Goal: Book appointment/travel/reservation

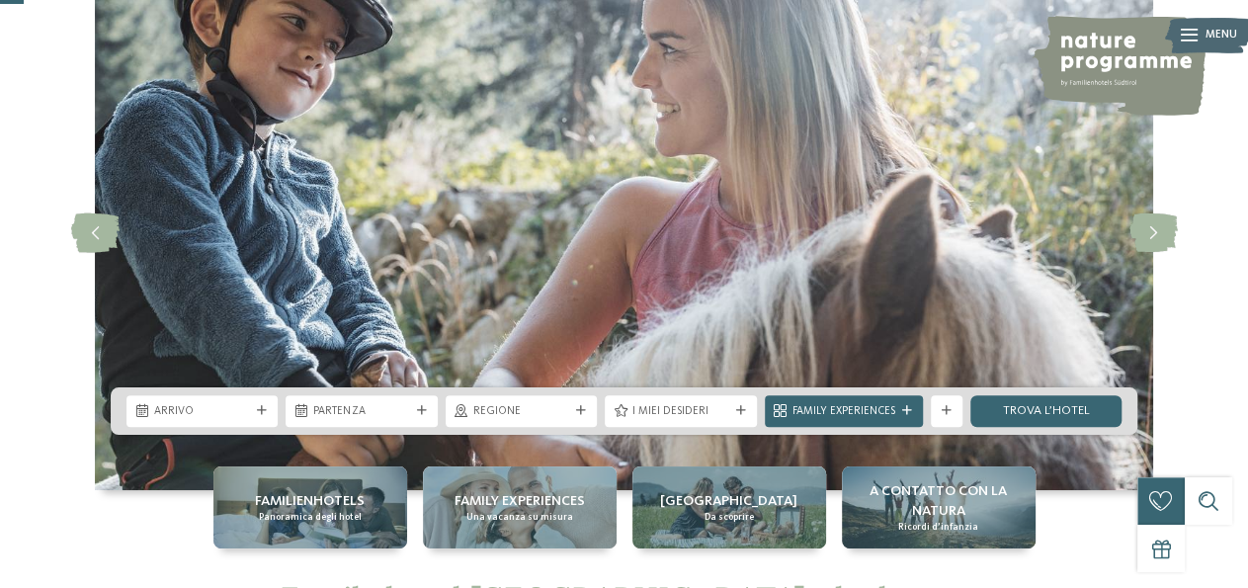
scroll to position [205, 0]
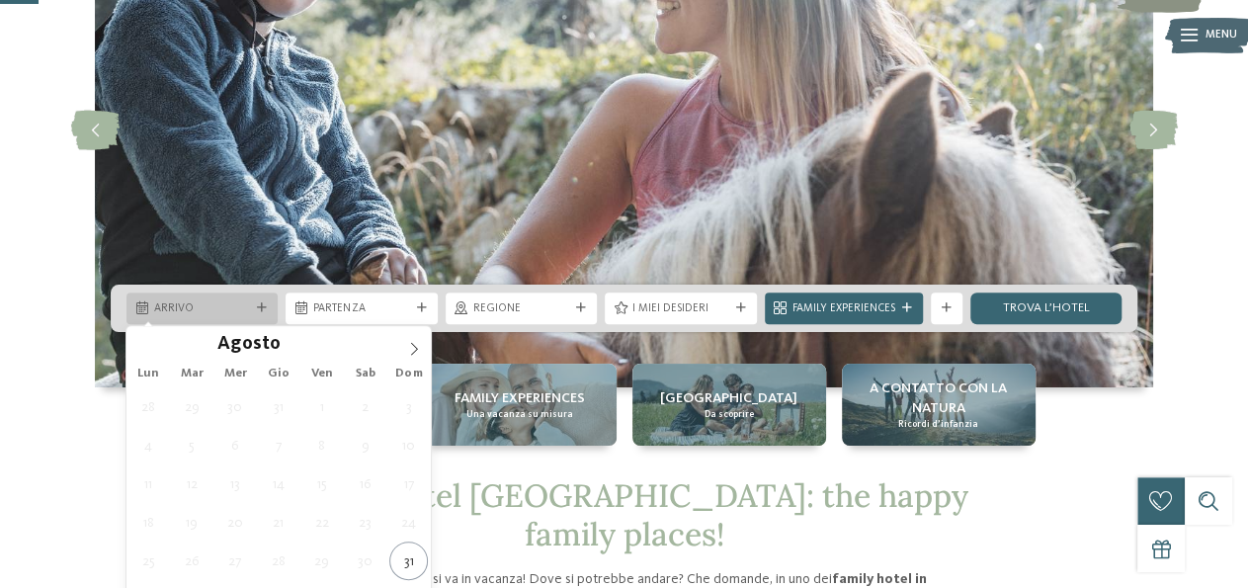
click at [236, 311] on span "Arrivo" at bounding box center [202, 309] width 96 height 16
click at [413, 345] on icon at bounding box center [414, 349] width 14 height 14
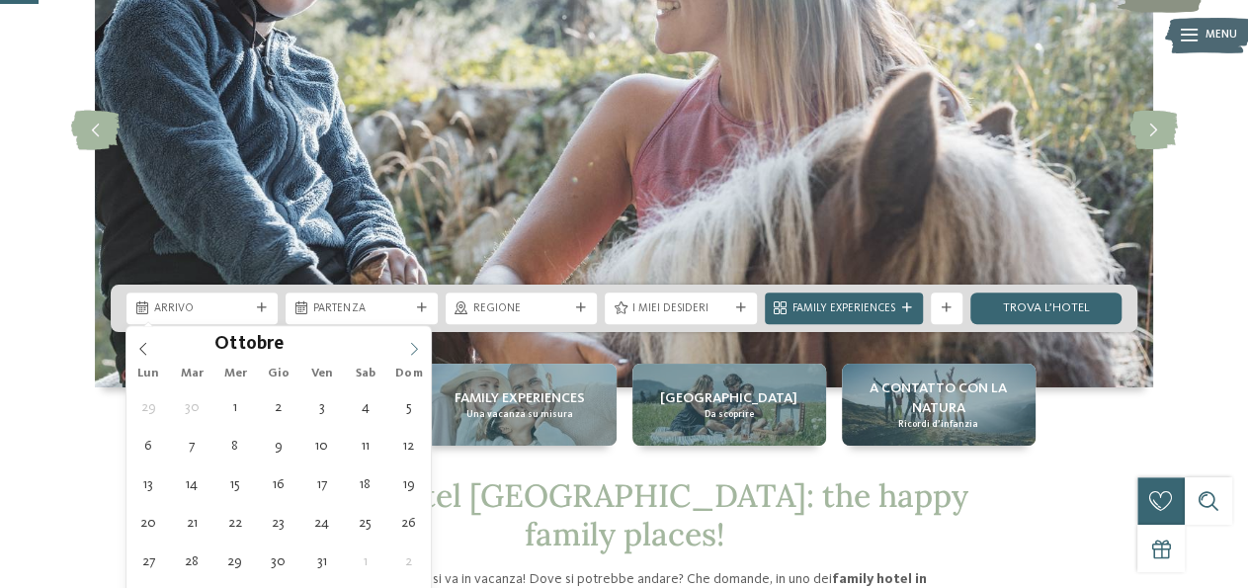
click at [413, 345] on icon at bounding box center [414, 349] width 14 height 14
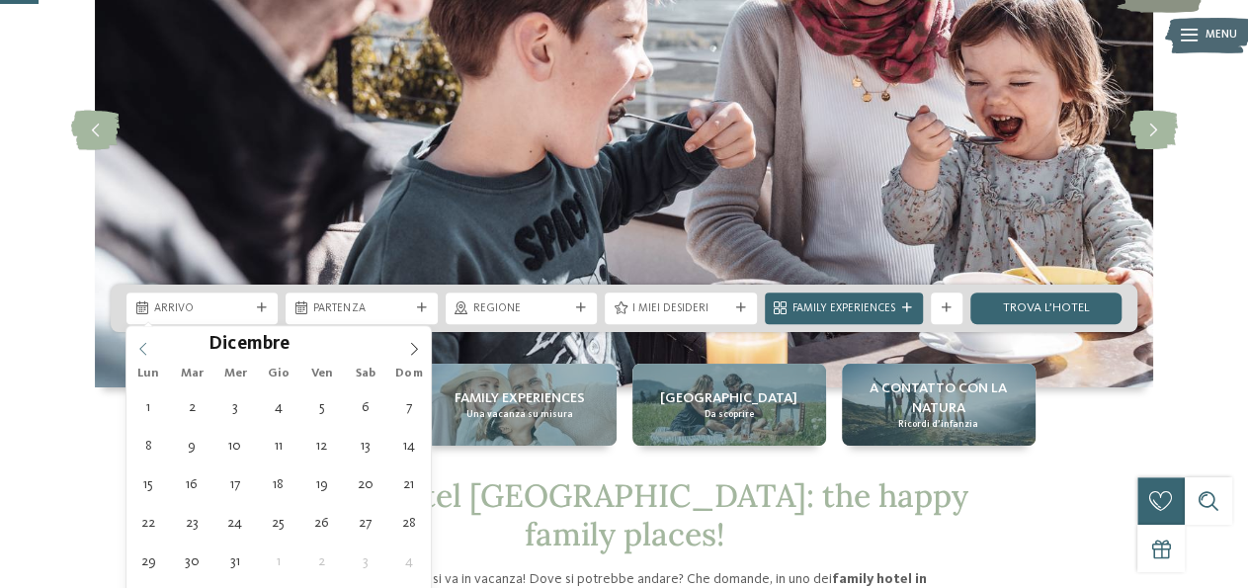
click at [143, 348] on icon at bounding box center [143, 349] width 14 height 14
type div "30.11.2025"
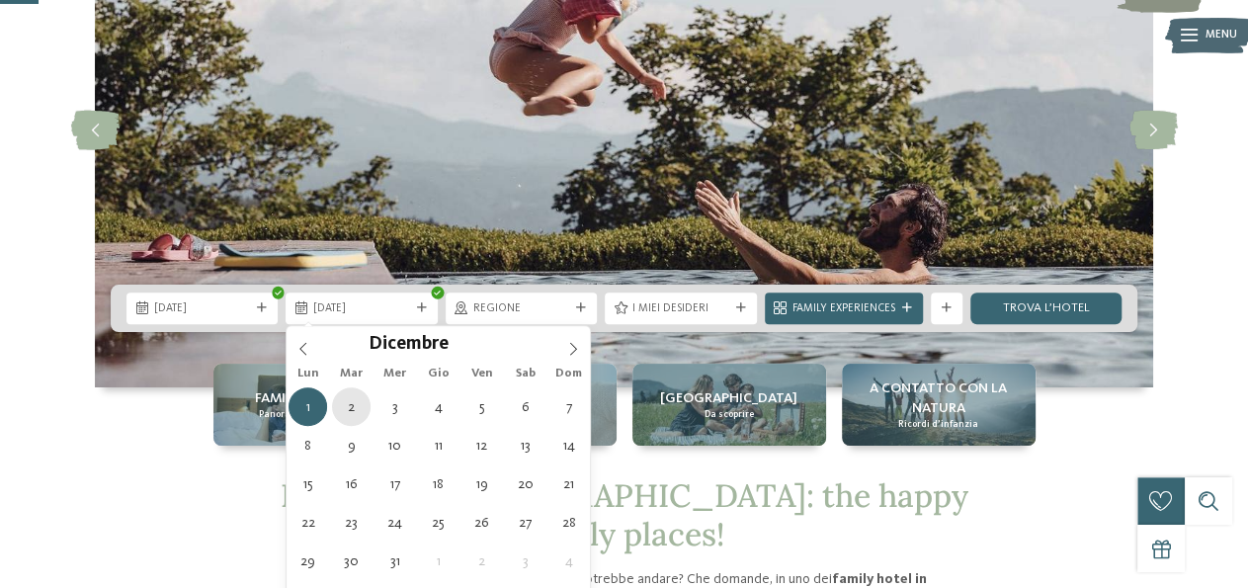
type div "02.12.2025"
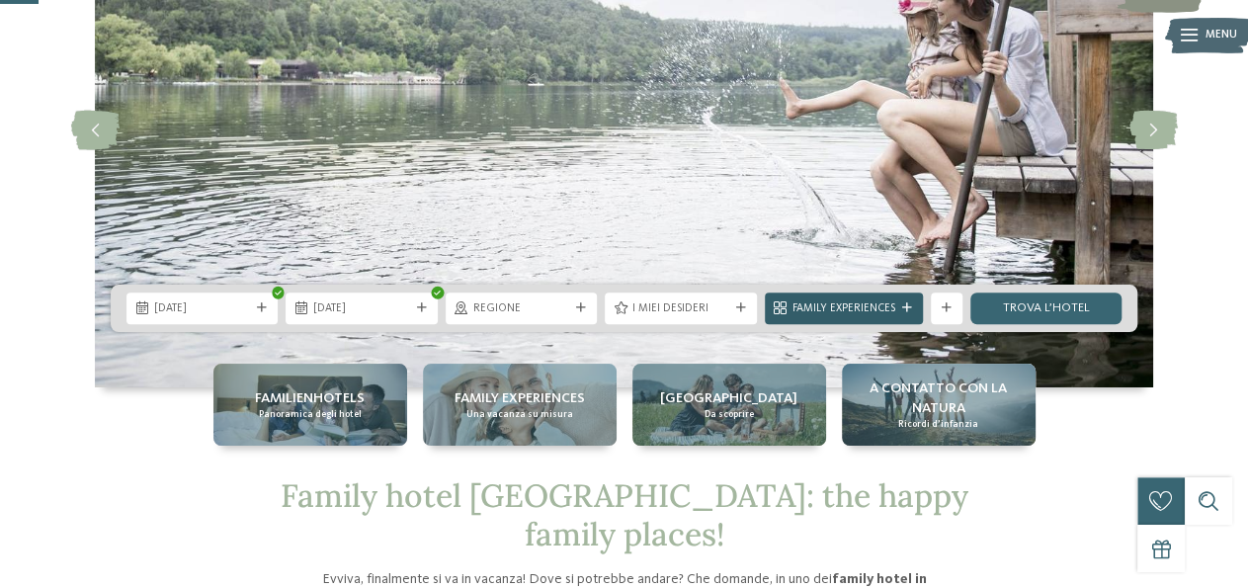
click at [902, 301] on div "Family Experiences" at bounding box center [844, 308] width 158 height 32
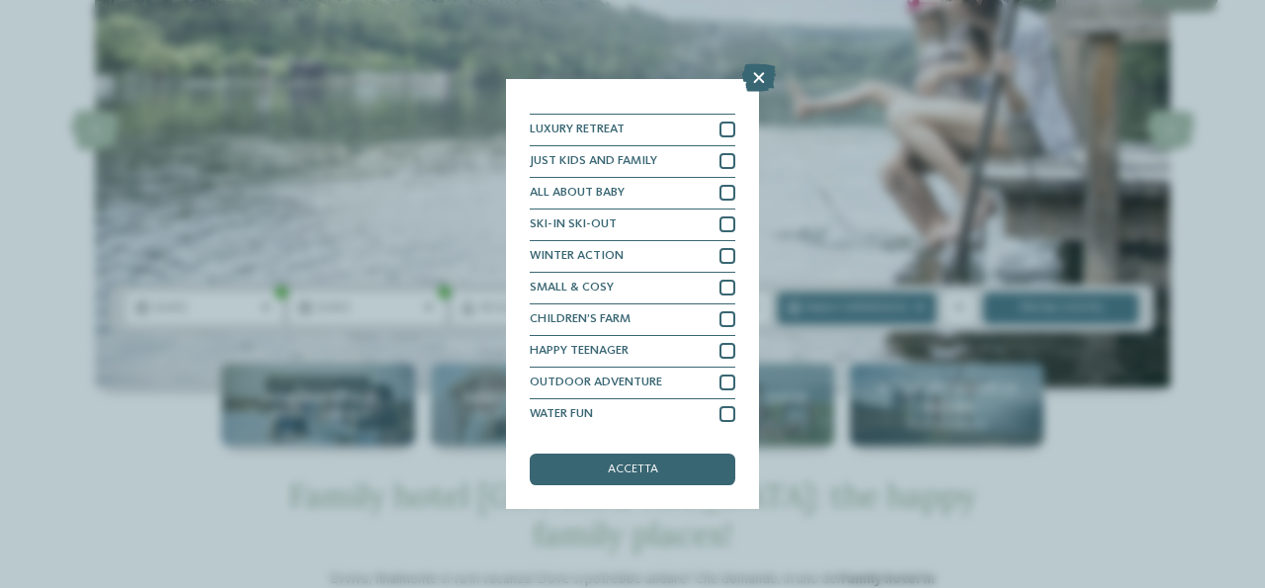
scroll to position [0, 0]
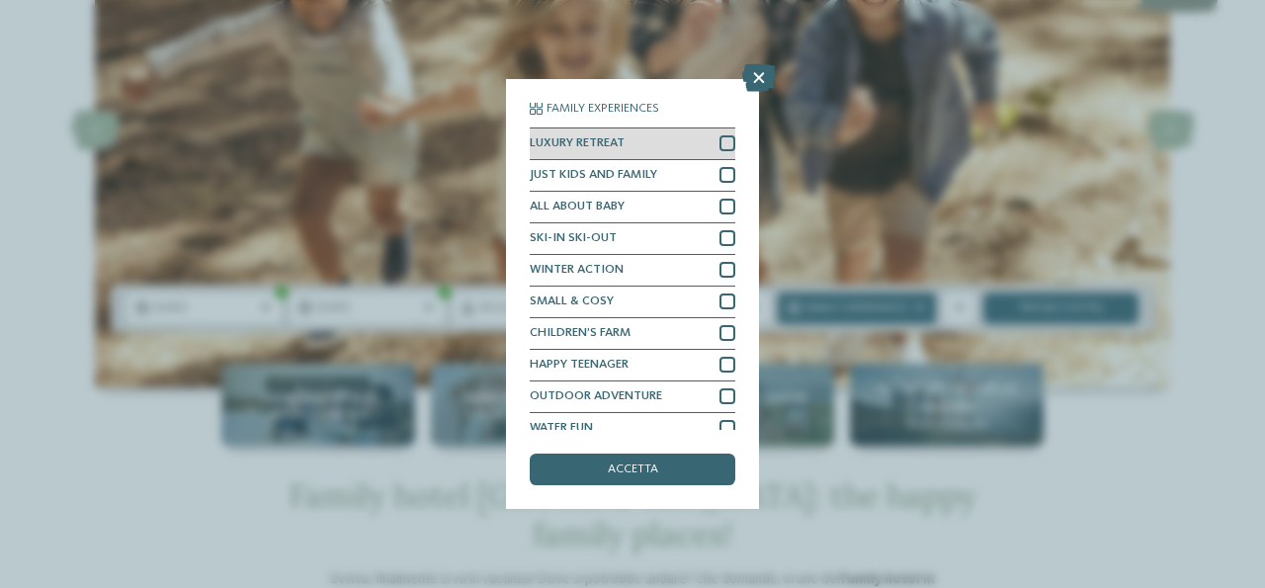
click at [719, 143] on div at bounding box center [727, 143] width 16 height 16
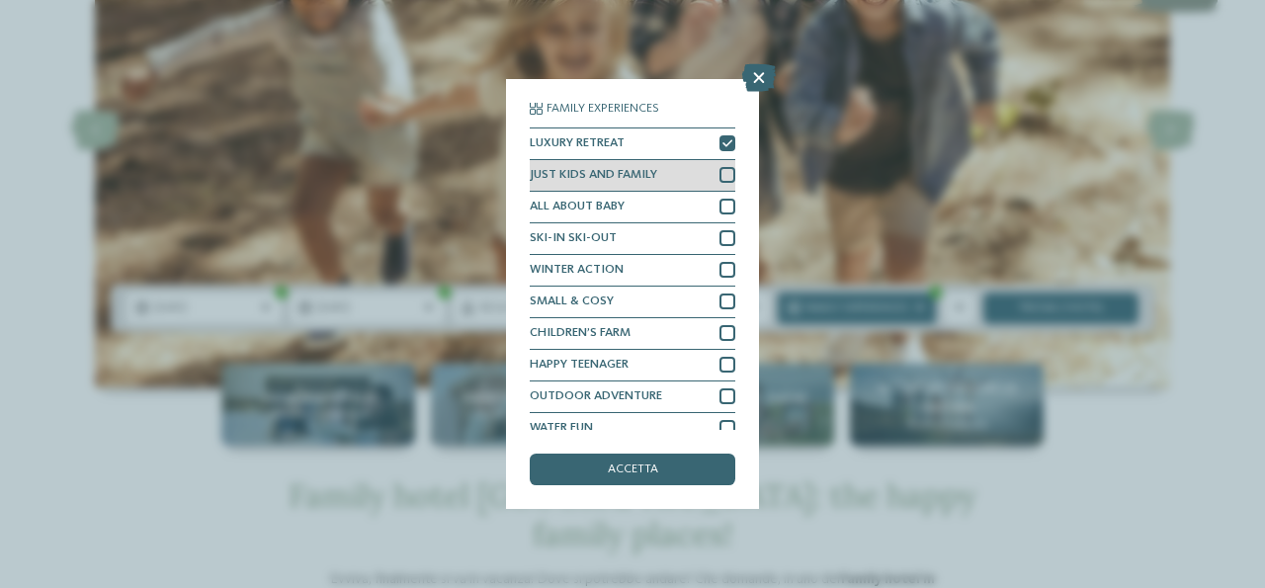
click at [722, 174] on div at bounding box center [727, 175] width 16 height 16
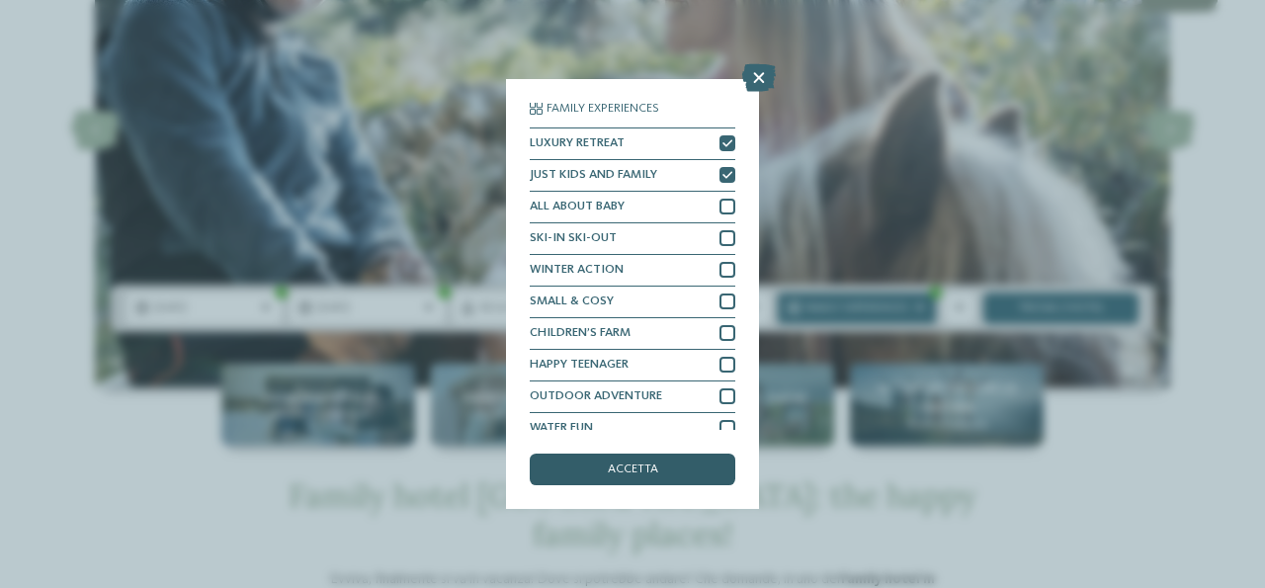
click at [630, 465] on span "accetta" at bounding box center [633, 469] width 50 height 13
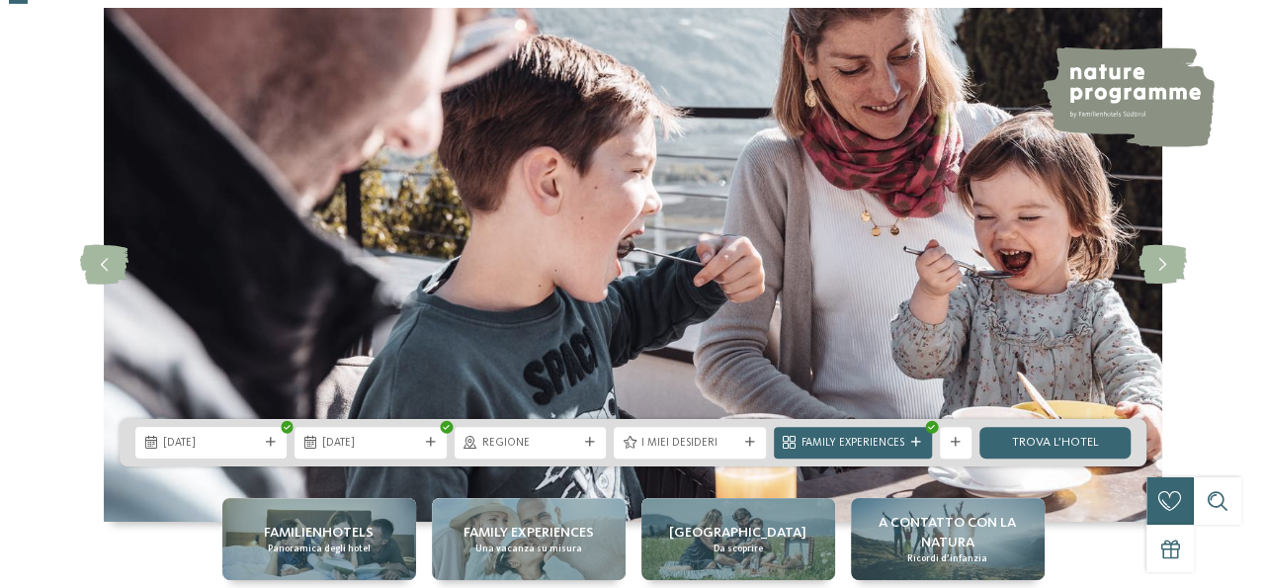
scroll to position [103, 0]
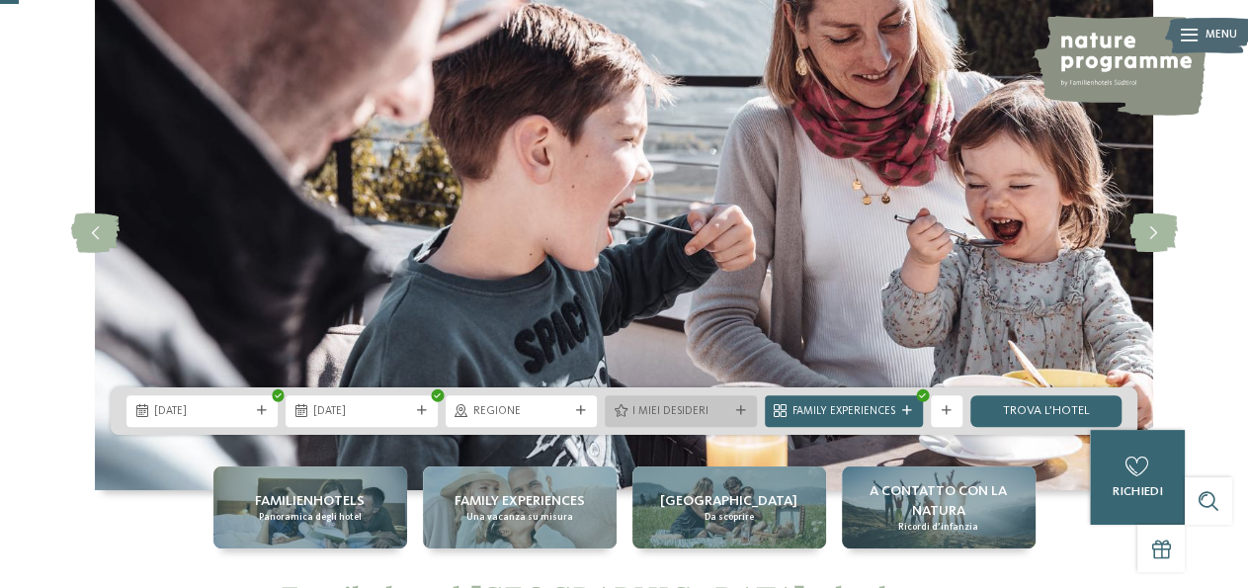
click at [661, 401] on div "I miei desideri" at bounding box center [680, 411] width 151 height 32
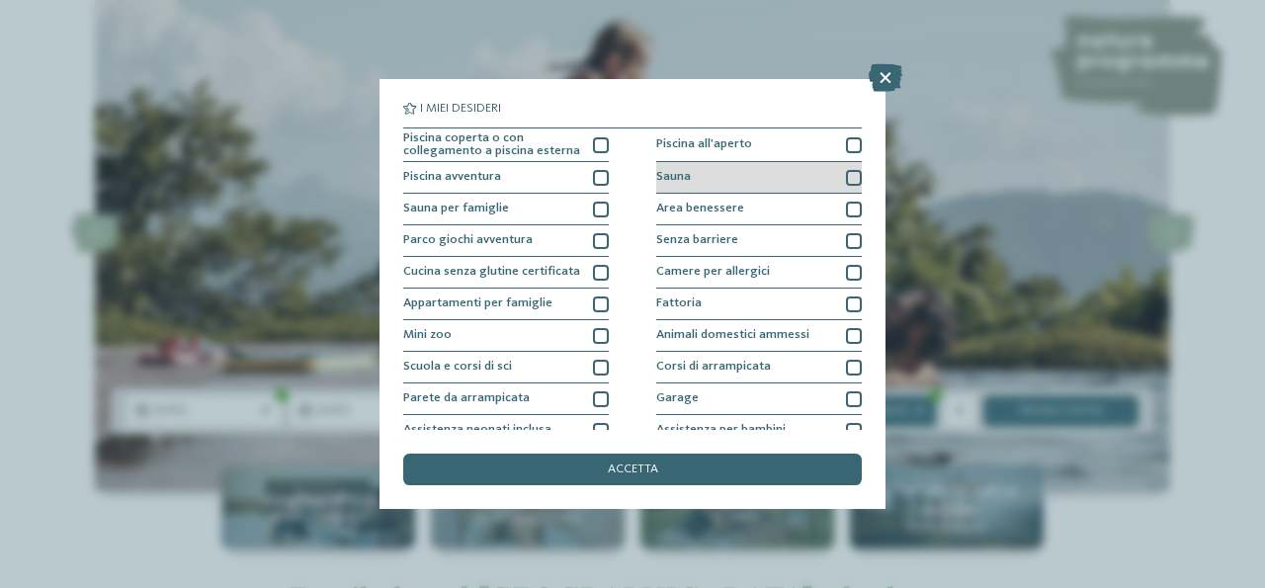
click at [847, 178] on div at bounding box center [854, 178] width 16 height 16
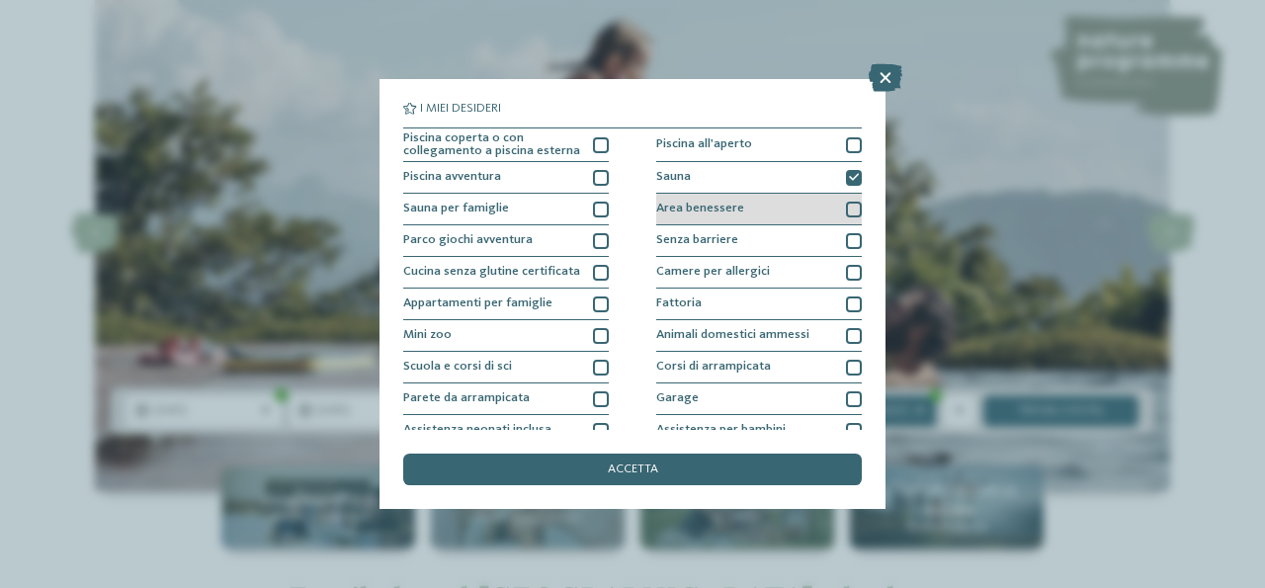
click at [849, 208] on div at bounding box center [854, 210] width 16 height 16
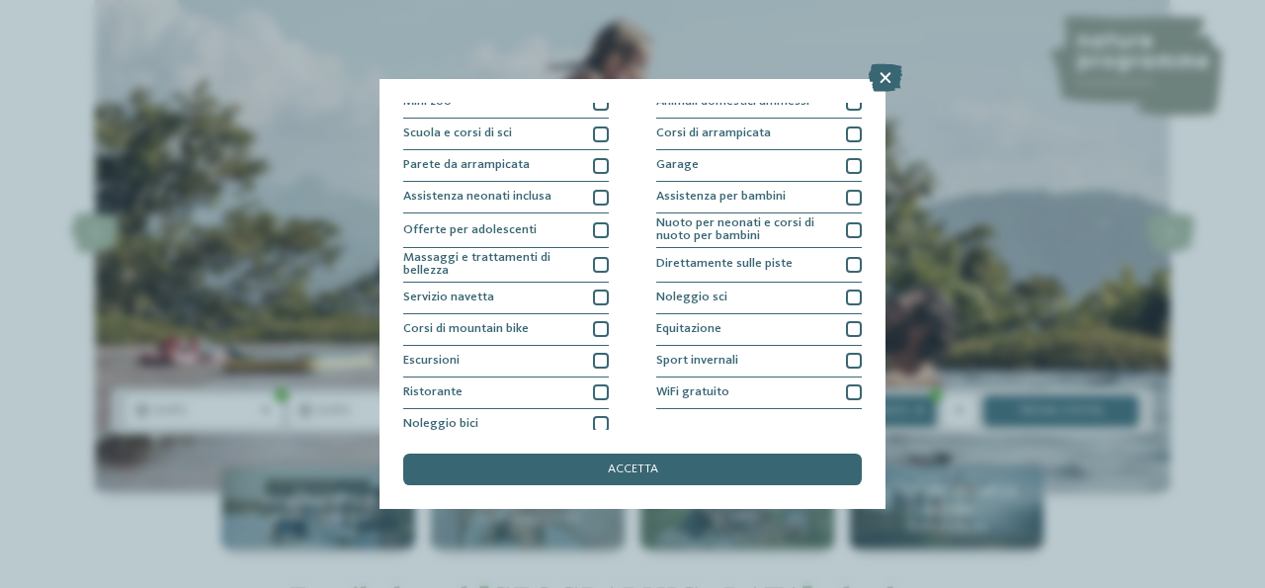
scroll to position [241, 0]
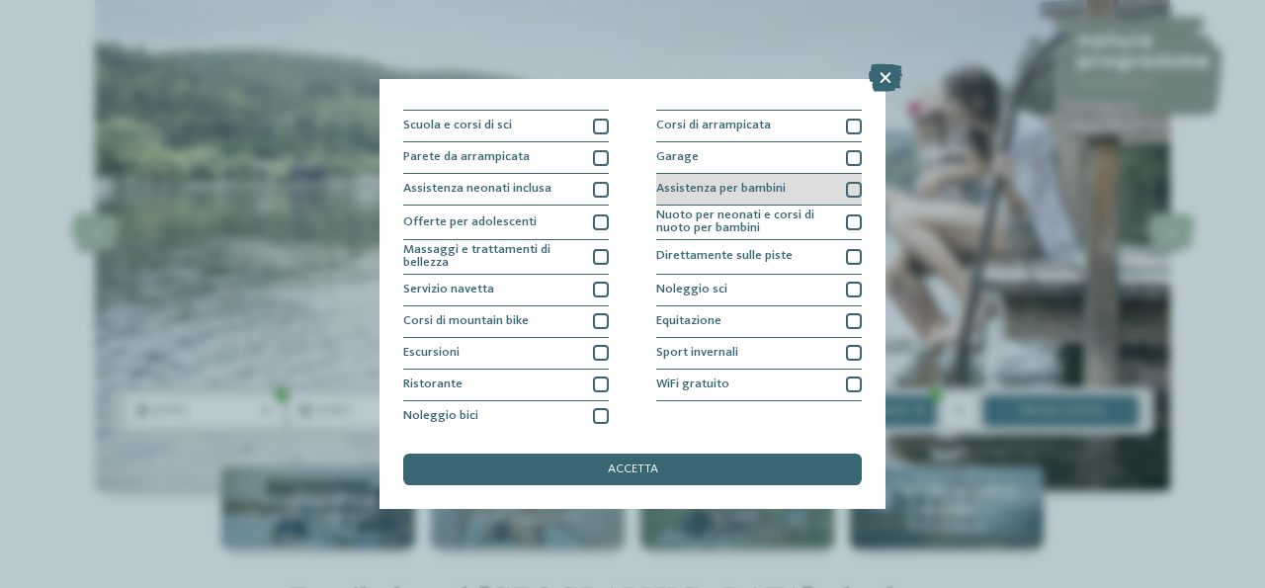
click at [847, 190] on div at bounding box center [854, 190] width 16 height 16
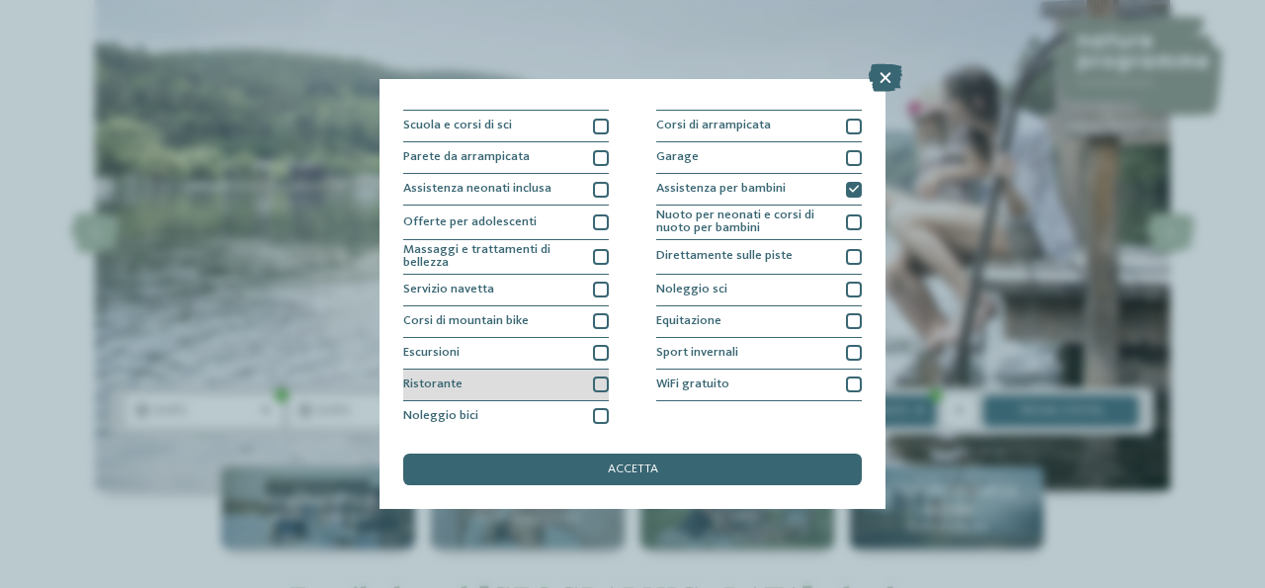
click at [594, 384] on div at bounding box center [601, 384] width 16 height 16
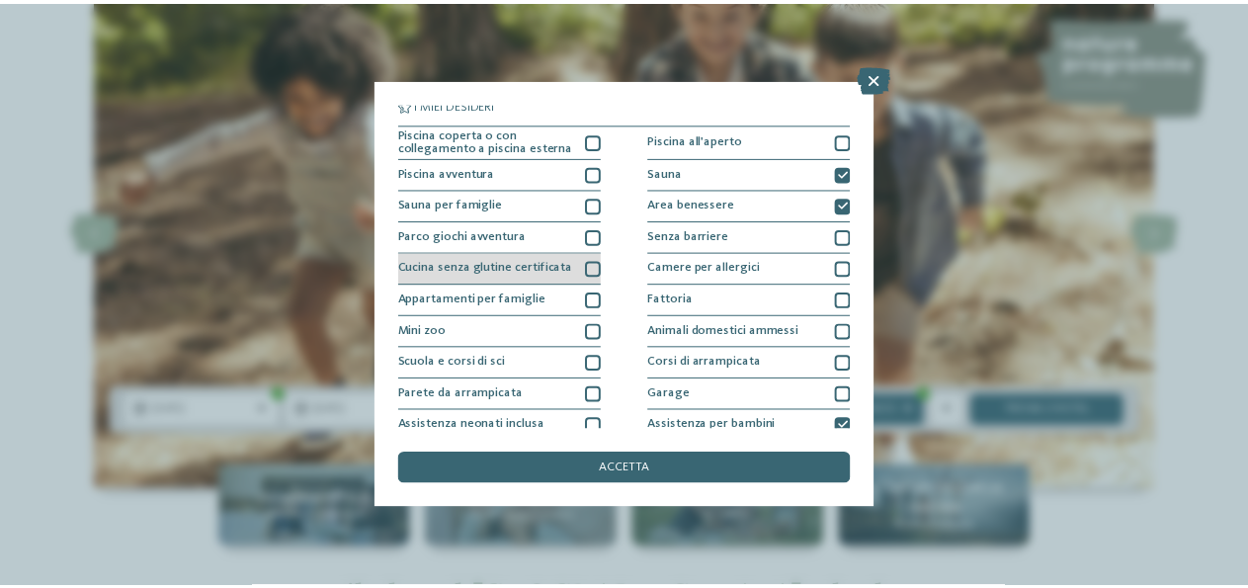
scroll to position [0, 0]
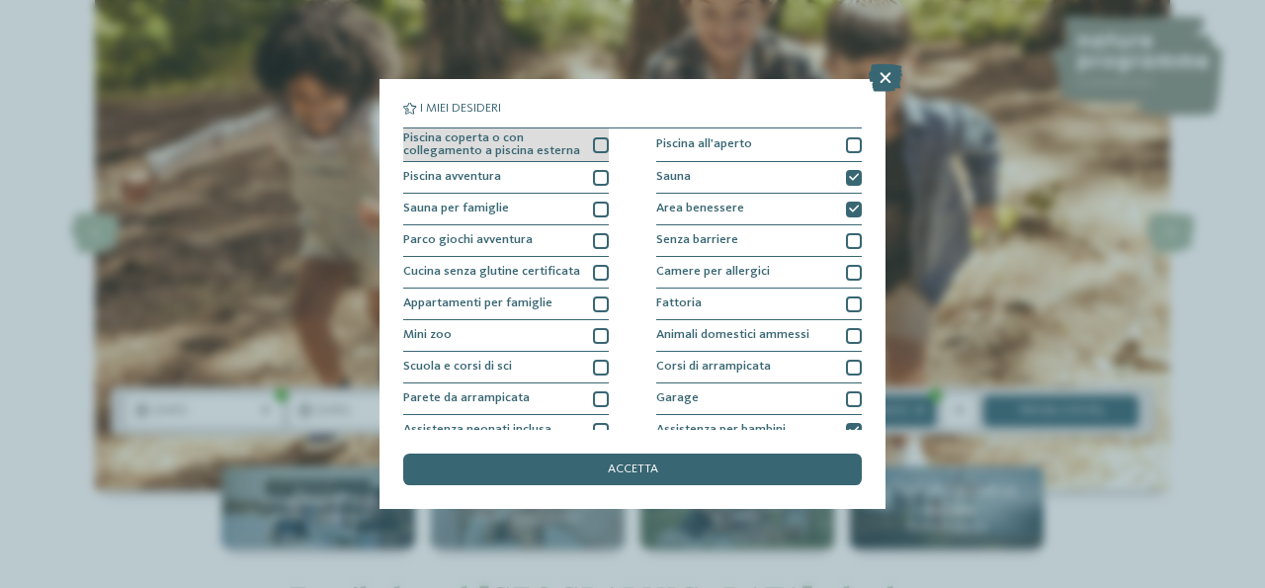
click at [598, 147] on div at bounding box center [601, 145] width 16 height 16
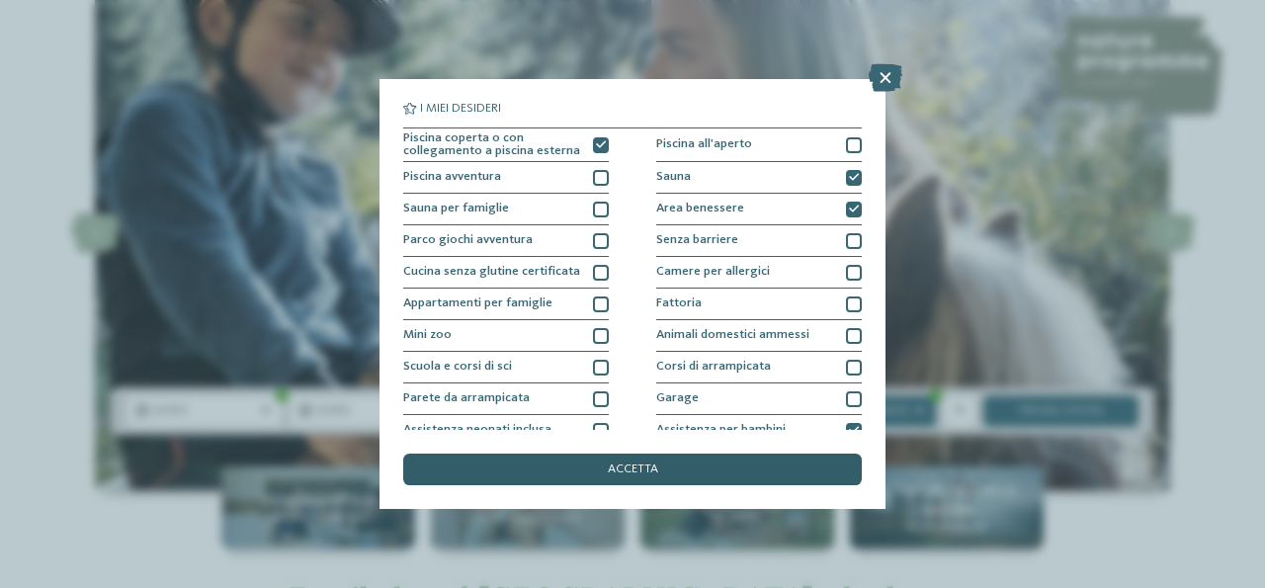
click at [622, 469] on span "accetta" at bounding box center [633, 469] width 50 height 13
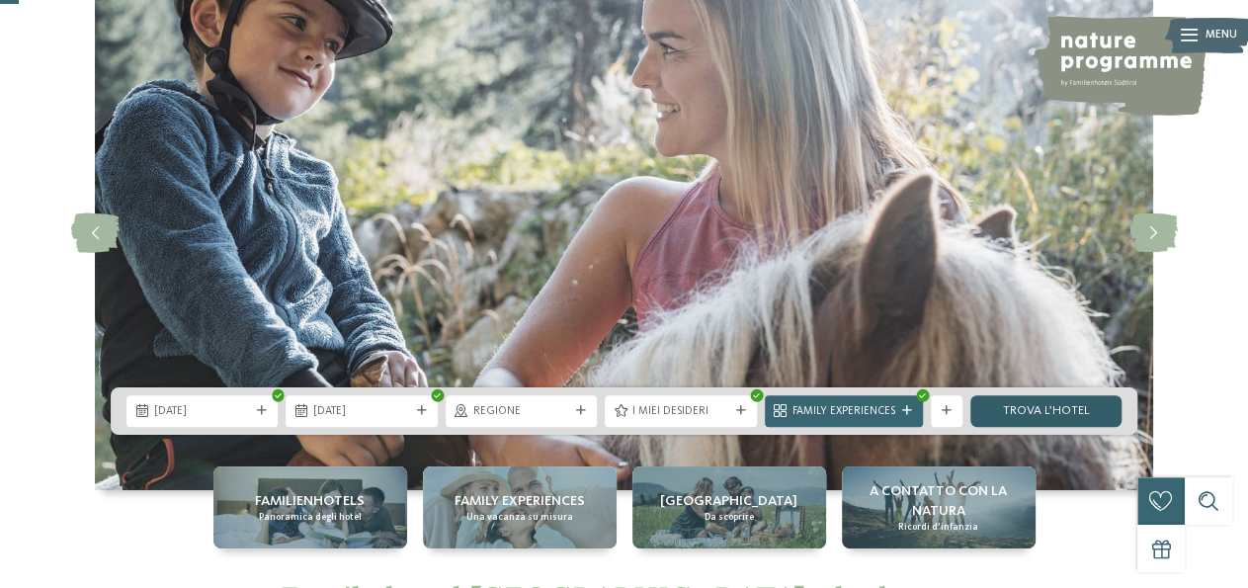
click at [1029, 413] on link "trova l’hotel" at bounding box center [1045, 411] width 151 height 32
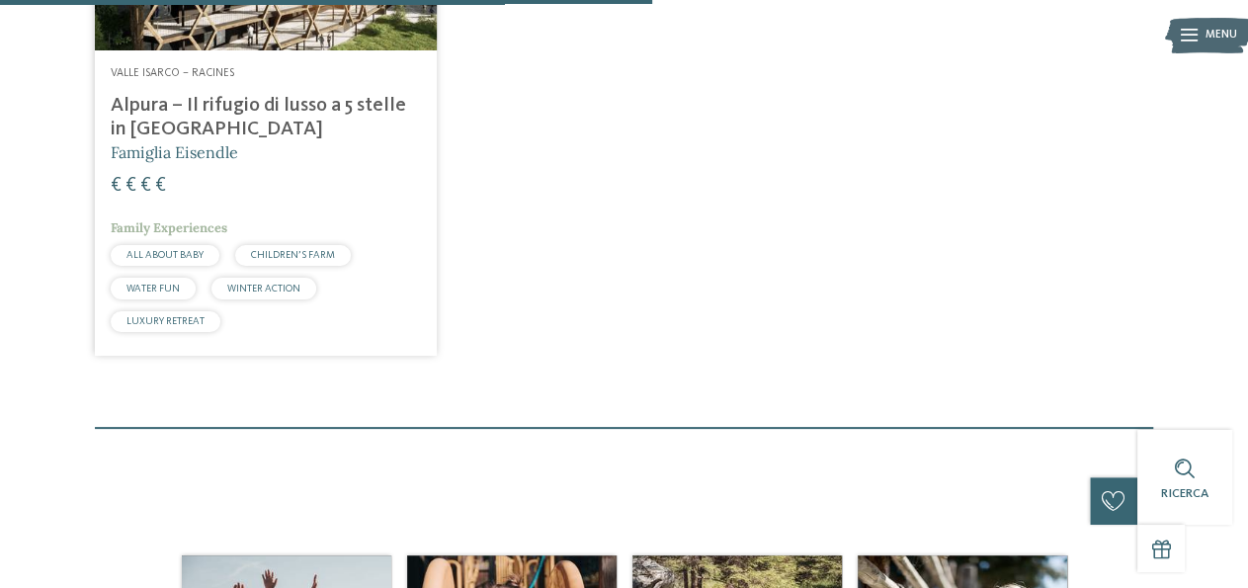
scroll to position [478, 0]
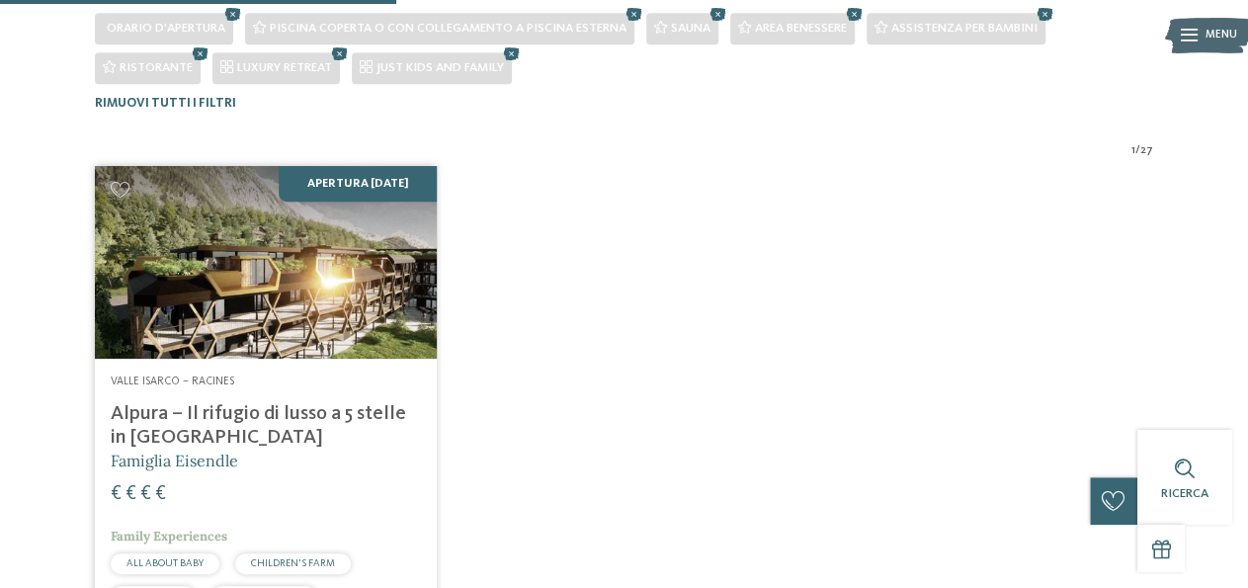
click at [256, 274] on img at bounding box center [266, 262] width 342 height 193
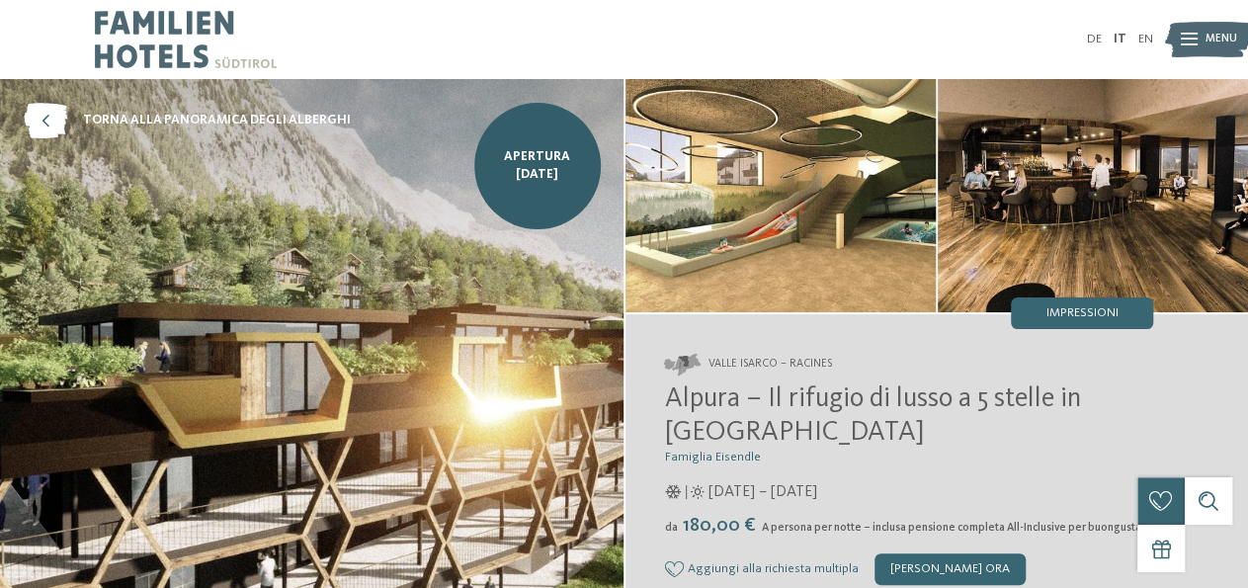
click at [419, 250] on img at bounding box center [311, 351] width 623 height 545
click at [777, 189] on img at bounding box center [780, 195] width 310 height 233
click at [1069, 314] on span "Impressioni" at bounding box center [1082, 313] width 72 height 13
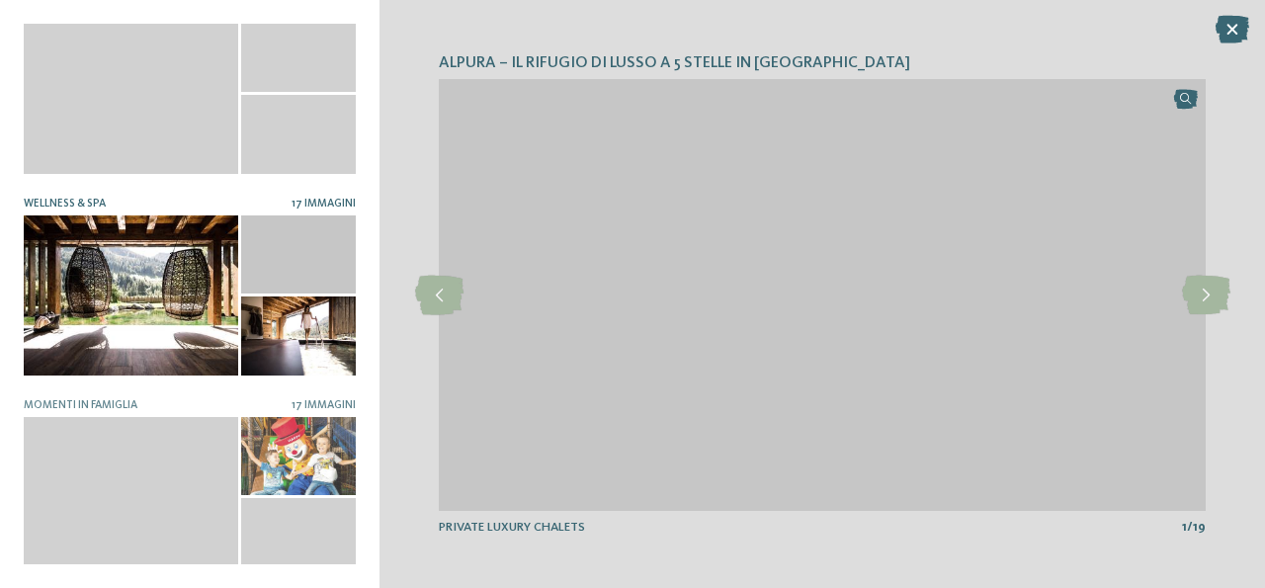
scroll to position [237, 0]
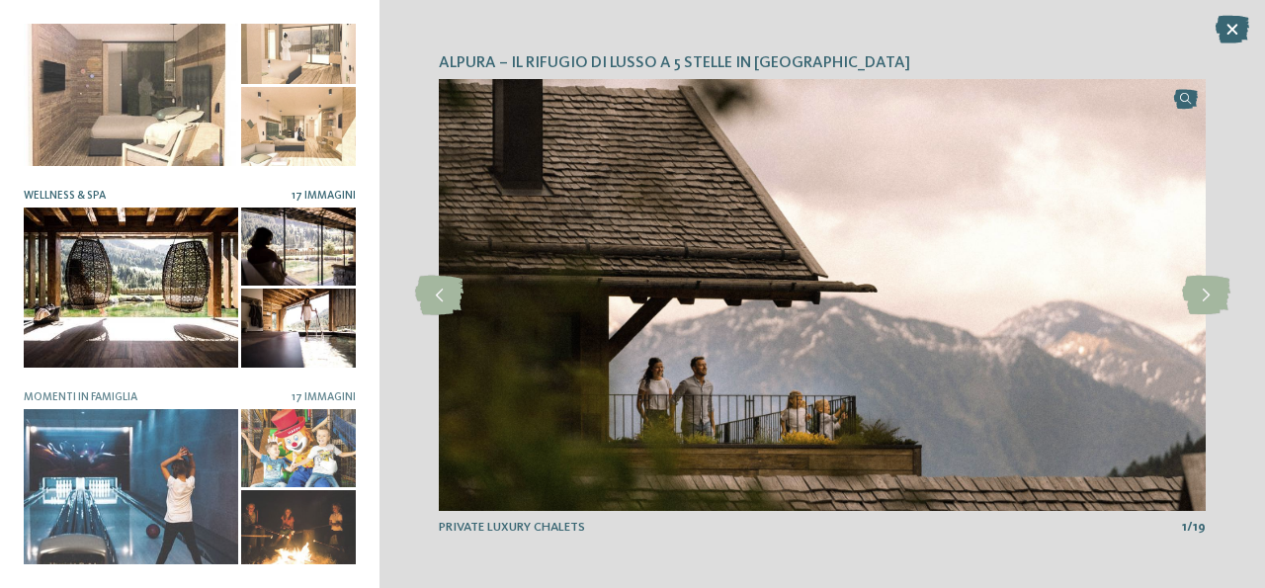
click at [153, 242] on div at bounding box center [131, 287] width 214 height 161
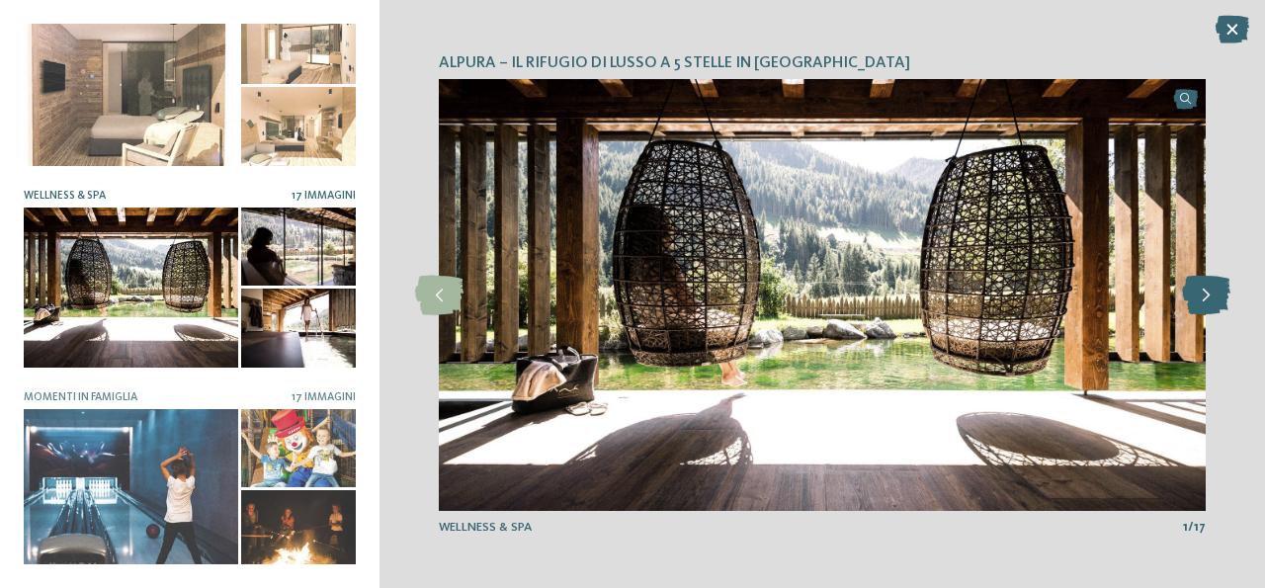
click at [1195, 304] on icon at bounding box center [1206, 296] width 48 height 40
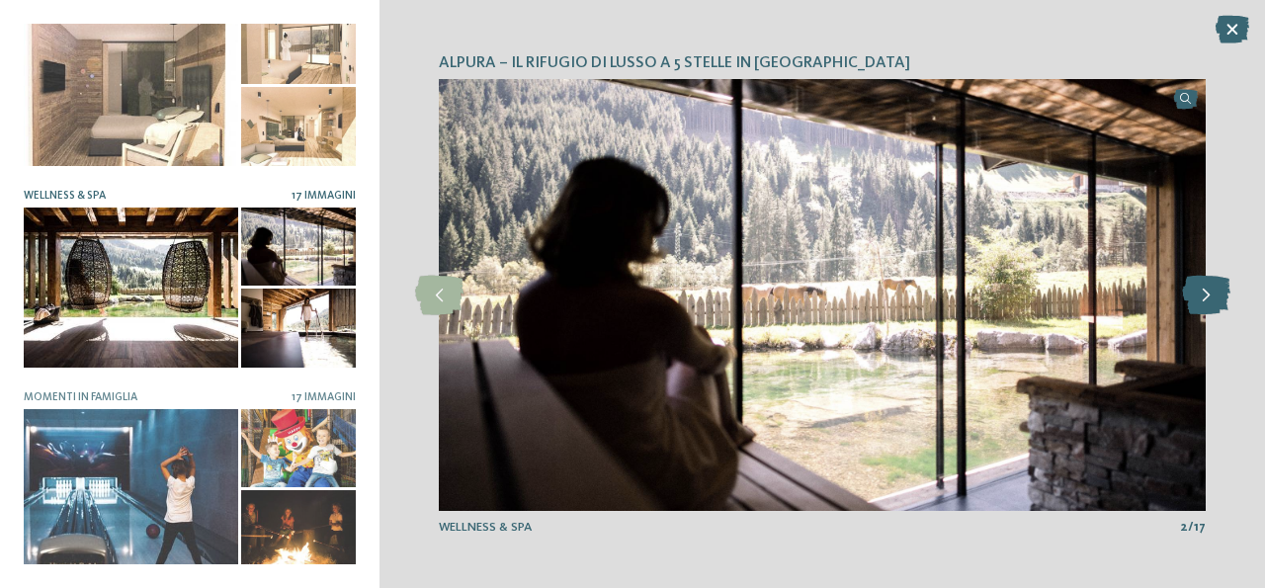
click at [1199, 301] on icon at bounding box center [1206, 296] width 48 height 40
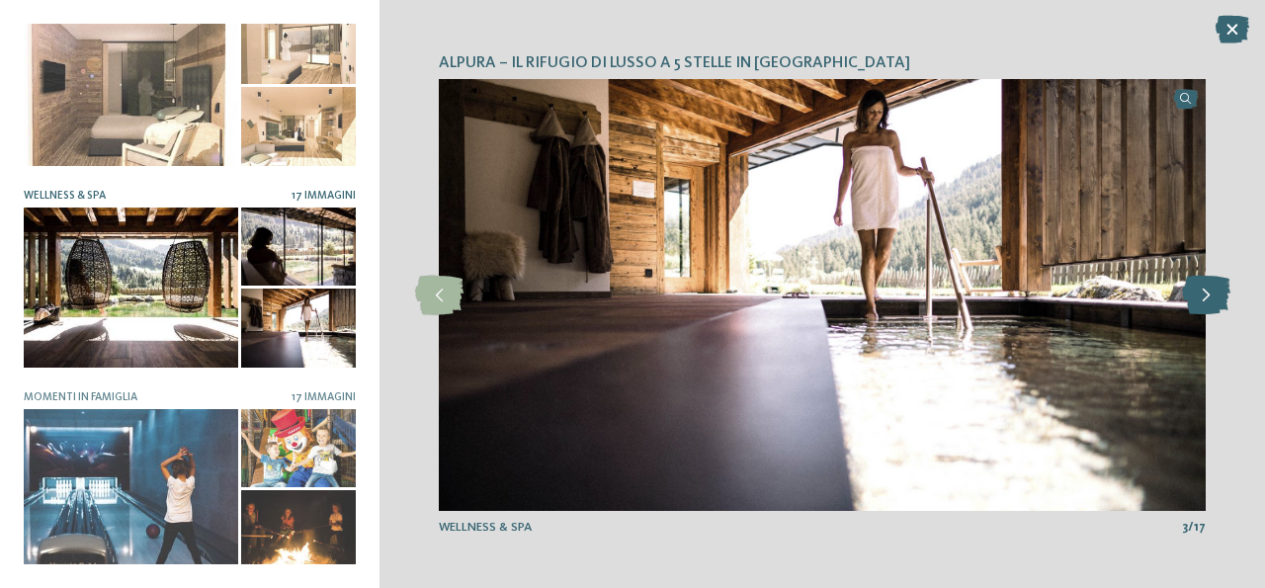
click at [1199, 301] on icon at bounding box center [1206, 296] width 48 height 40
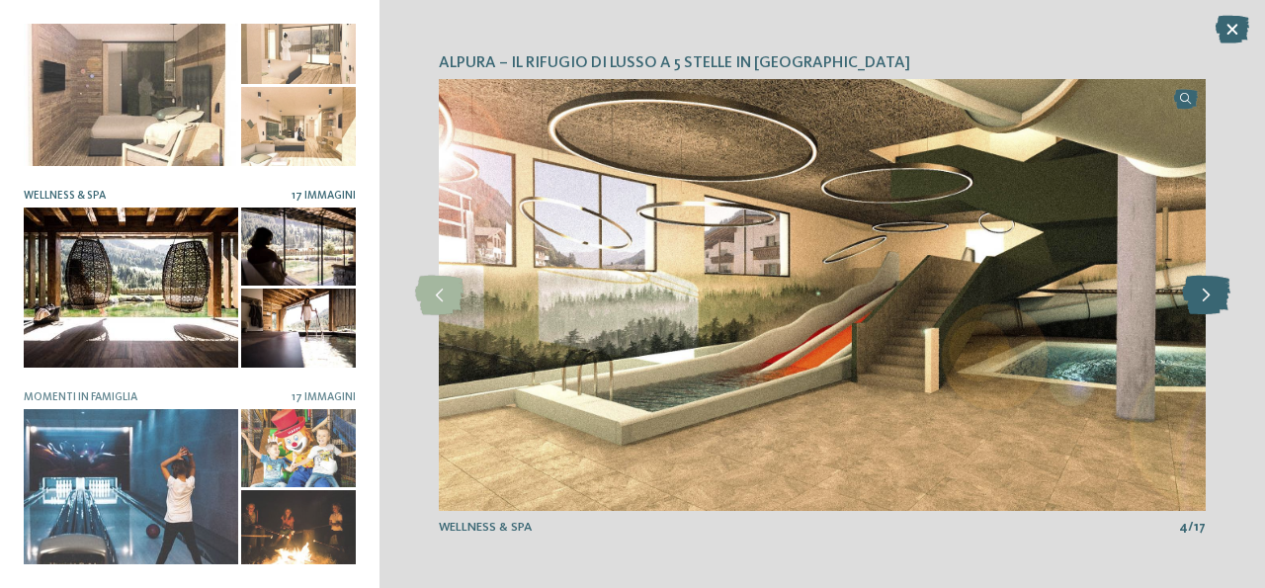
click at [1201, 297] on icon at bounding box center [1206, 296] width 48 height 40
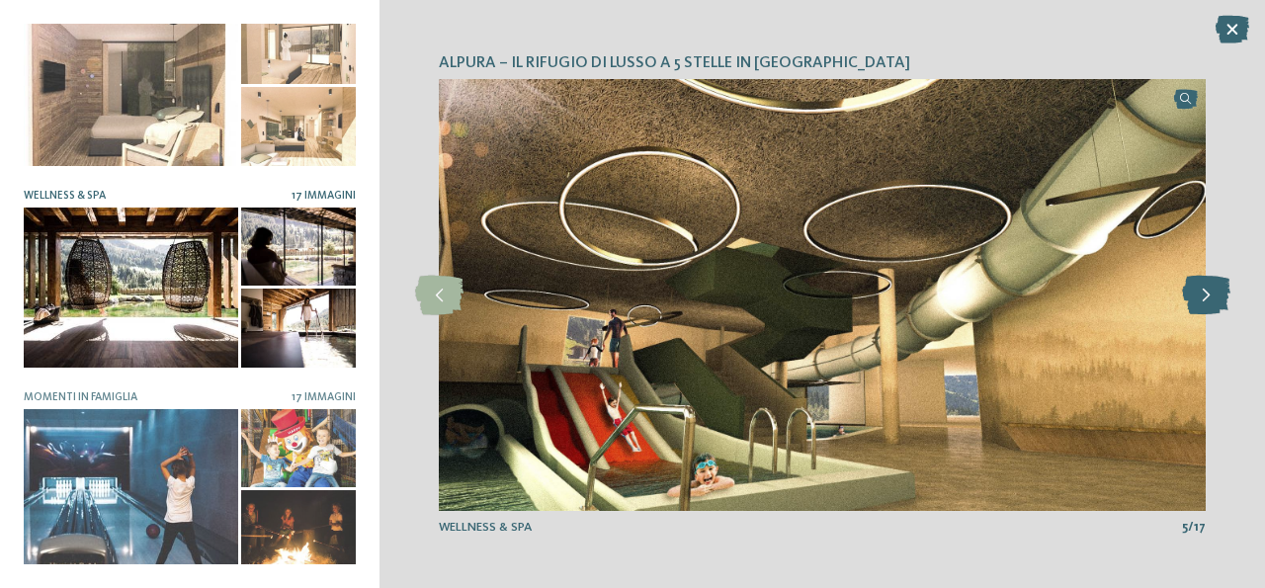
click at [1201, 297] on icon at bounding box center [1206, 296] width 48 height 40
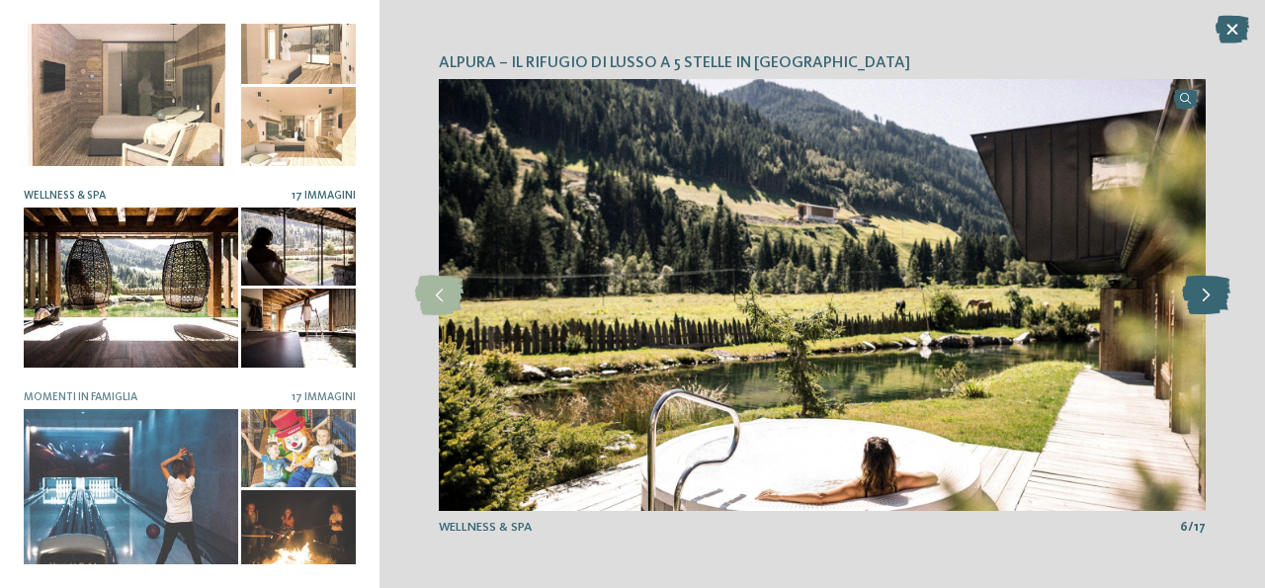
click at [1201, 297] on icon at bounding box center [1206, 296] width 48 height 40
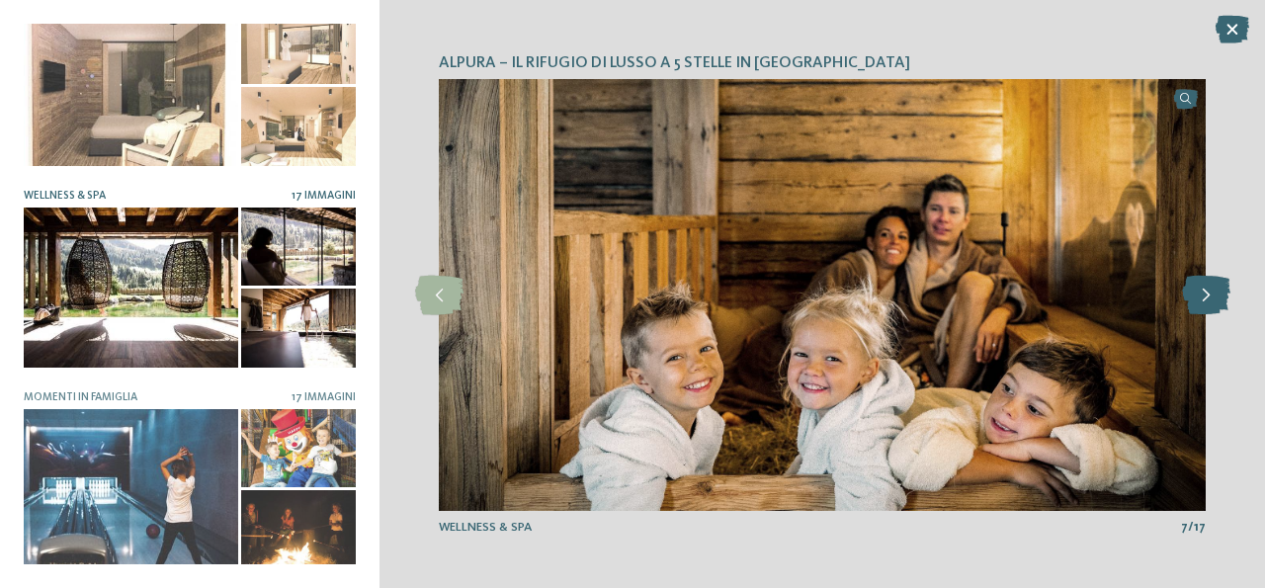
click at [1201, 297] on icon at bounding box center [1206, 296] width 48 height 40
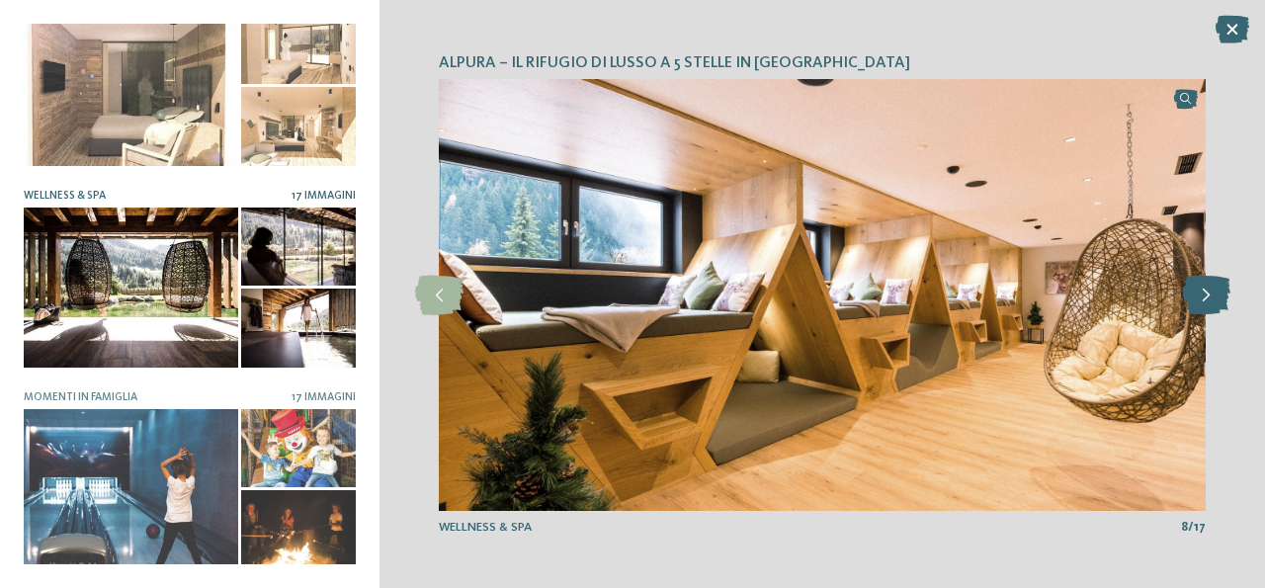
click at [1201, 297] on icon at bounding box center [1206, 296] width 48 height 40
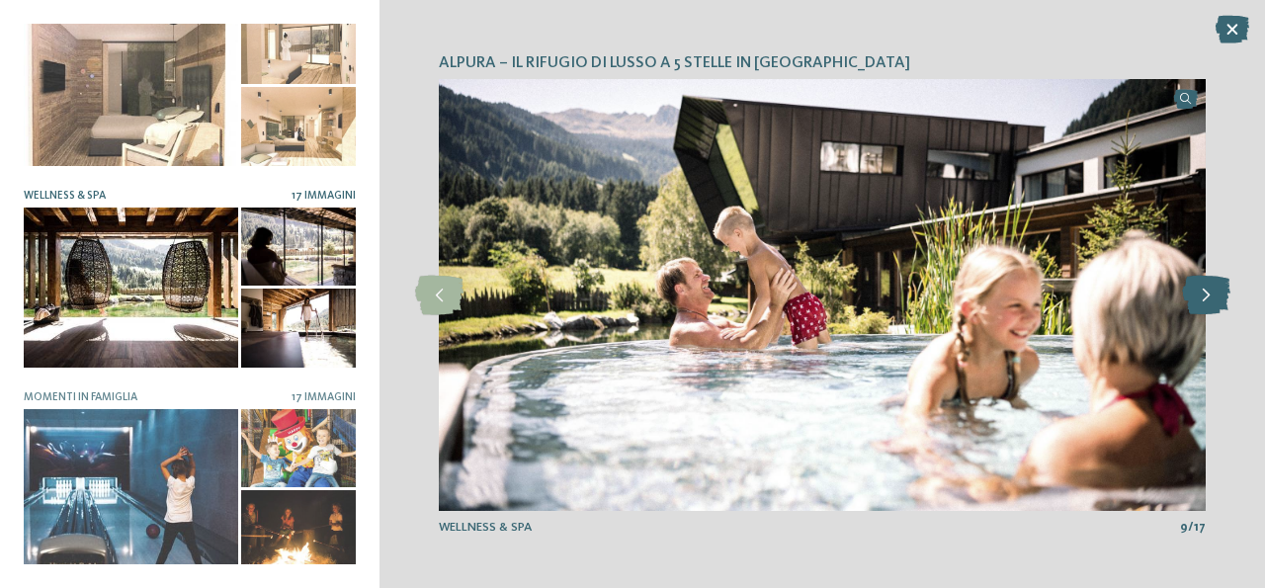
click at [1201, 297] on icon at bounding box center [1206, 296] width 48 height 40
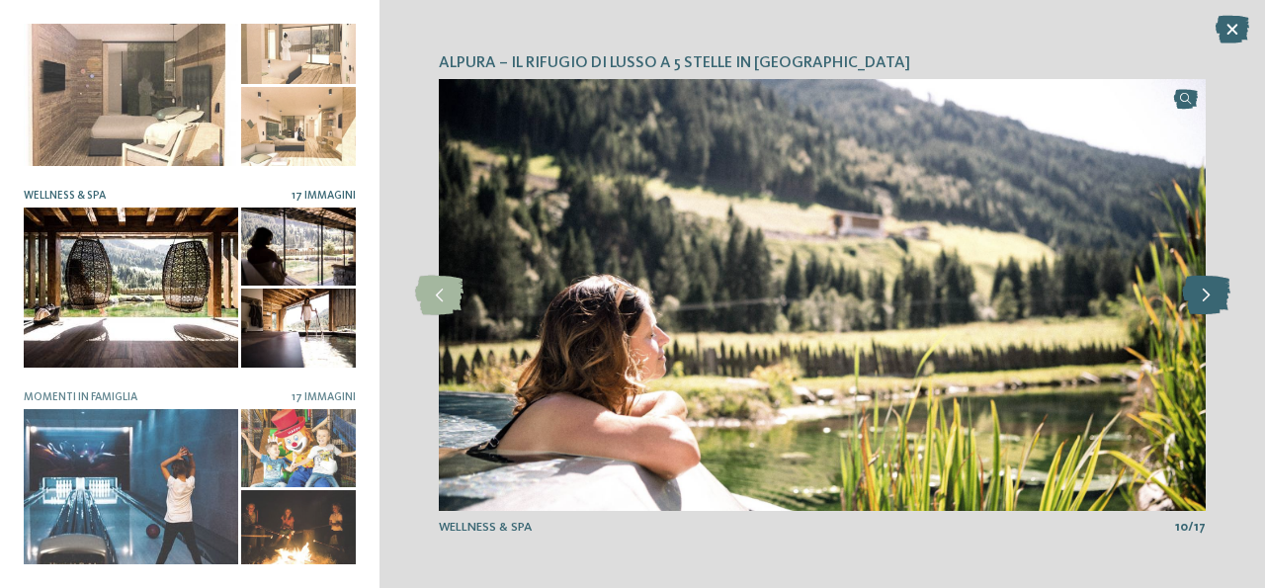
click at [1201, 297] on icon at bounding box center [1206, 296] width 48 height 40
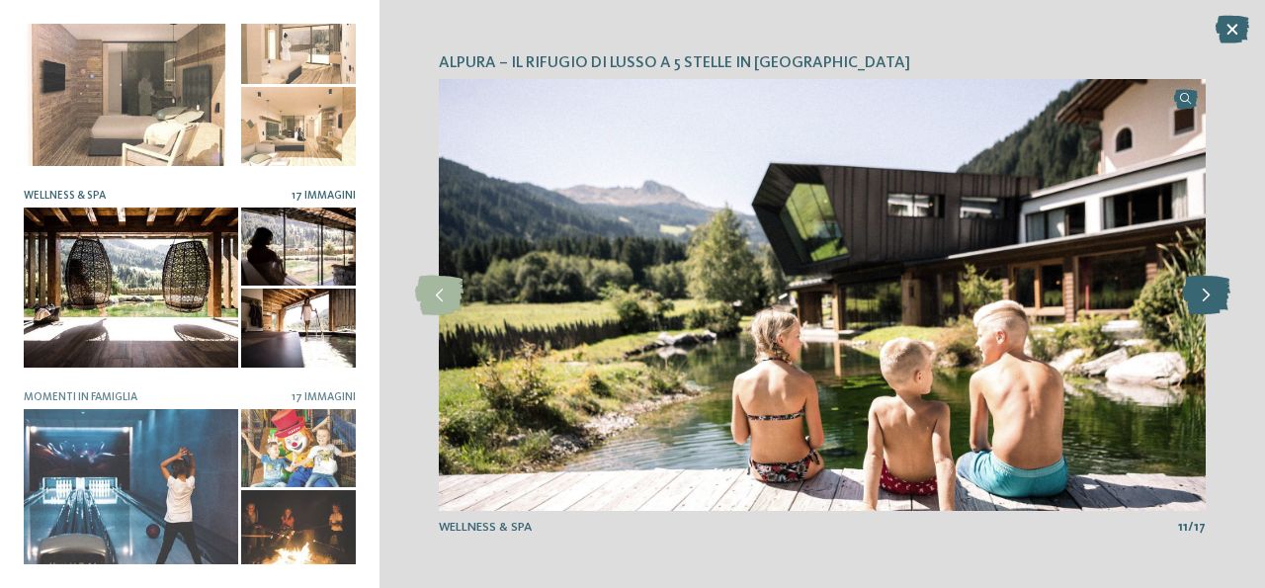
click at [1201, 297] on icon at bounding box center [1206, 296] width 48 height 40
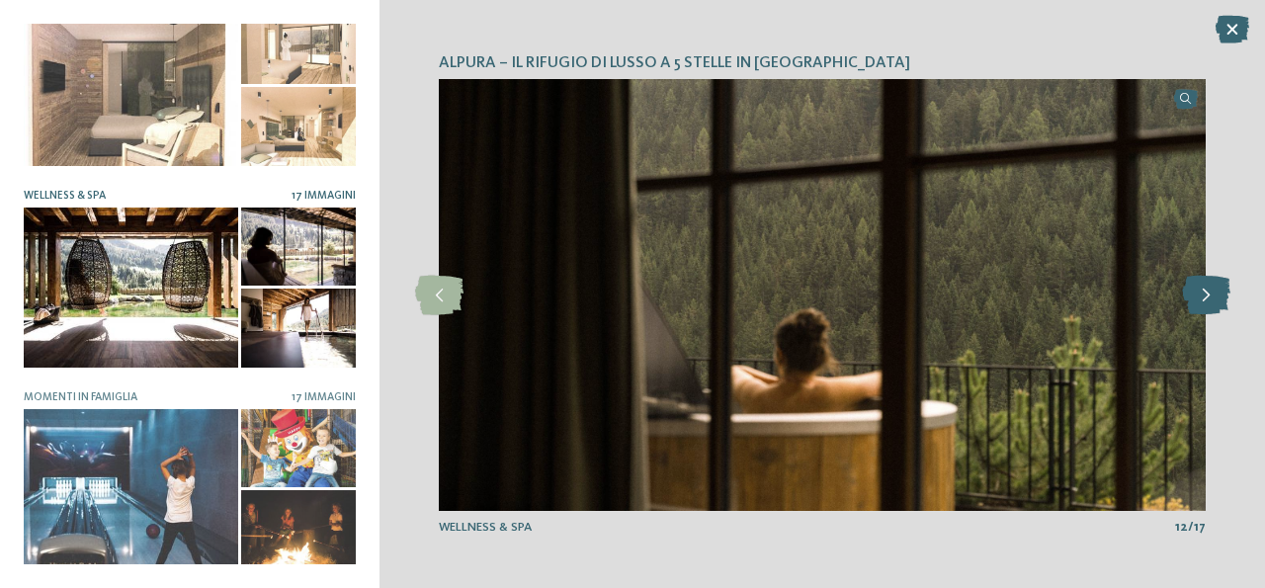
click at [1201, 297] on icon at bounding box center [1206, 296] width 48 height 40
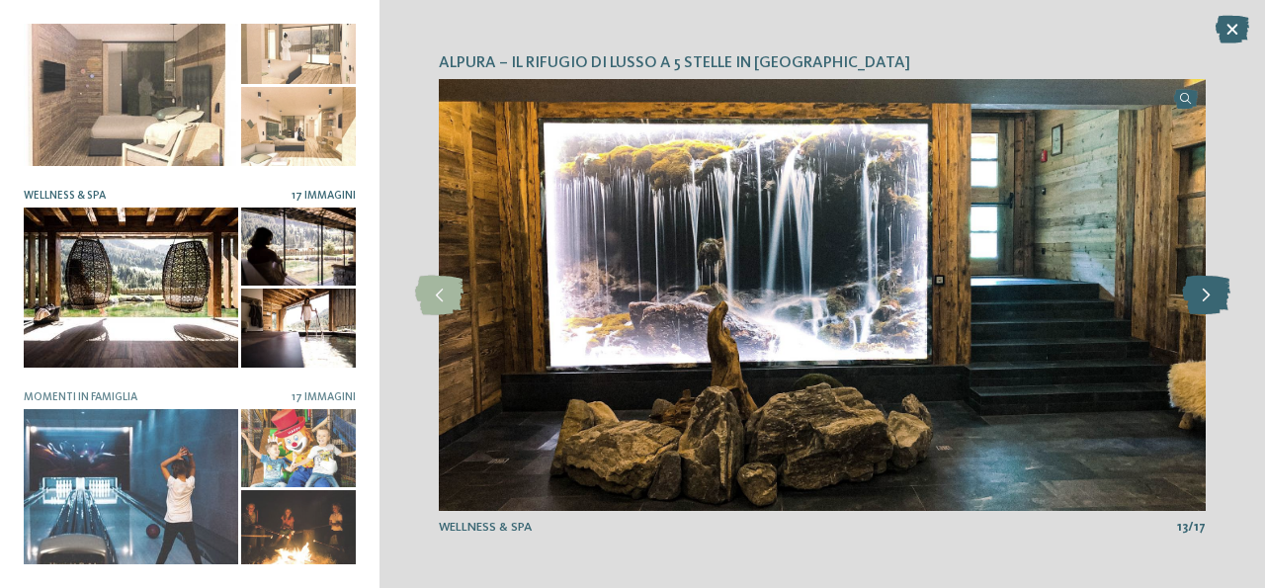
click at [1201, 297] on icon at bounding box center [1206, 296] width 48 height 40
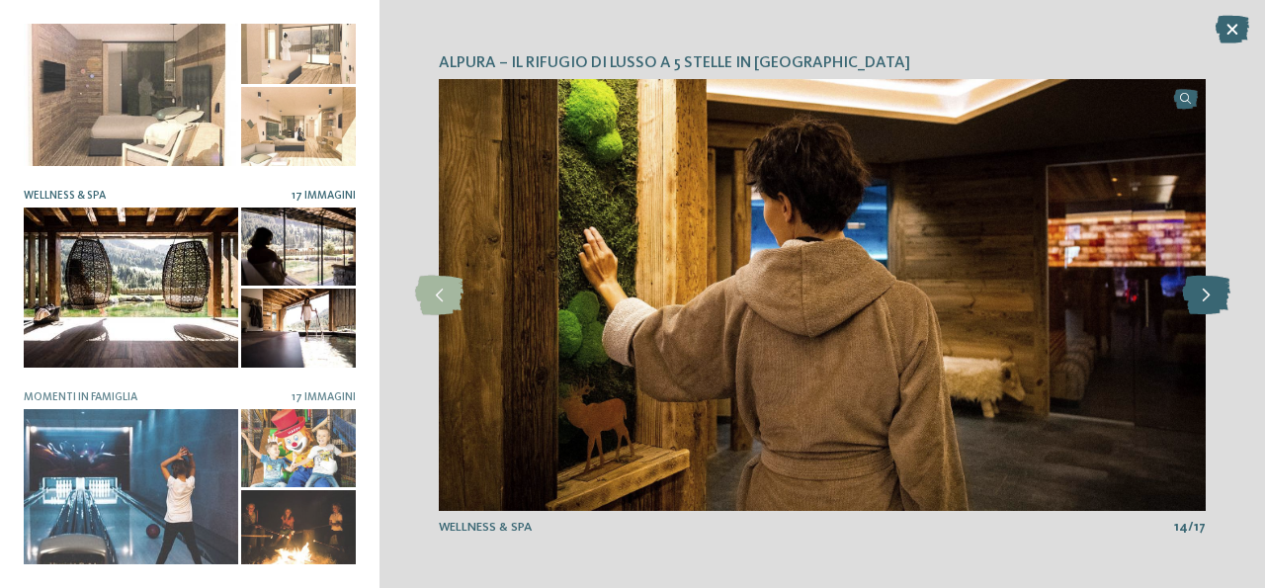
click at [1201, 297] on icon at bounding box center [1206, 296] width 48 height 40
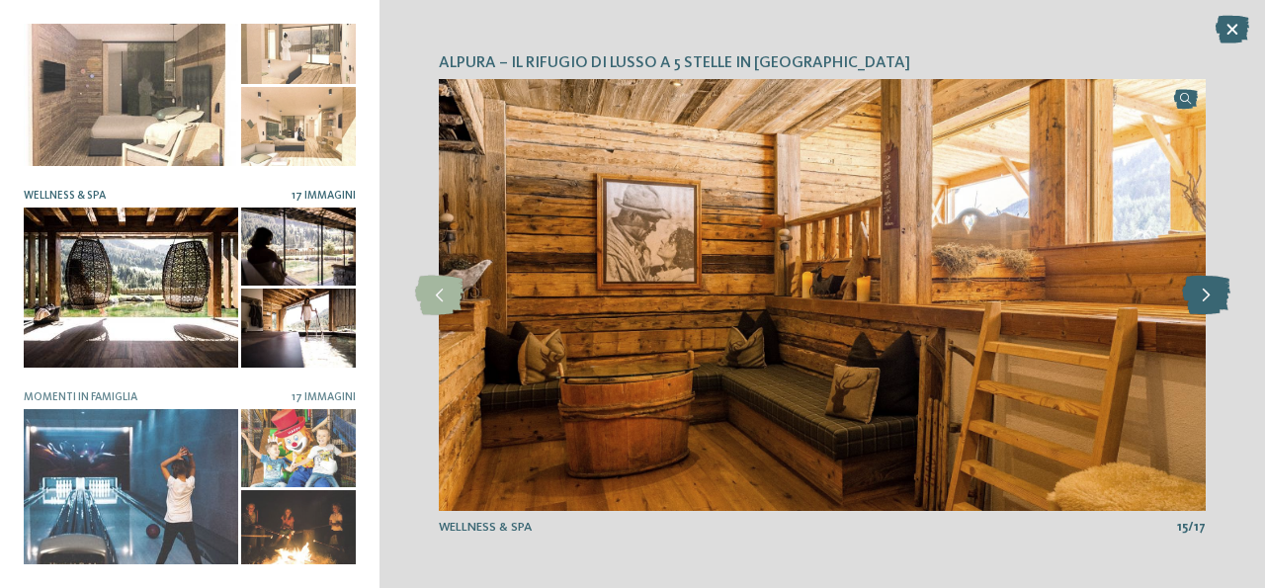
click at [1201, 297] on icon at bounding box center [1206, 296] width 48 height 40
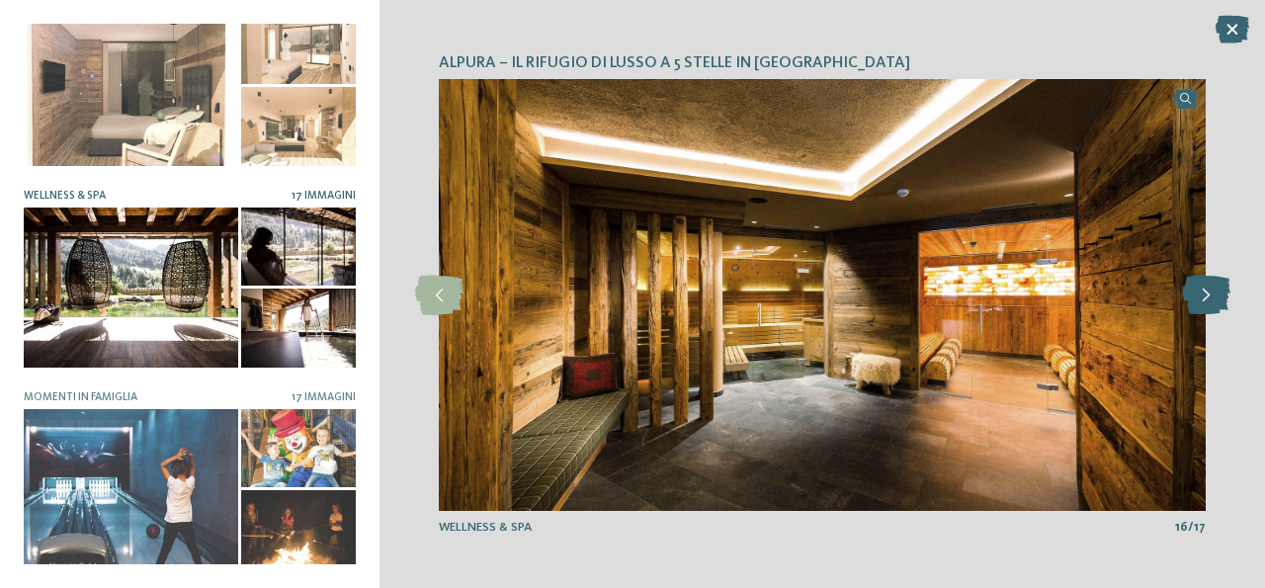
click at [1201, 297] on icon at bounding box center [1206, 296] width 48 height 40
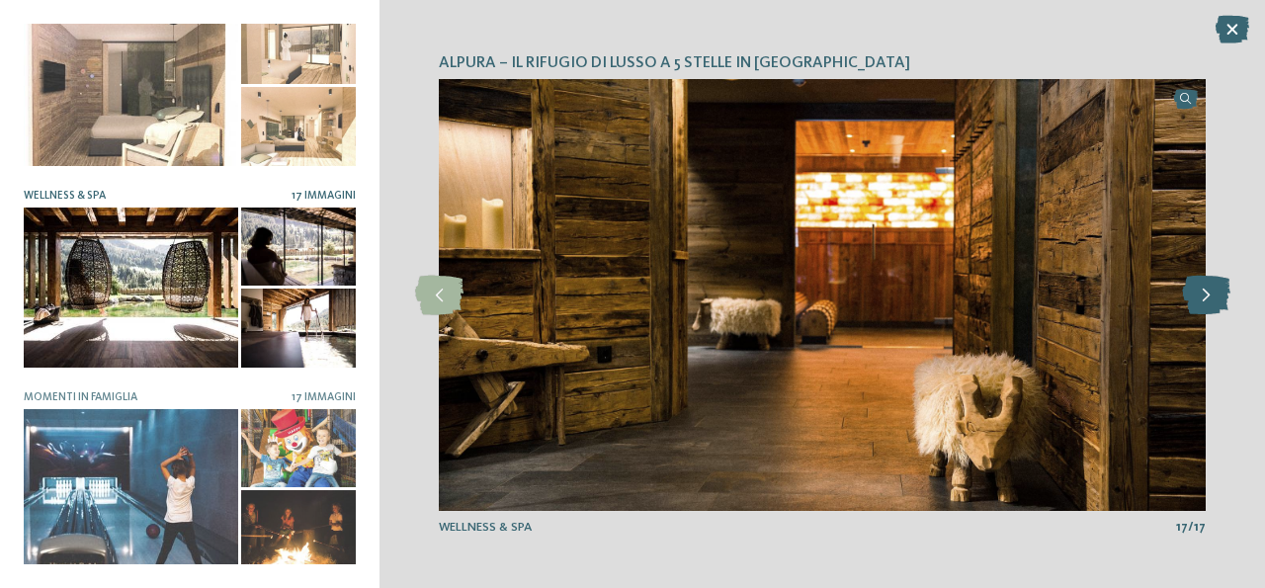
click at [1201, 297] on icon at bounding box center [1206, 296] width 48 height 40
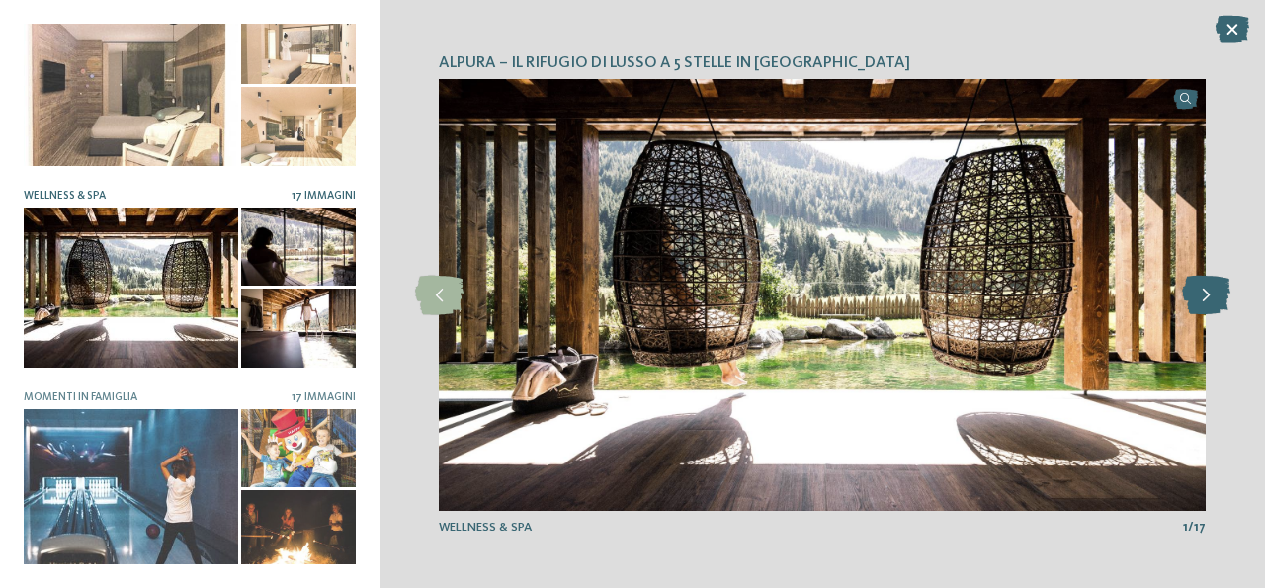
click at [1201, 297] on icon at bounding box center [1206, 296] width 48 height 40
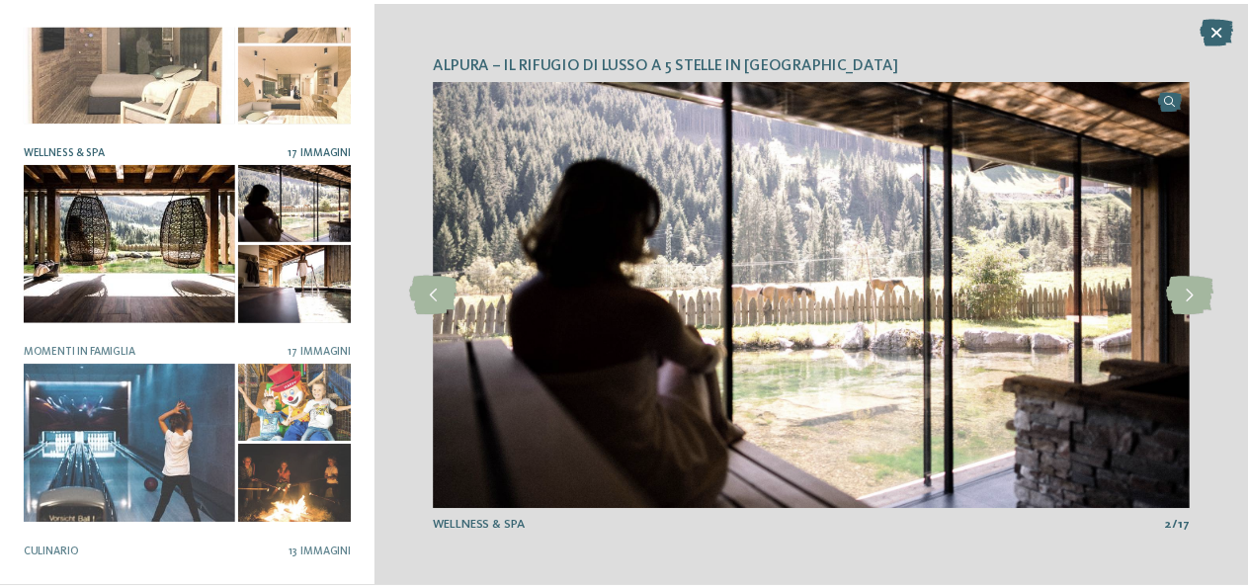
scroll to position [332, 0]
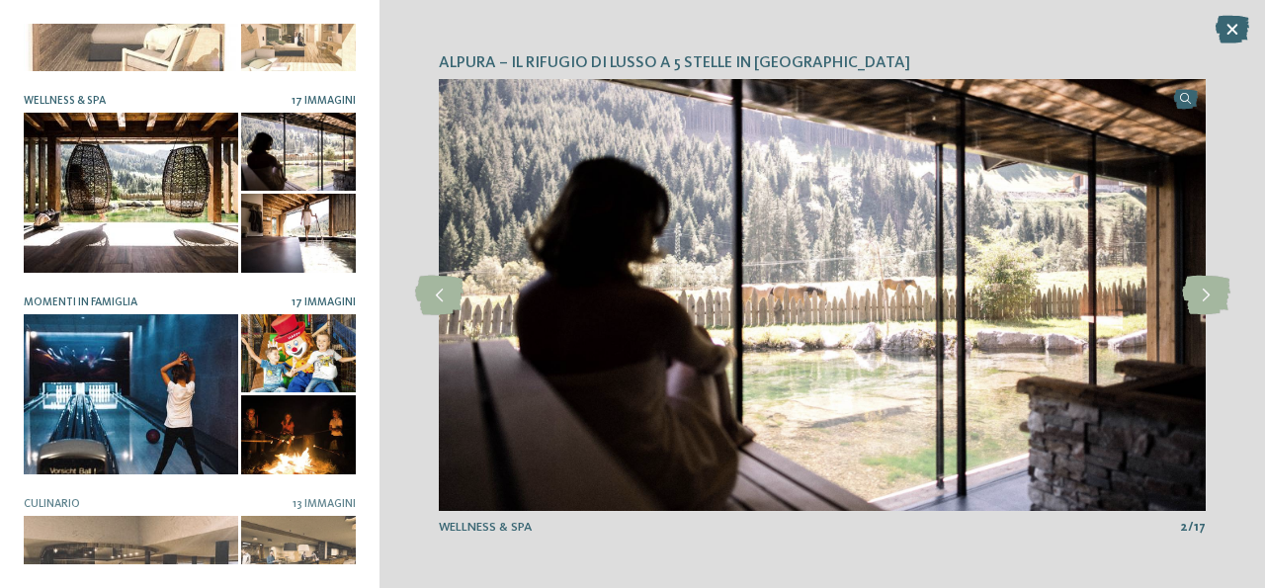
click at [67, 360] on div at bounding box center [131, 394] width 214 height 161
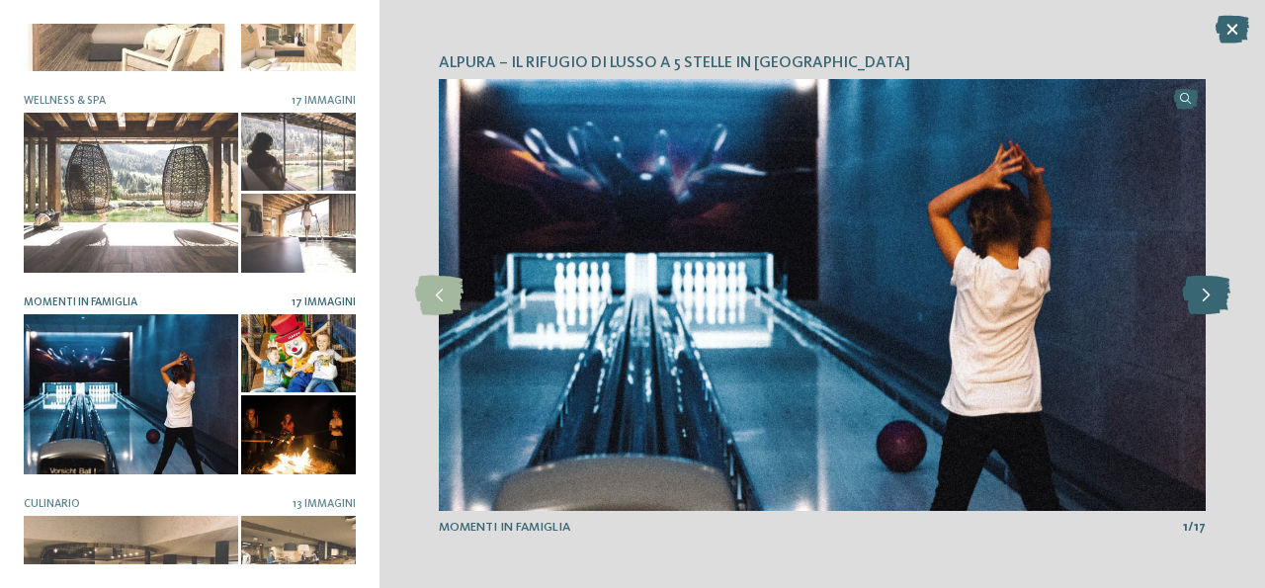
click at [1199, 291] on icon at bounding box center [1206, 296] width 48 height 40
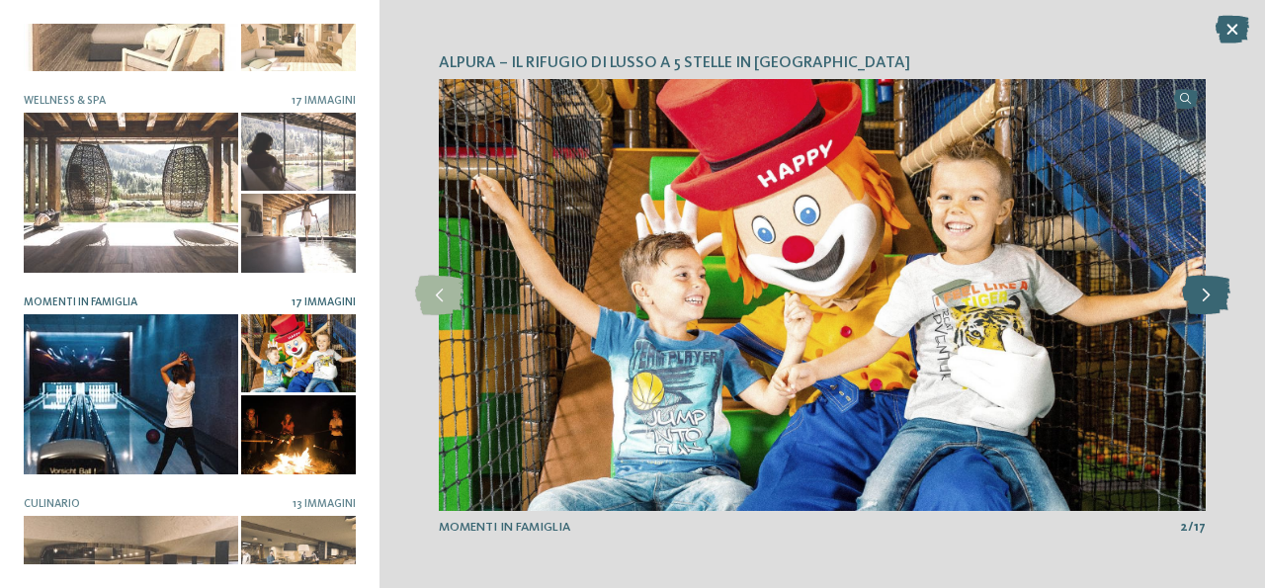
click at [1199, 291] on icon at bounding box center [1206, 296] width 48 height 40
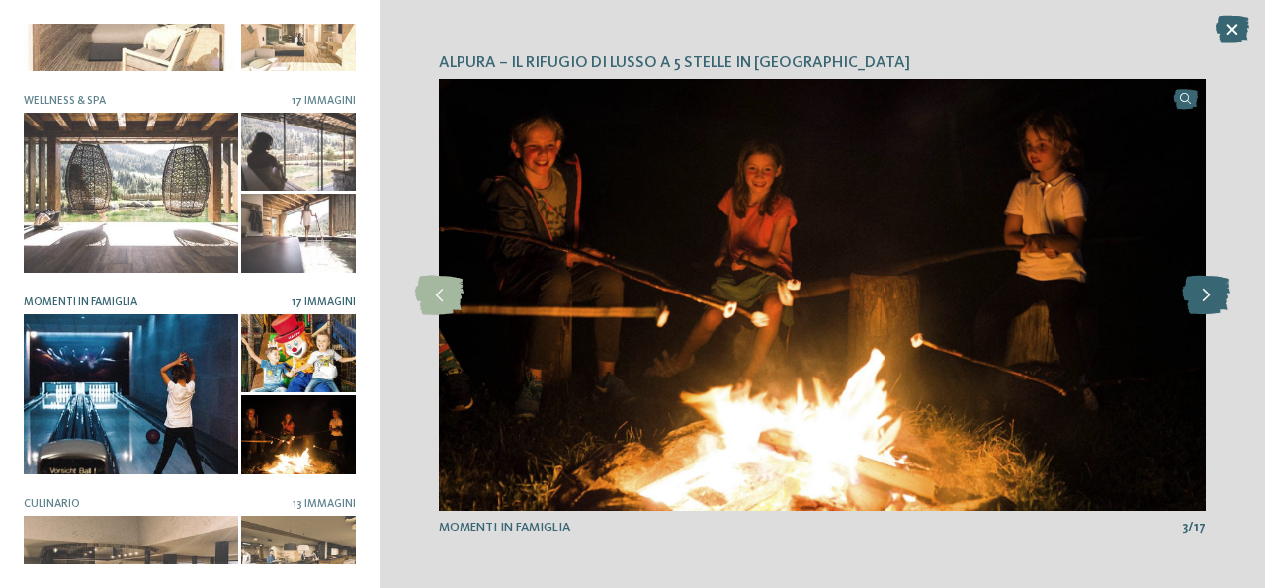
click at [1199, 291] on icon at bounding box center [1206, 296] width 48 height 40
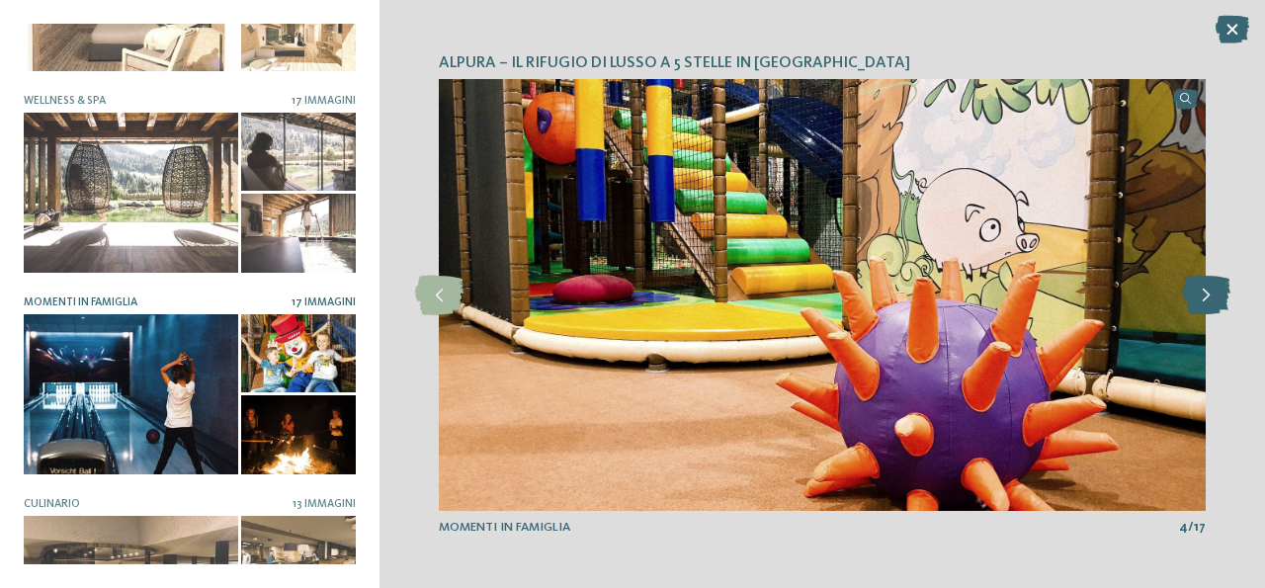
click at [1199, 291] on icon at bounding box center [1206, 296] width 48 height 40
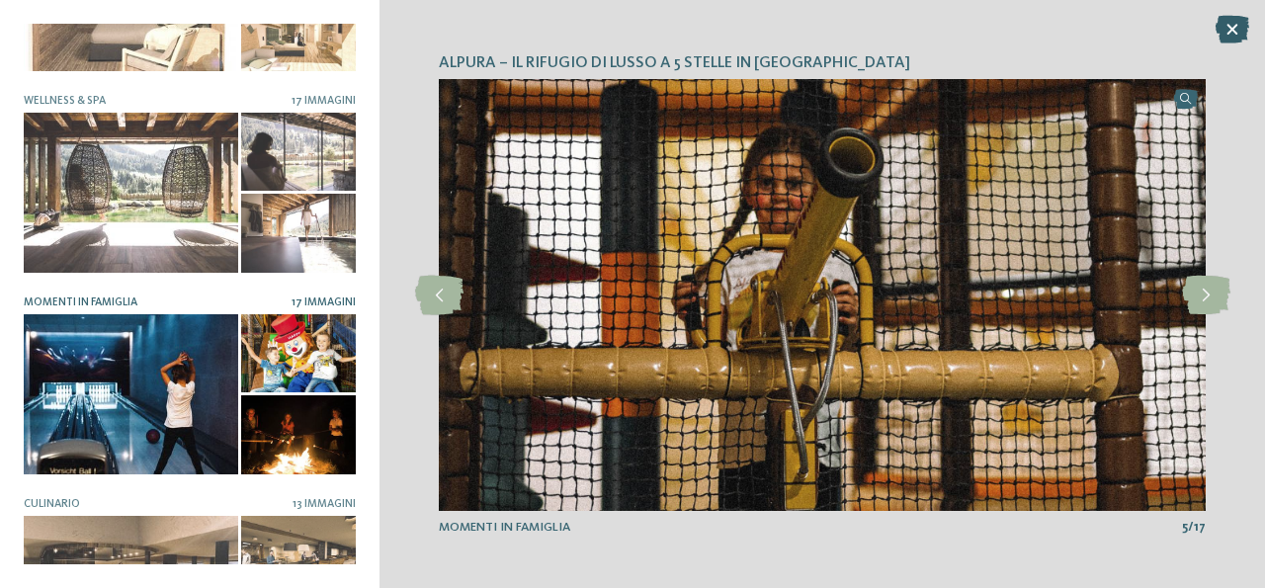
click at [1224, 31] on icon at bounding box center [1232, 30] width 34 height 28
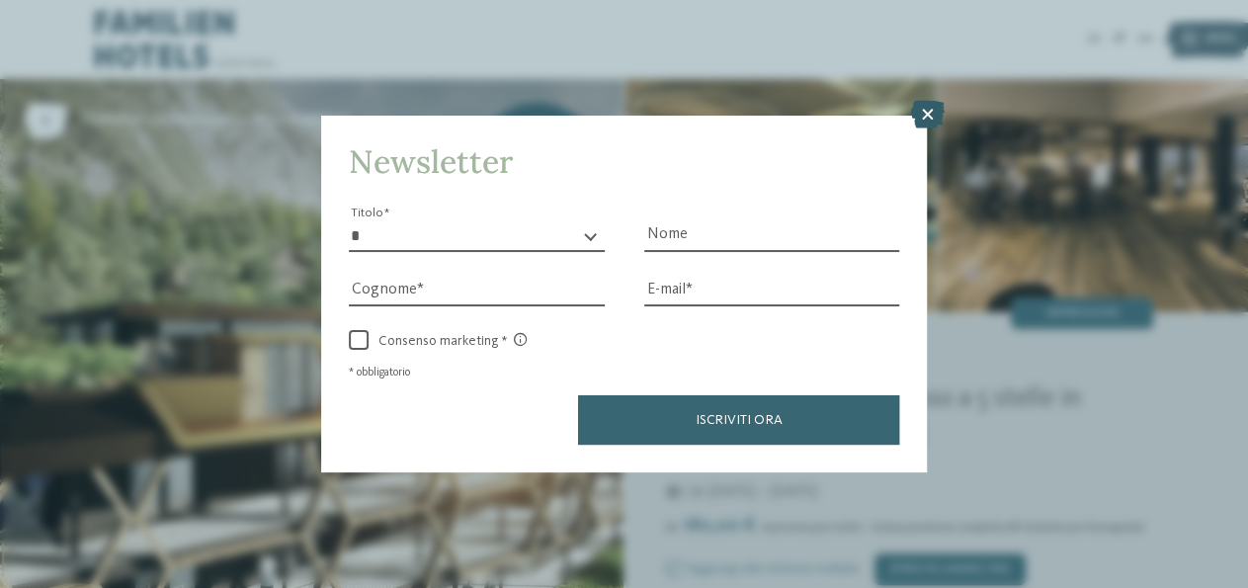
click at [934, 112] on icon at bounding box center [927, 115] width 34 height 28
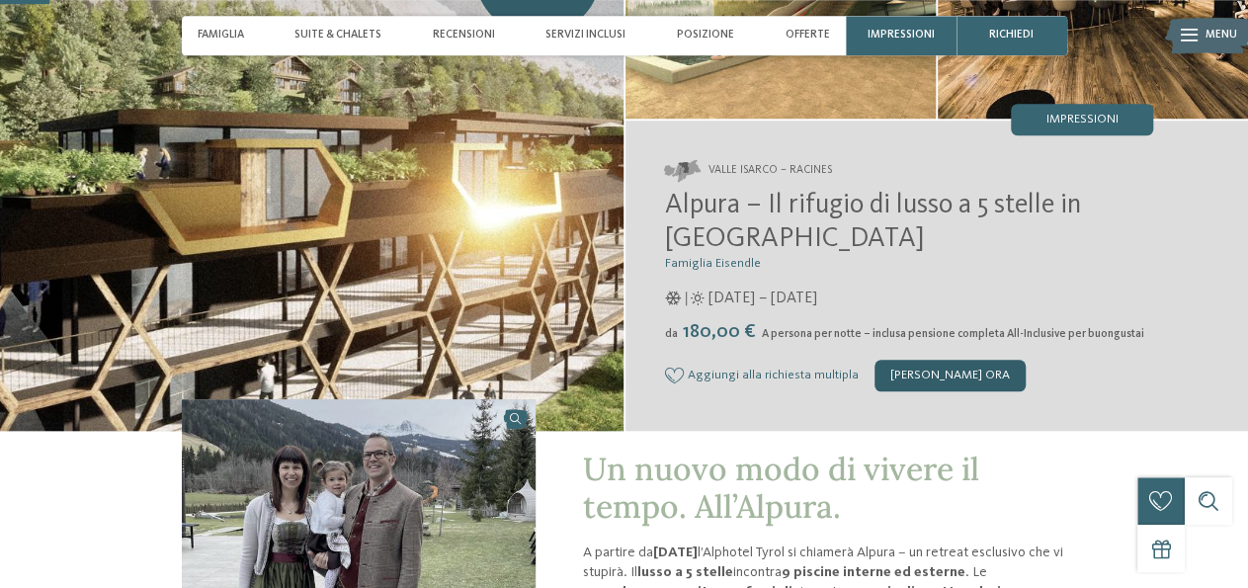
scroll to position [205, 0]
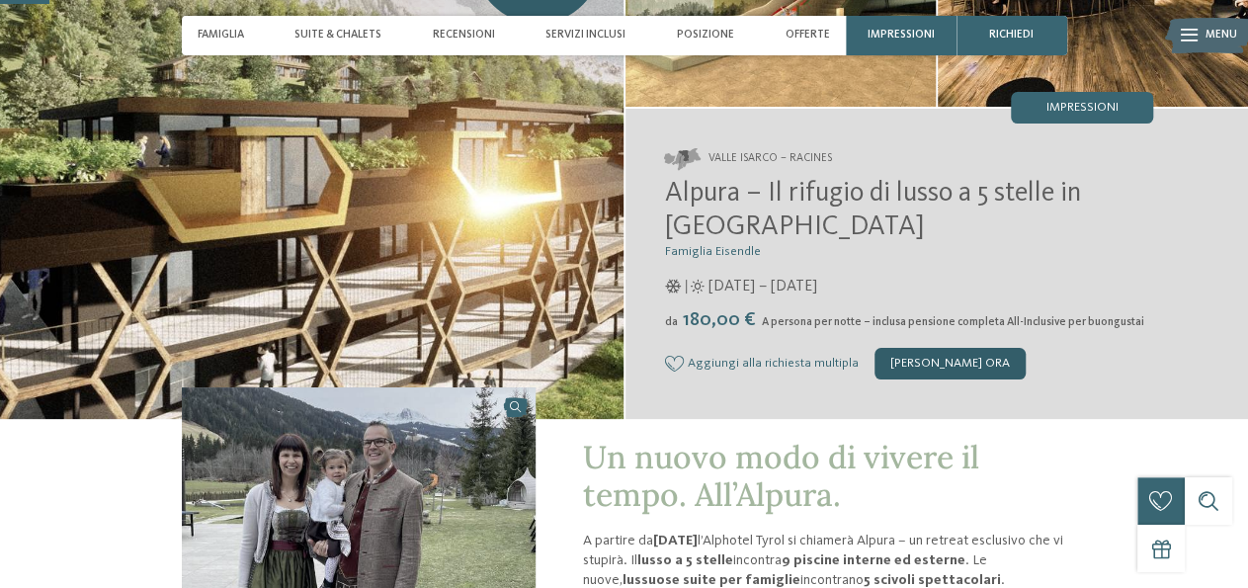
click at [923, 361] on div "[PERSON_NAME] ora" at bounding box center [949, 364] width 151 height 32
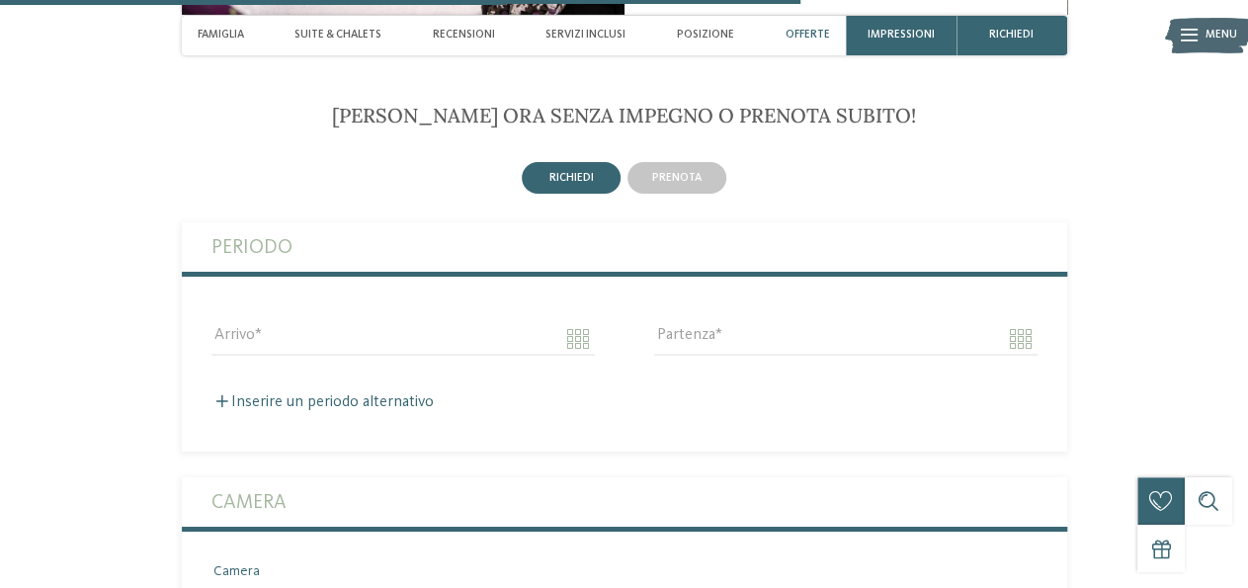
scroll to position [3359, 0]
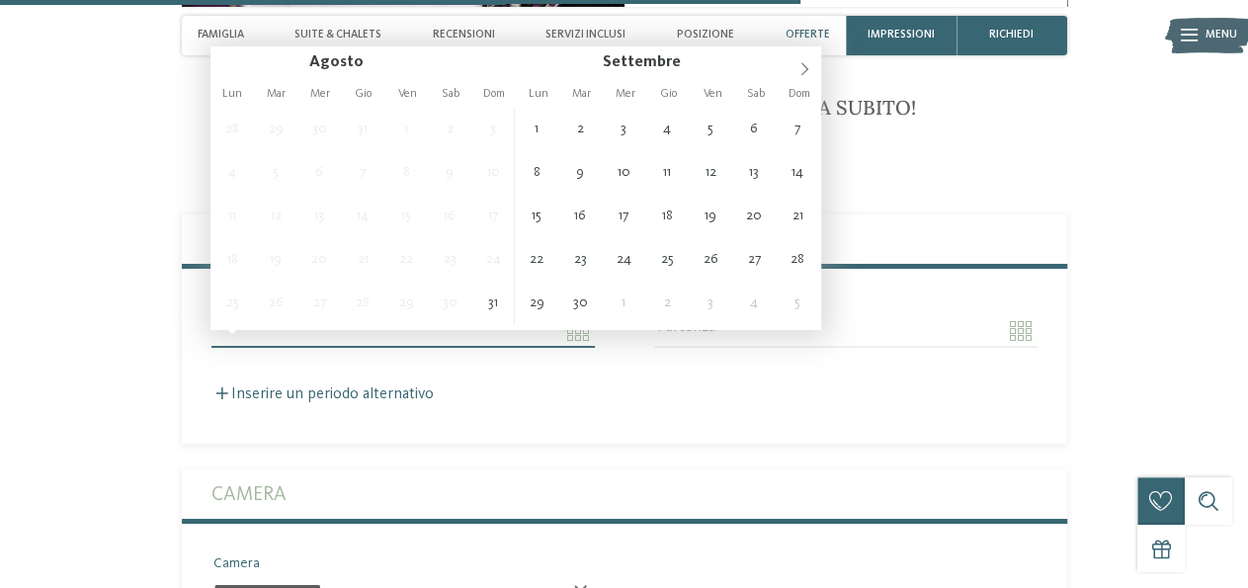
click at [309, 341] on input "Arrivo" at bounding box center [402, 331] width 383 height 34
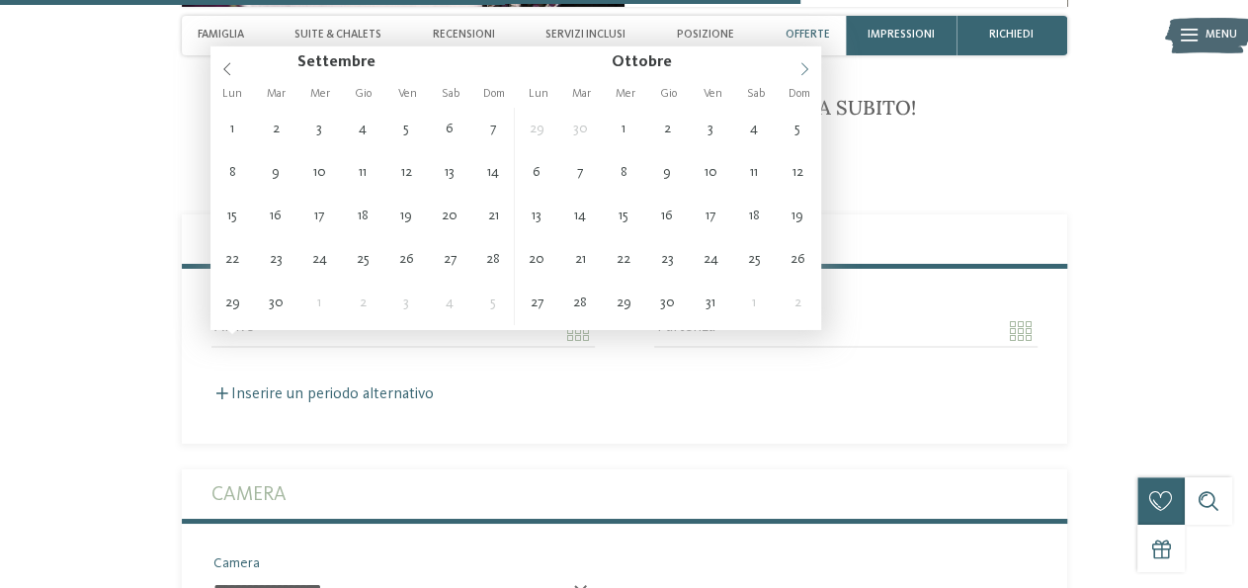
click at [805, 66] on icon at bounding box center [804, 69] width 14 height 14
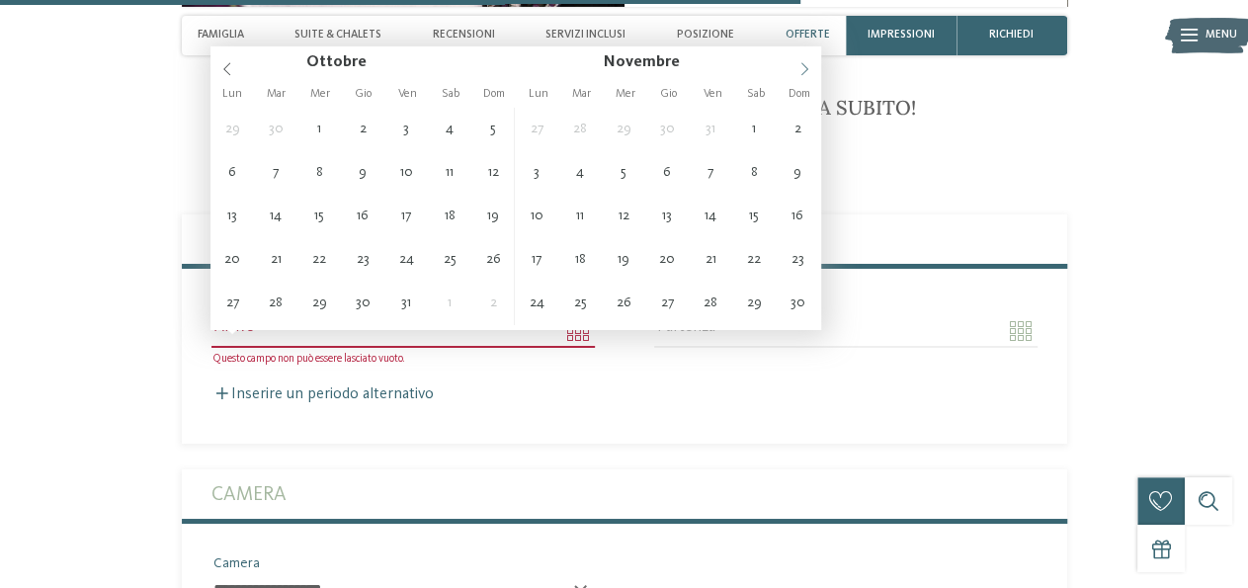
click at [803, 66] on icon at bounding box center [804, 69] width 14 height 14
click at [802, 68] on icon at bounding box center [804, 69] width 14 height 14
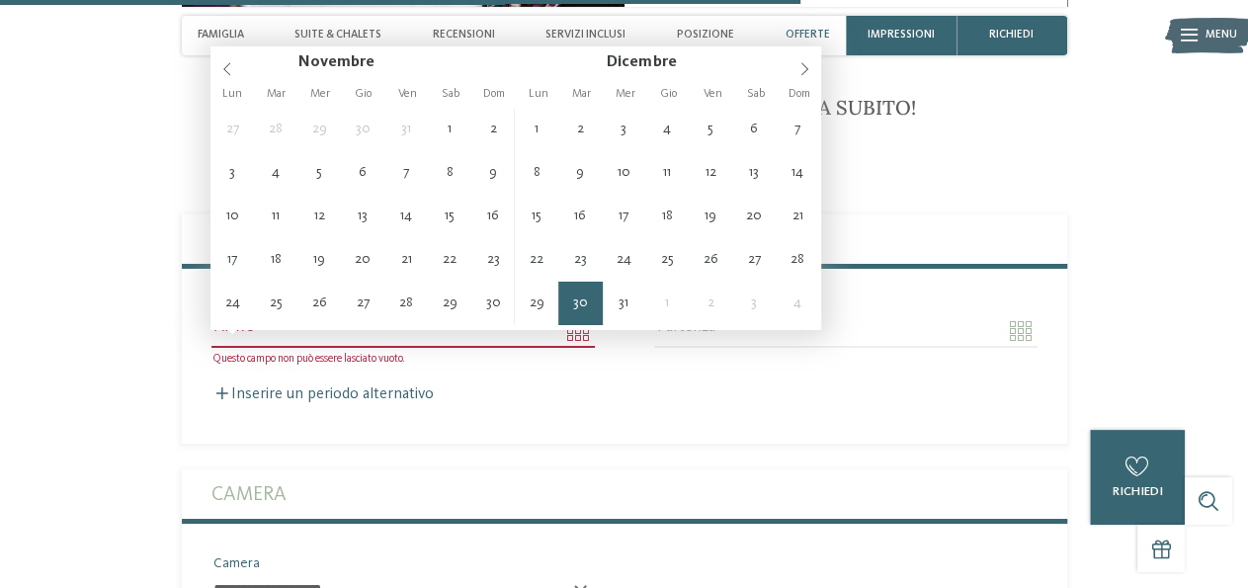
type input "**********"
type input "****"
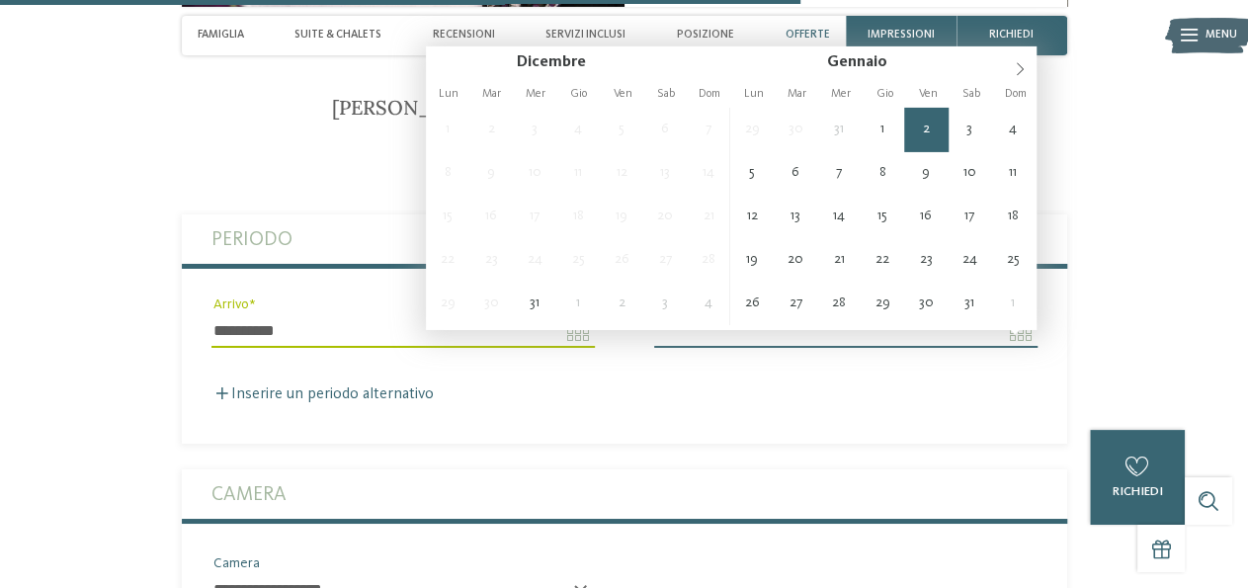
type input "**********"
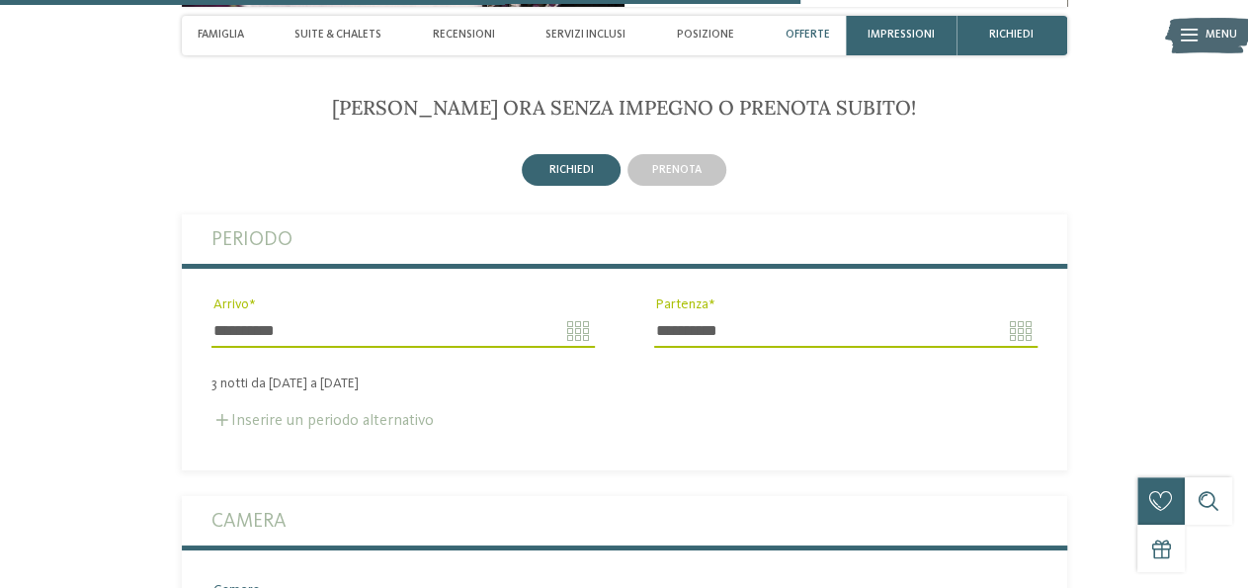
click at [296, 429] on label "Inserire un periodo alternativo" at bounding box center [322, 421] width 222 height 16
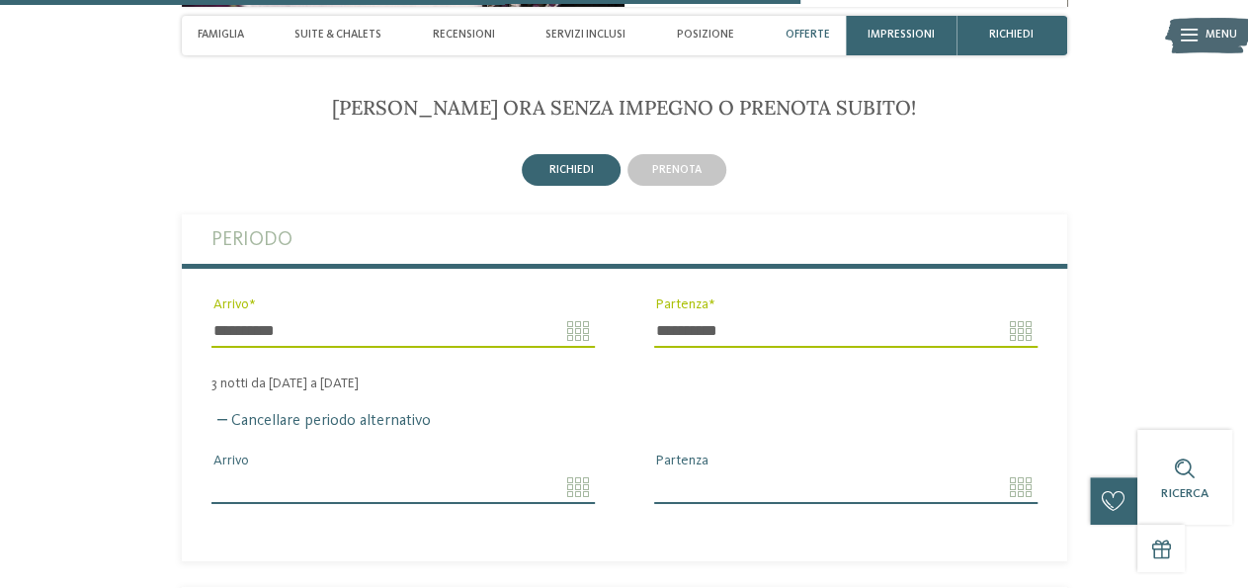
click at [580, 504] on input "Arrivo" at bounding box center [402, 487] width 383 height 34
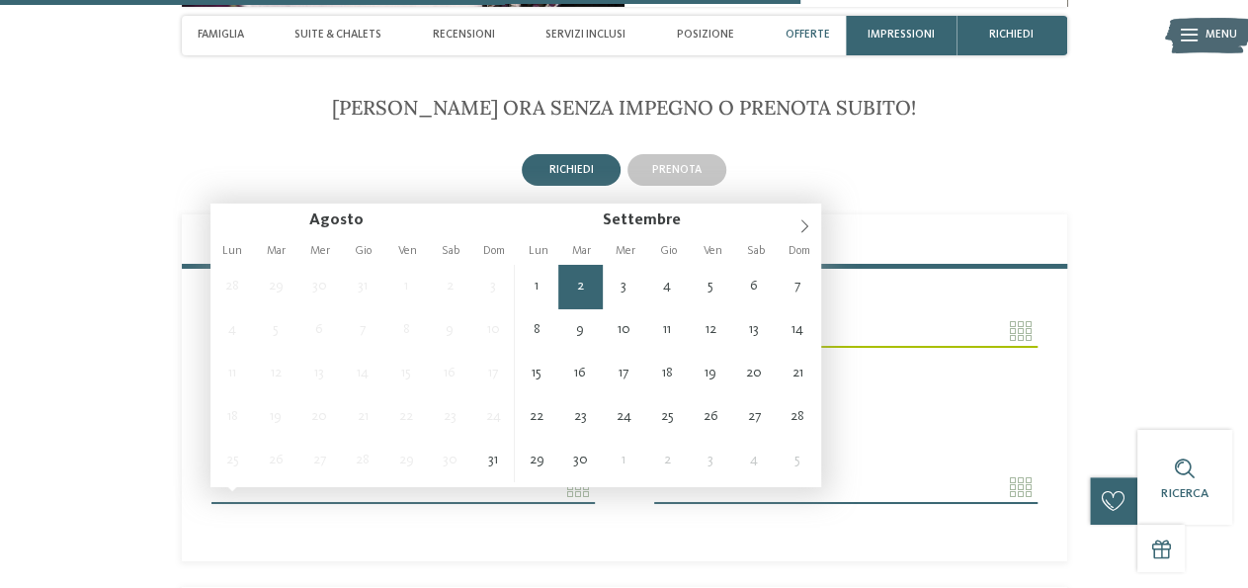
type input "**********"
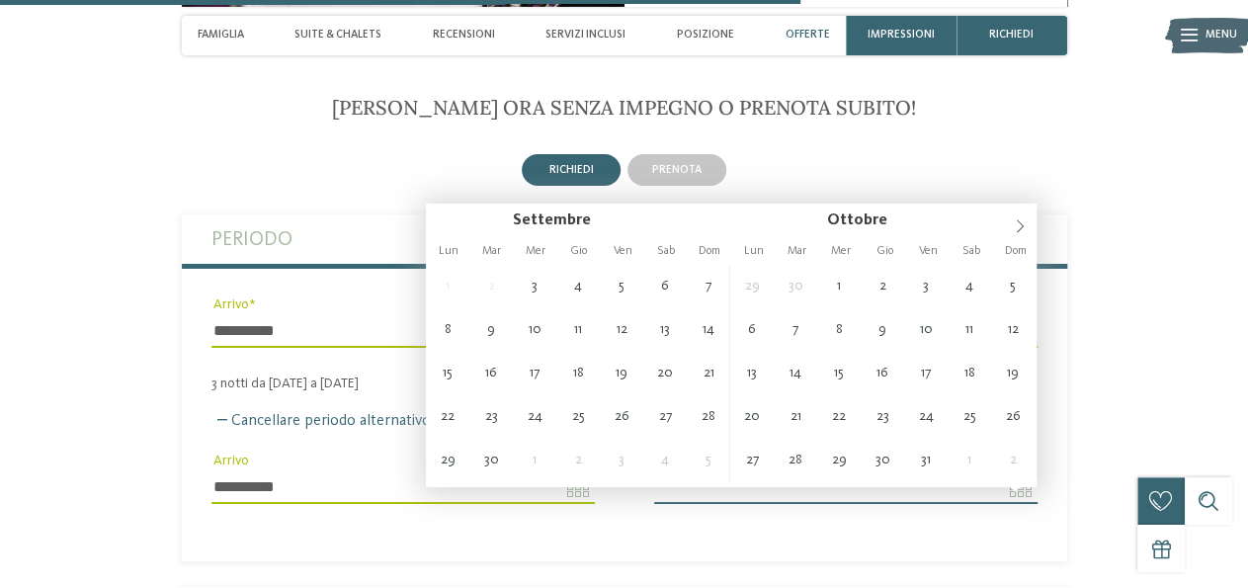
click at [244, 500] on input "**********" at bounding box center [402, 487] width 383 height 34
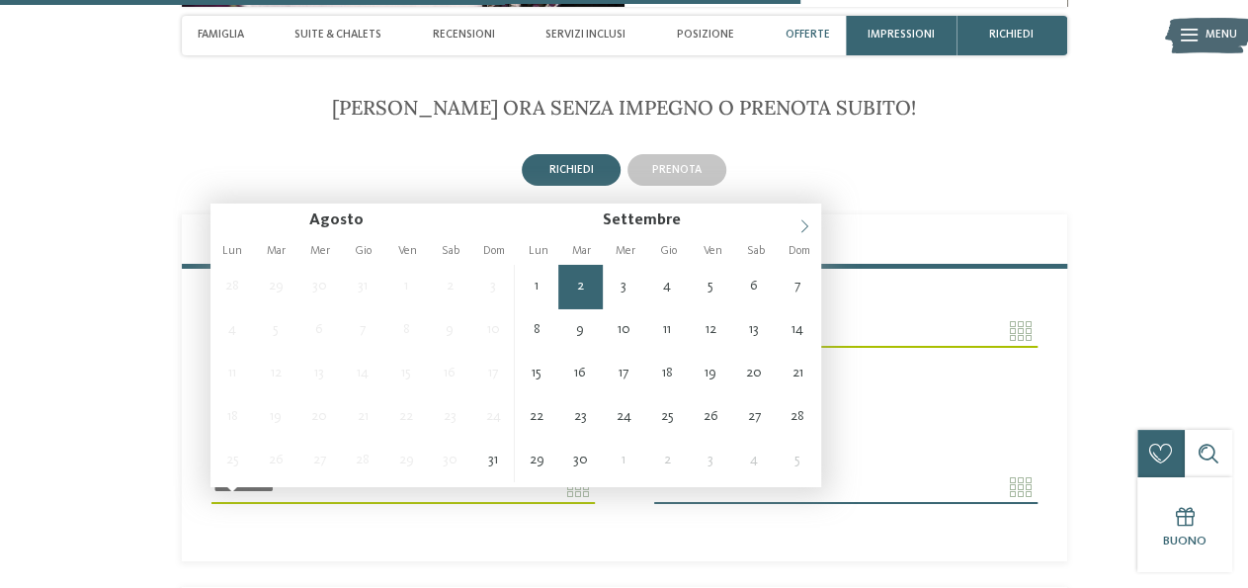
click at [807, 230] on icon at bounding box center [804, 226] width 14 height 14
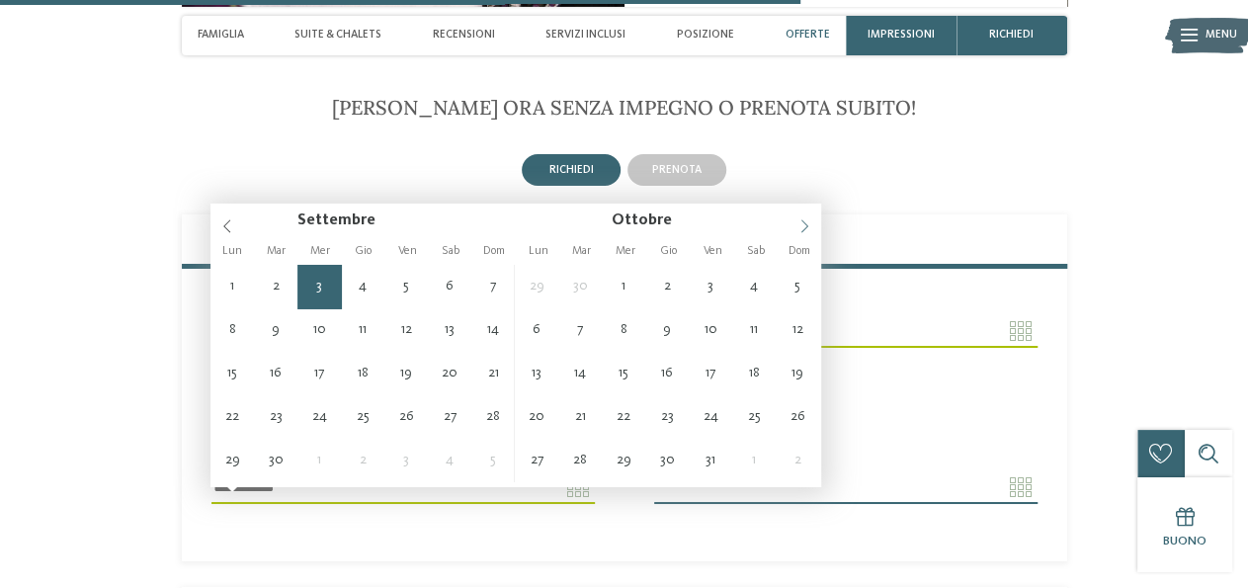
click at [807, 230] on icon at bounding box center [804, 226] width 14 height 14
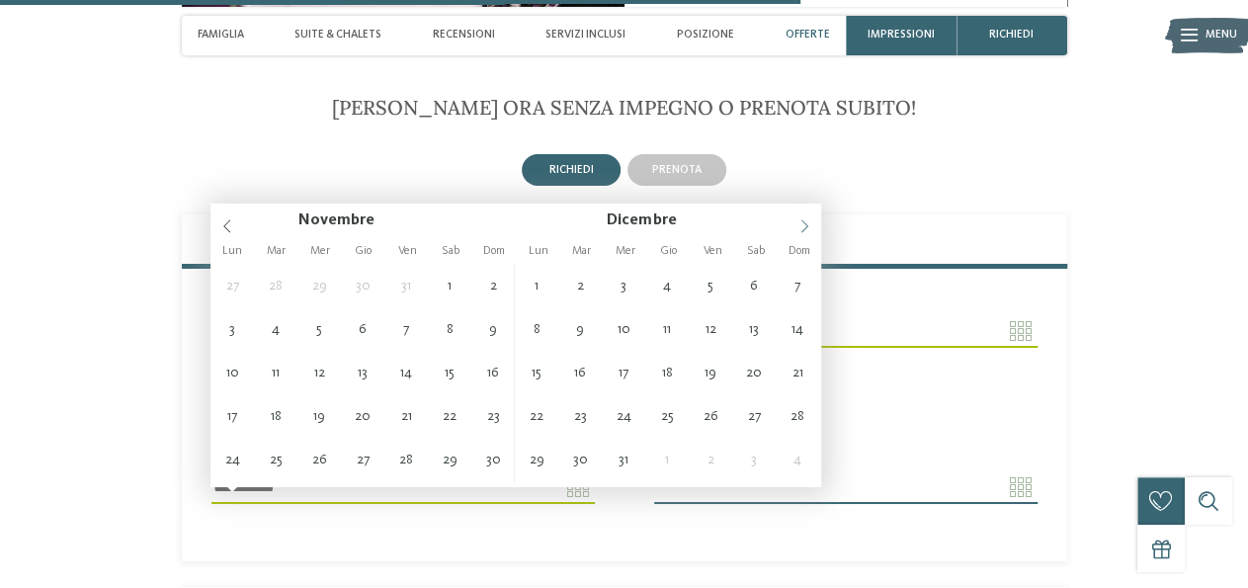
type input "****"
click at [804, 224] on icon at bounding box center [804, 226] width 14 height 14
type input "**********"
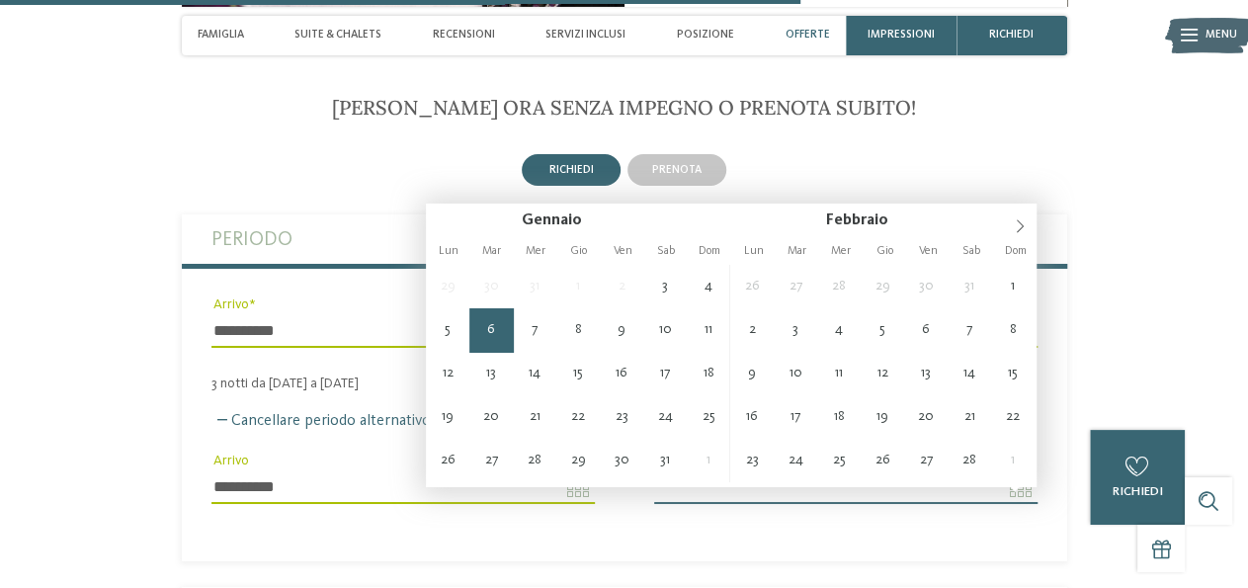
type input "**********"
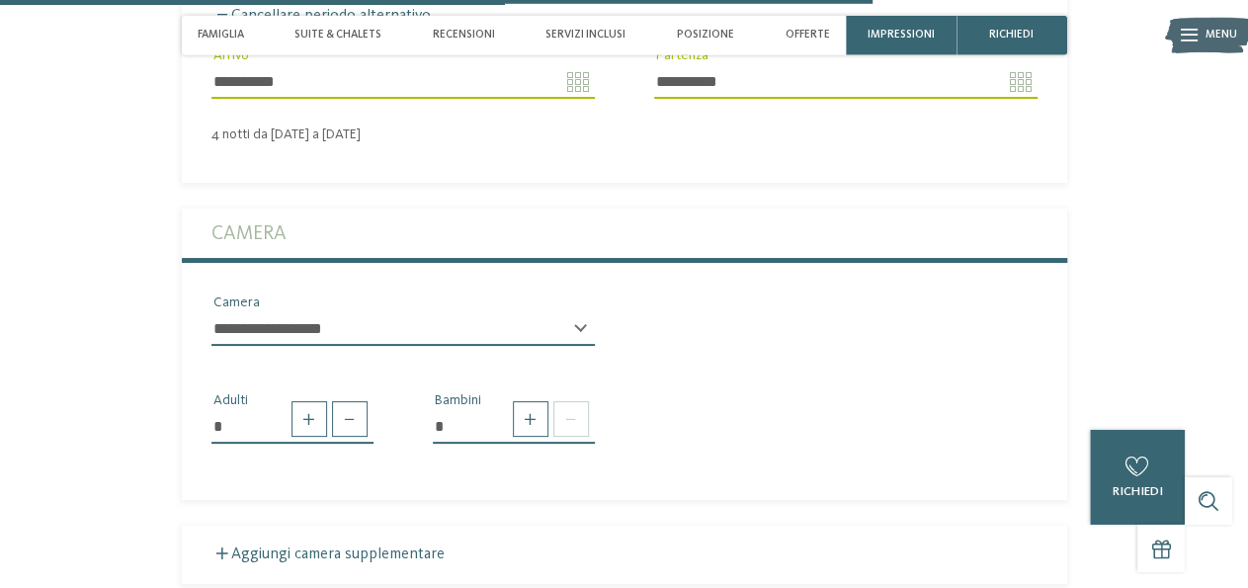
scroll to position [3770, 0]
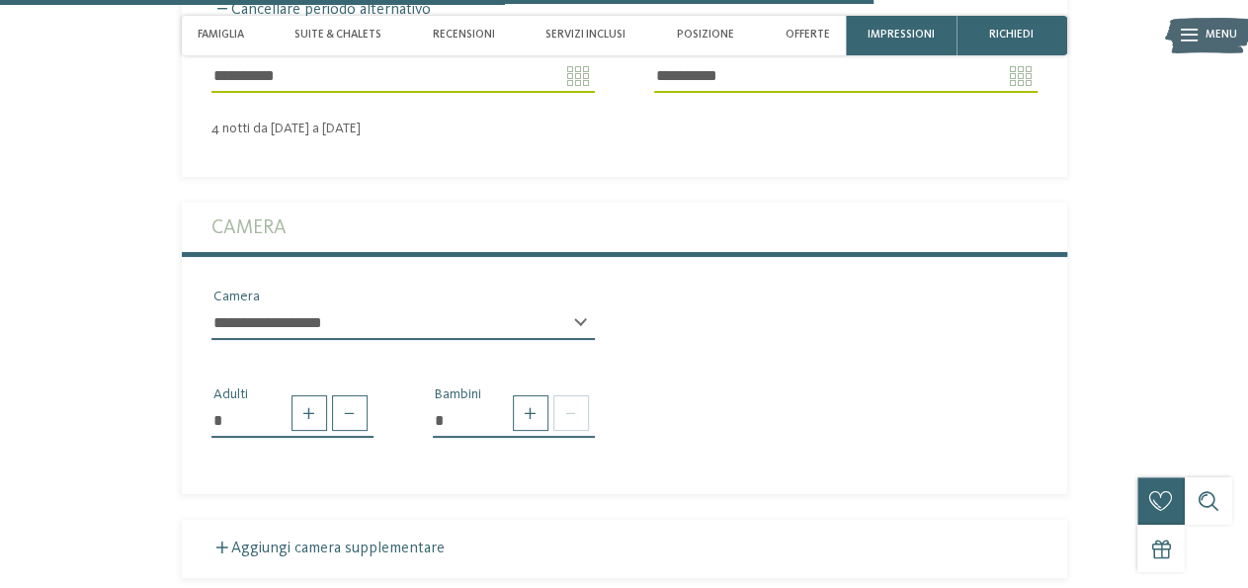
click at [211, 306] on select "**********" at bounding box center [402, 323] width 383 height 34
click at [701, 356] on div "**********" at bounding box center [624, 320] width 885 height 69
click at [560, 428] on span at bounding box center [571, 413] width 36 height 36
click at [535, 425] on span at bounding box center [531, 413] width 36 height 36
type input "*"
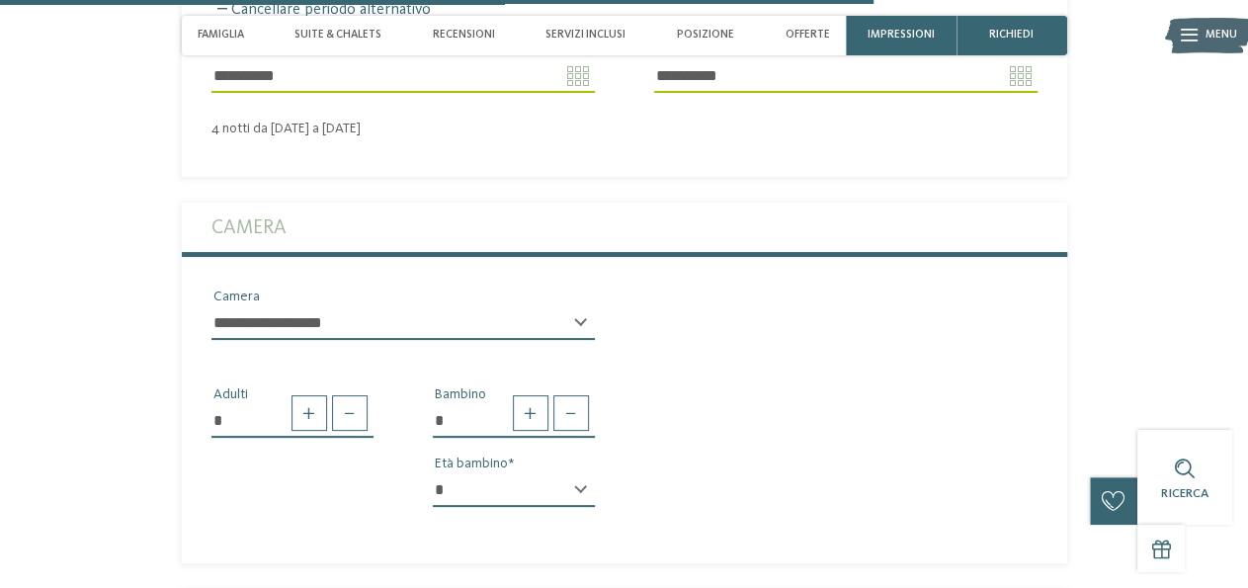
click at [433, 473] on select "* * * * * * * * * * * ** ** ** ** ** ** ** **" at bounding box center [514, 490] width 162 height 34
select select "*"
click option "*" at bounding box center [0, 0] width 0 height 0
click at [701, 356] on div "**********" at bounding box center [624, 320] width 885 height 69
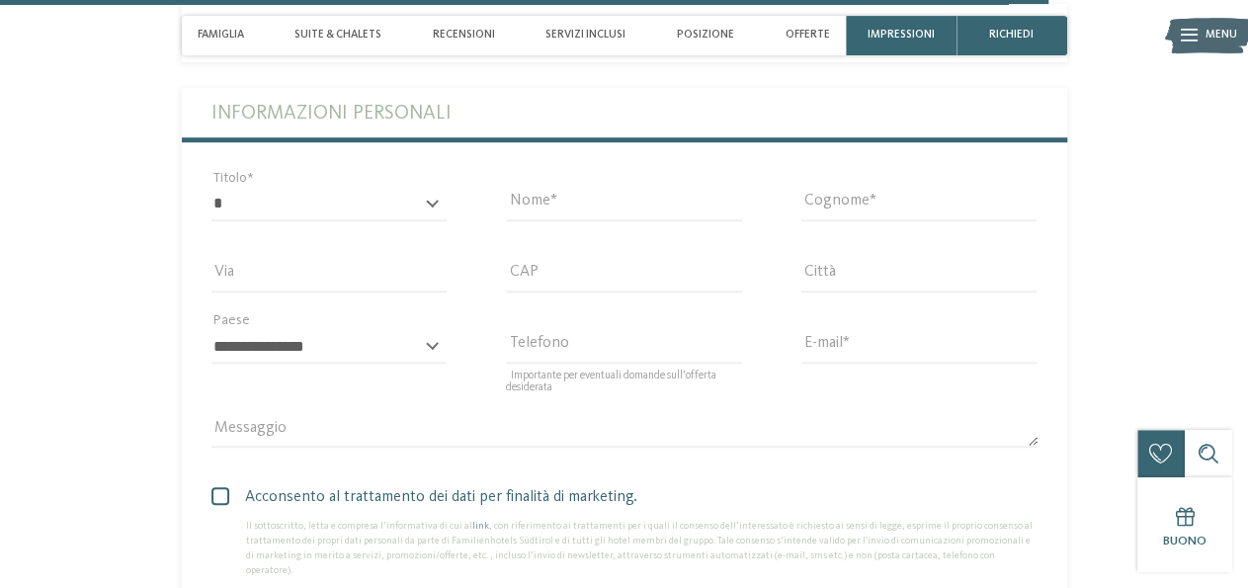
scroll to position [4284, 0]
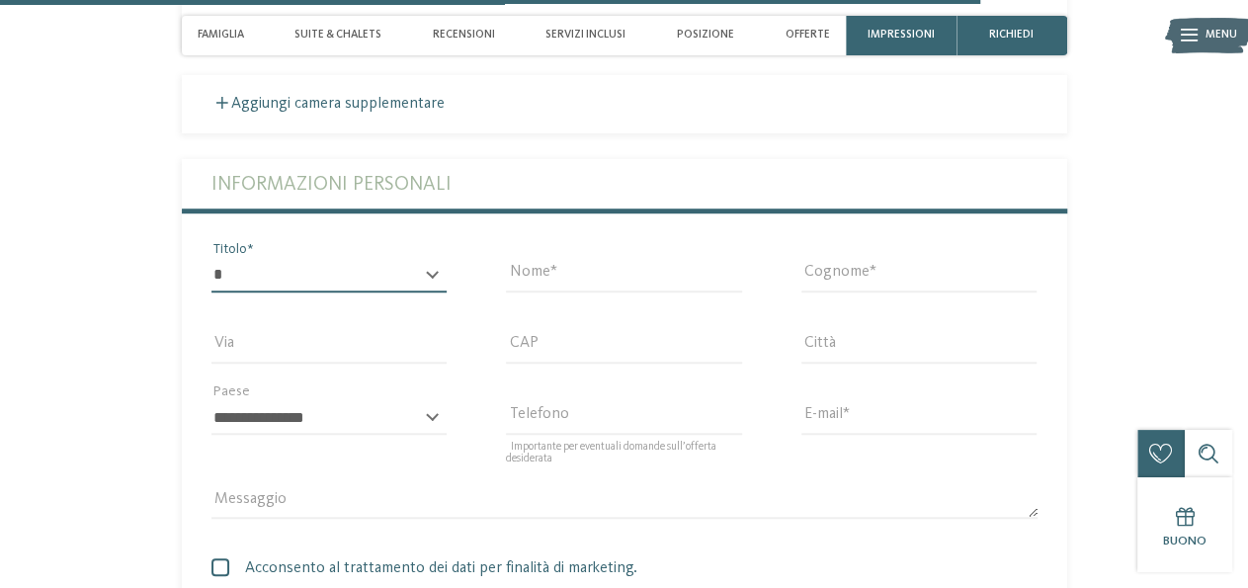
click at [211, 259] on select "* ****** ******* ******** ******" at bounding box center [329, 276] width 236 height 34
select select "*"
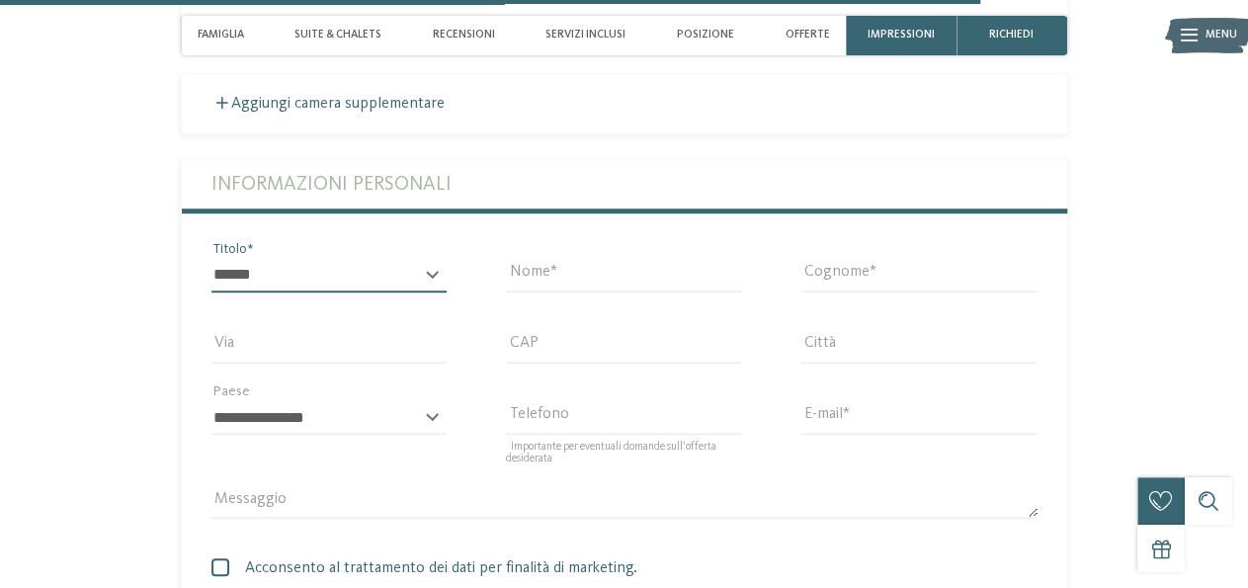
click option "********" at bounding box center [0, 0] width 0 height 0
click at [527, 292] on input "Nome" at bounding box center [624, 276] width 236 height 34
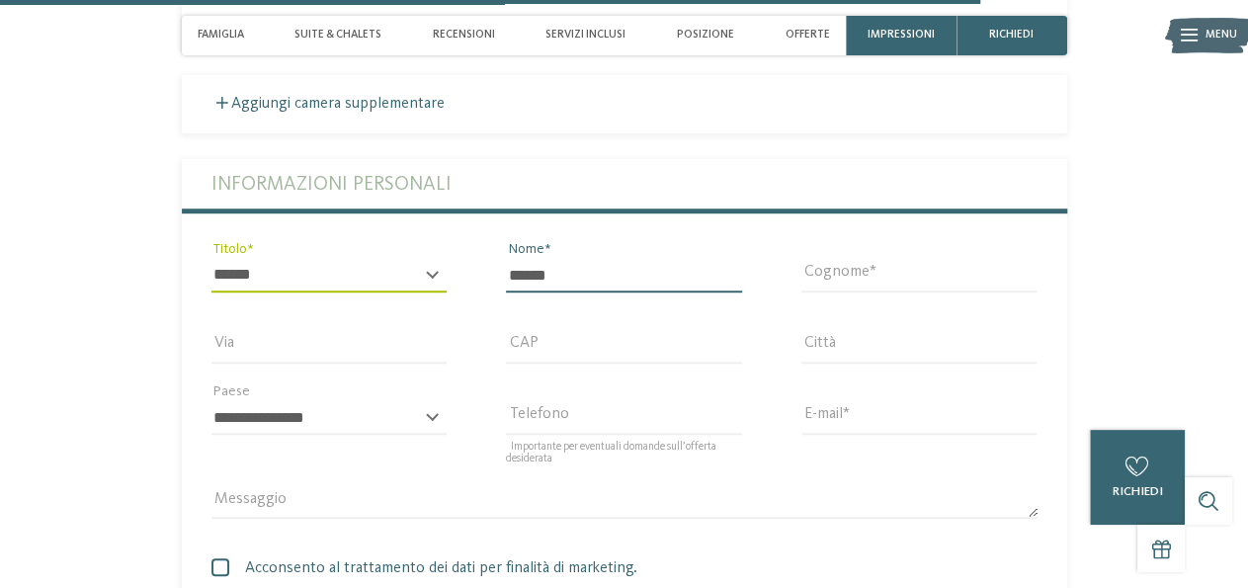
type input "******"
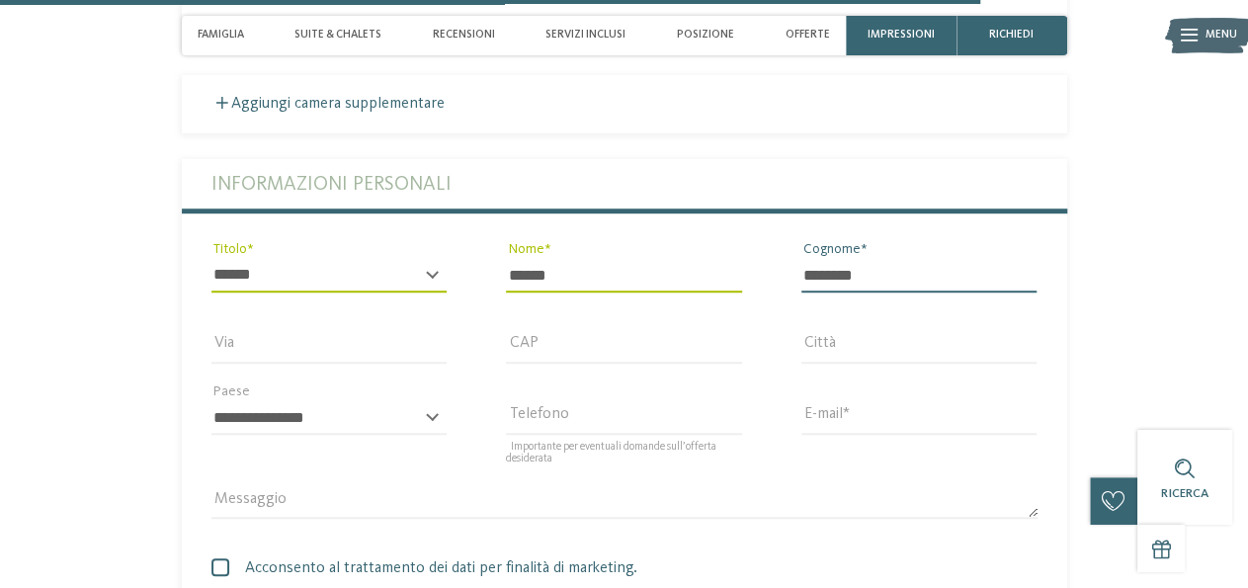
type input "********"
click at [429, 427] on div "**********" at bounding box center [329, 426] width 236 height 51
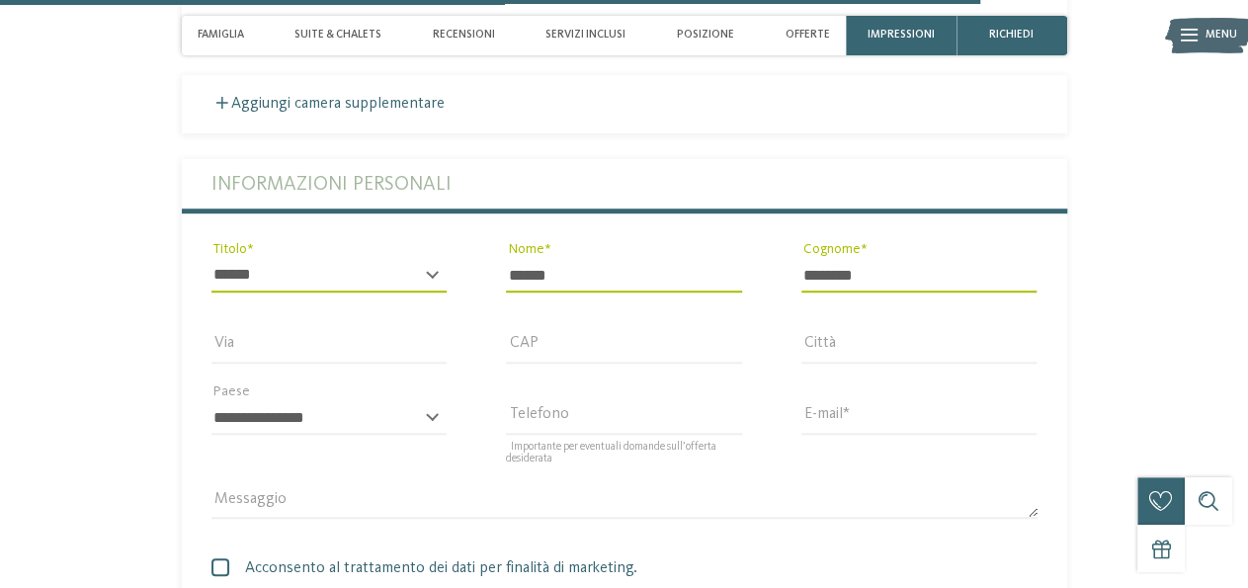
click at [434, 430] on div "**********" at bounding box center [329, 426] width 236 height 51
click at [386, 346] on input "Via" at bounding box center [329, 347] width 236 height 34
click at [211, 401] on select "**********" at bounding box center [329, 418] width 236 height 34
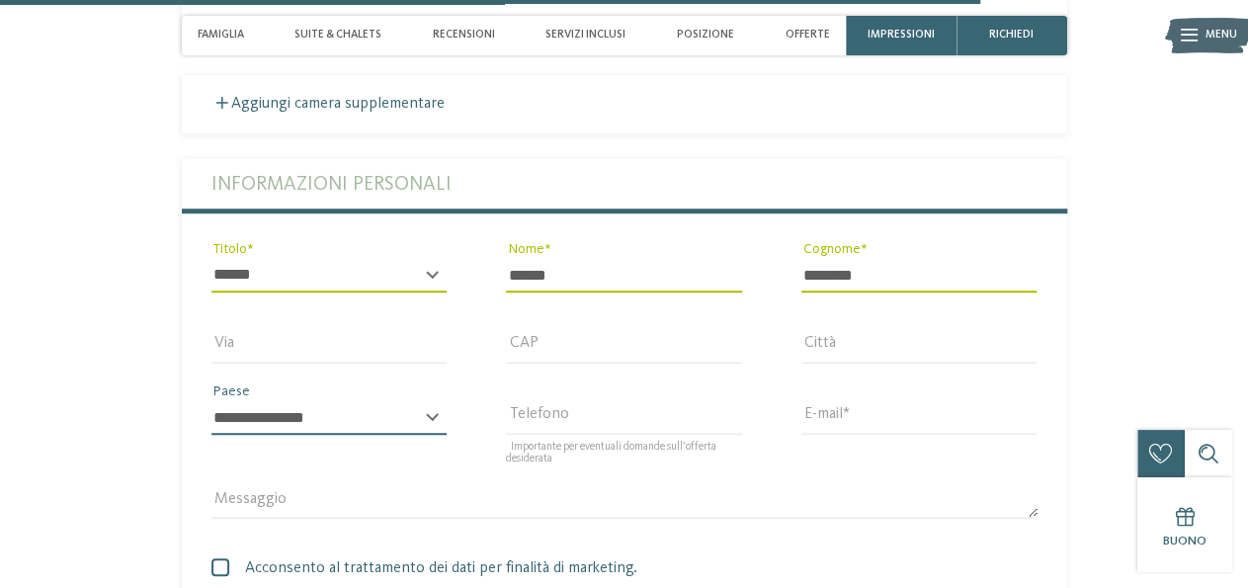
select select "**"
click option "******" at bounding box center [0, 0] width 0 height 0
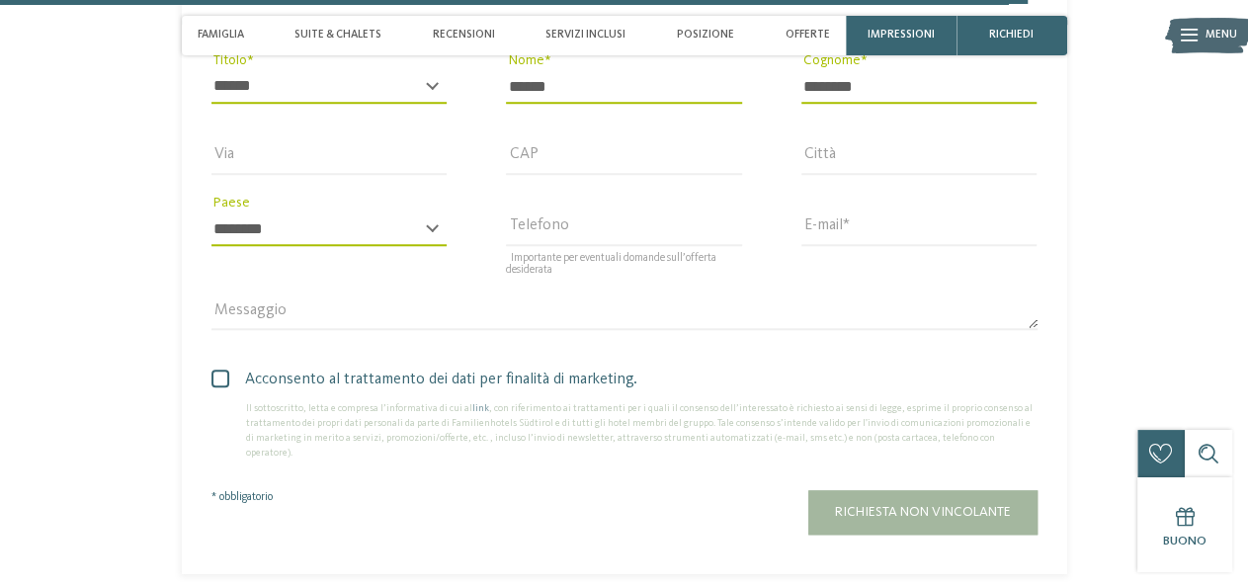
scroll to position [4489, 0]
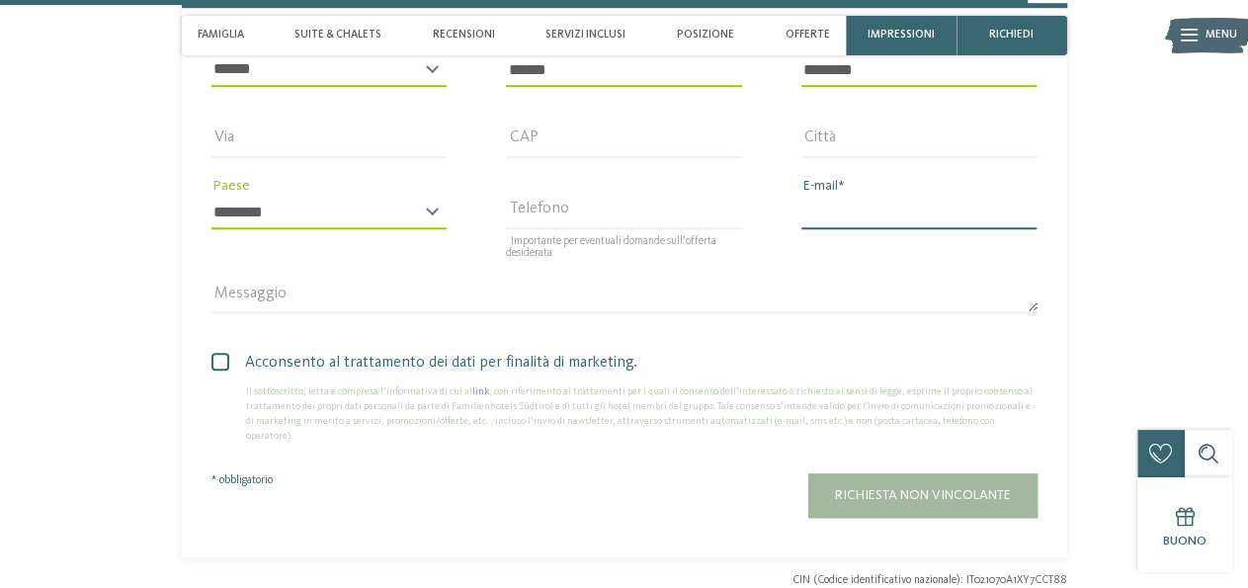
click at [839, 219] on input "E-mail" at bounding box center [919, 213] width 236 height 34
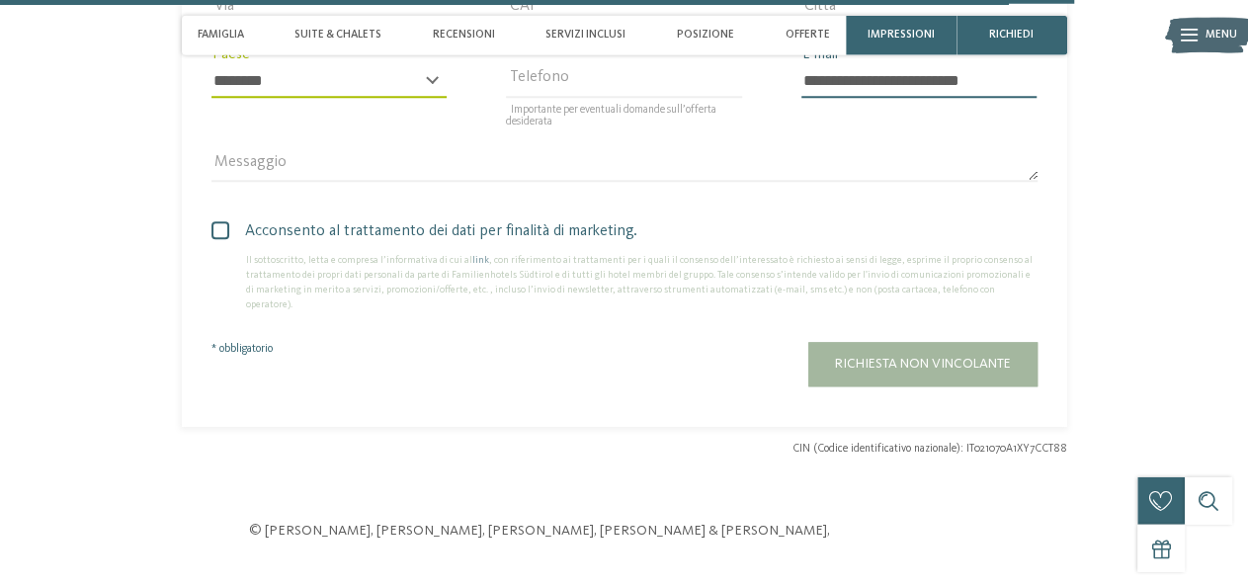
scroll to position [4592, 0]
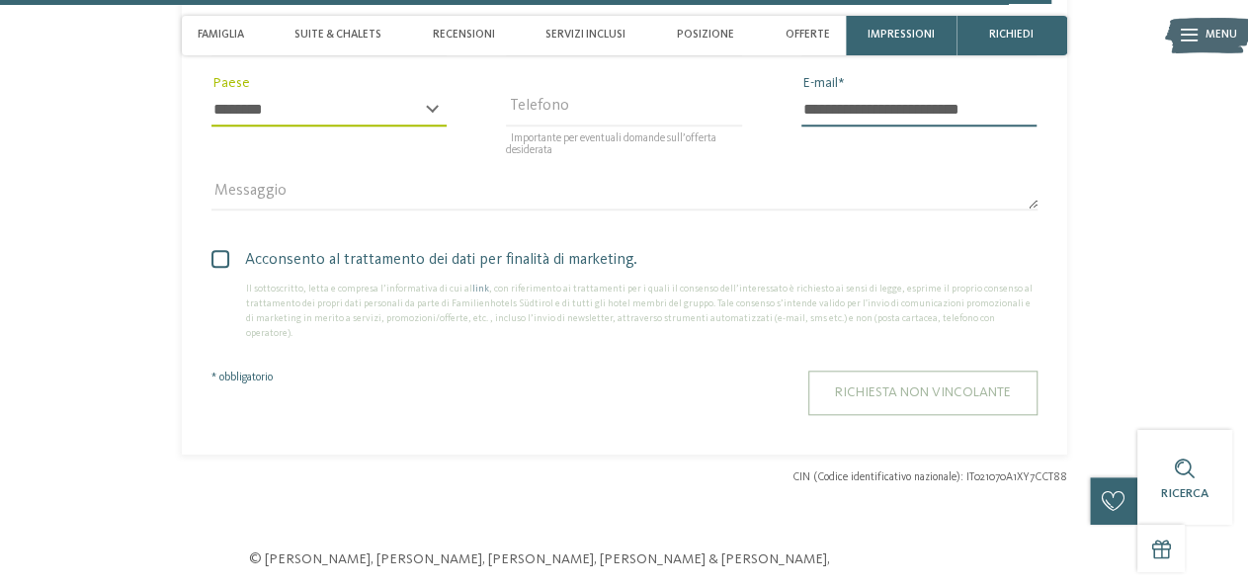
type input "**********"
click at [918, 393] on span "Richiesta non vincolante" at bounding box center [923, 392] width 176 height 14
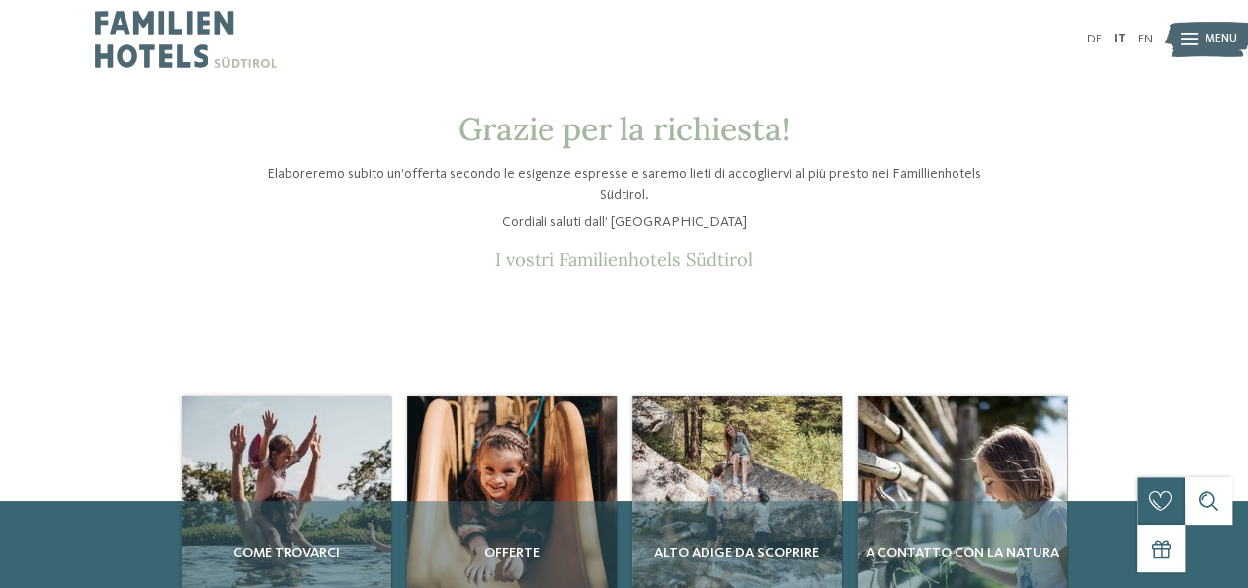
click at [1210, 40] on span "Menu" at bounding box center [1221, 40] width 32 height 16
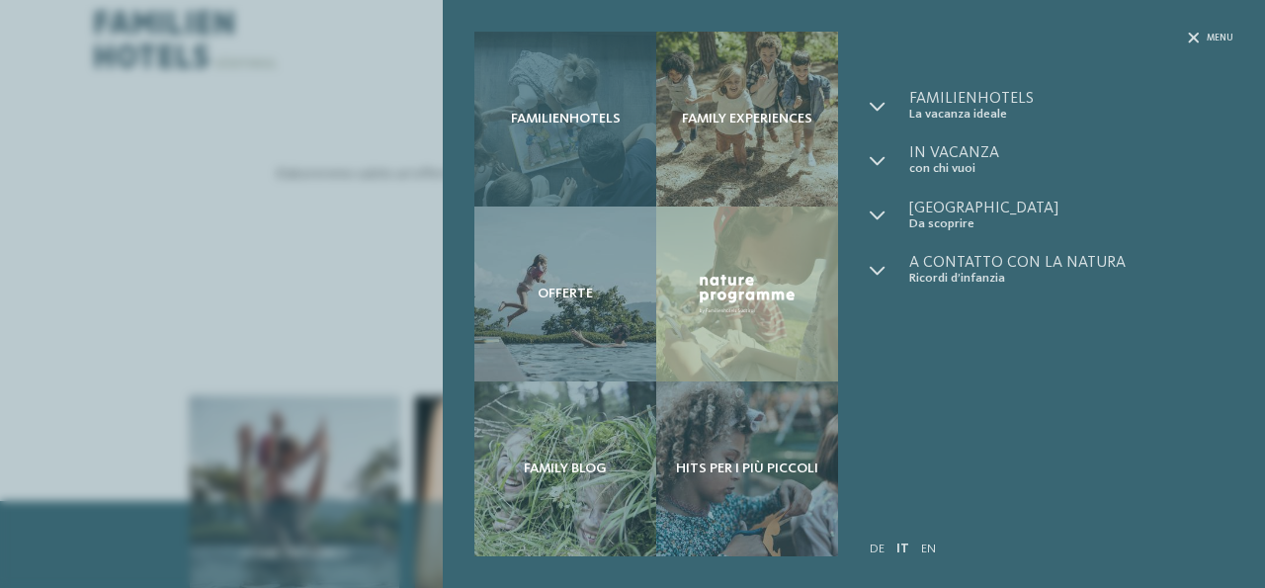
click at [563, 112] on span "Familienhotels" at bounding box center [566, 119] width 110 height 17
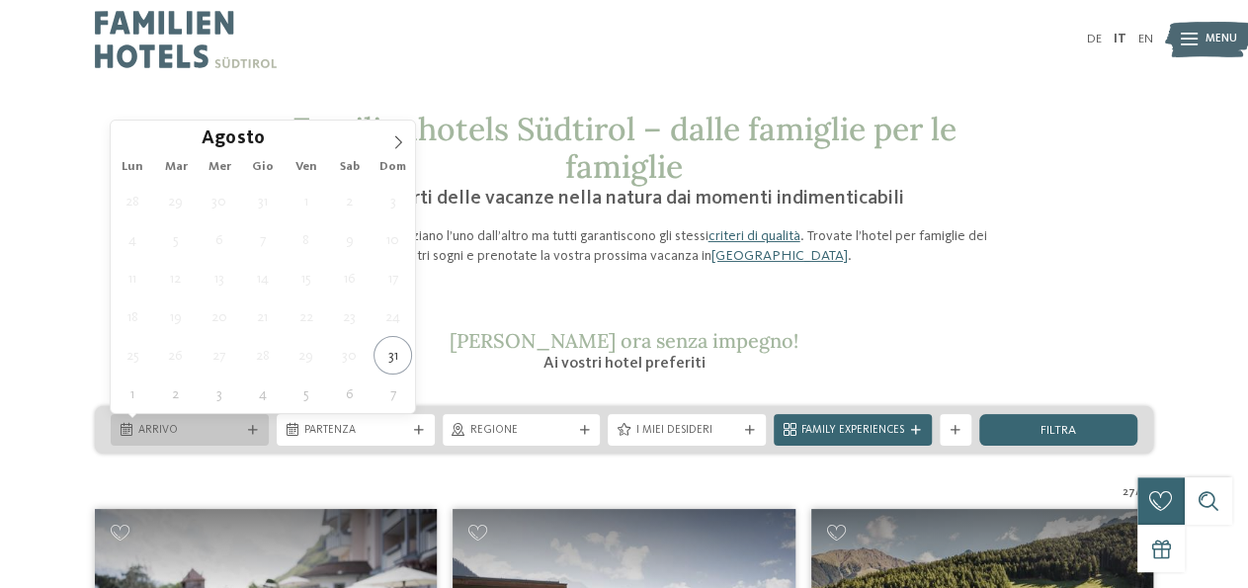
click at [191, 434] on span "Arrivo" at bounding box center [189, 431] width 103 height 16
click at [582, 259] on p "I Familienhotels si differenziano l’uno dall’altro ma tutti garantiscono gli st…" at bounding box center [624, 246] width 751 height 40
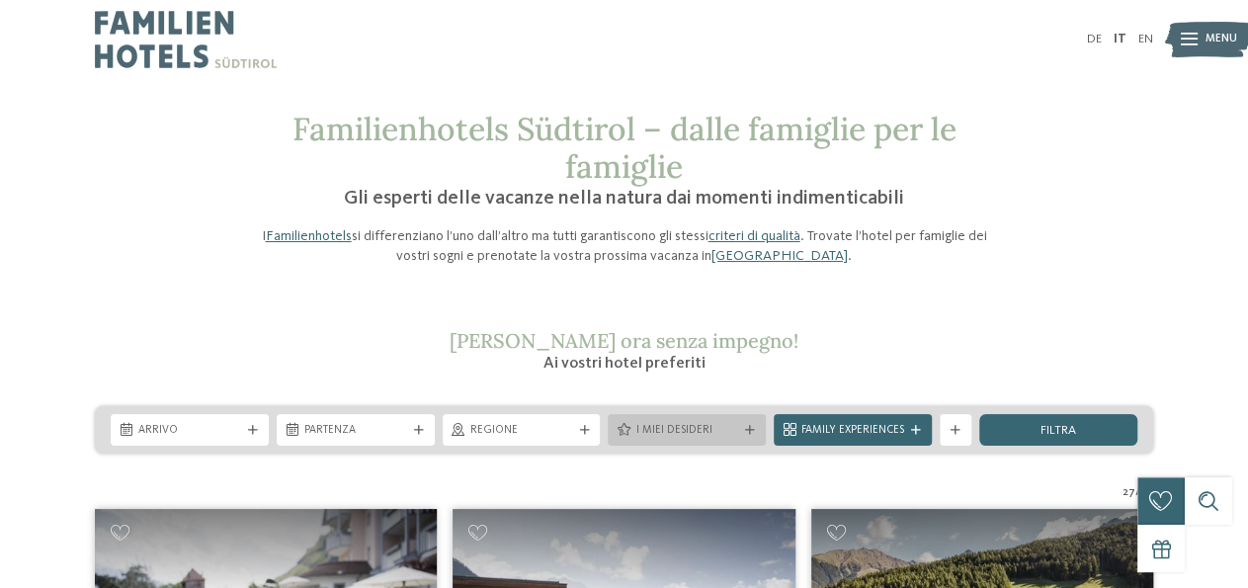
click at [656, 426] on span "I miei desideri" at bounding box center [686, 431] width 103 height 16
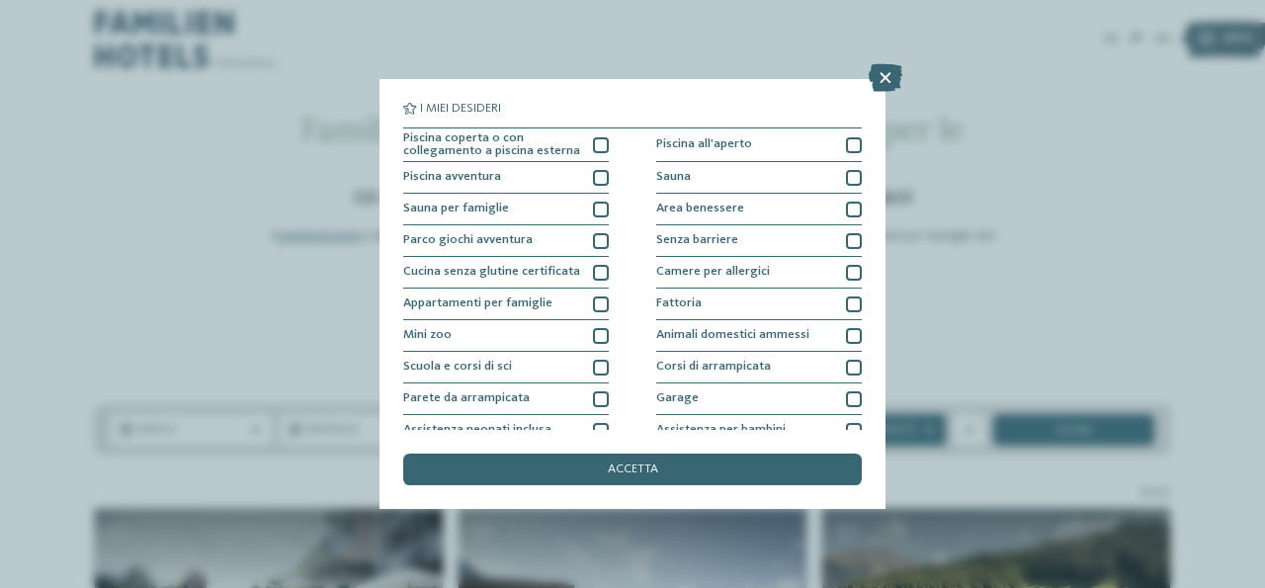
click at [996, 153] on div "I miei desideri Piscina coperta o con collegamento a piscina esterna Piscina al…" at bounding box center [632, 294] width 1265 height 588
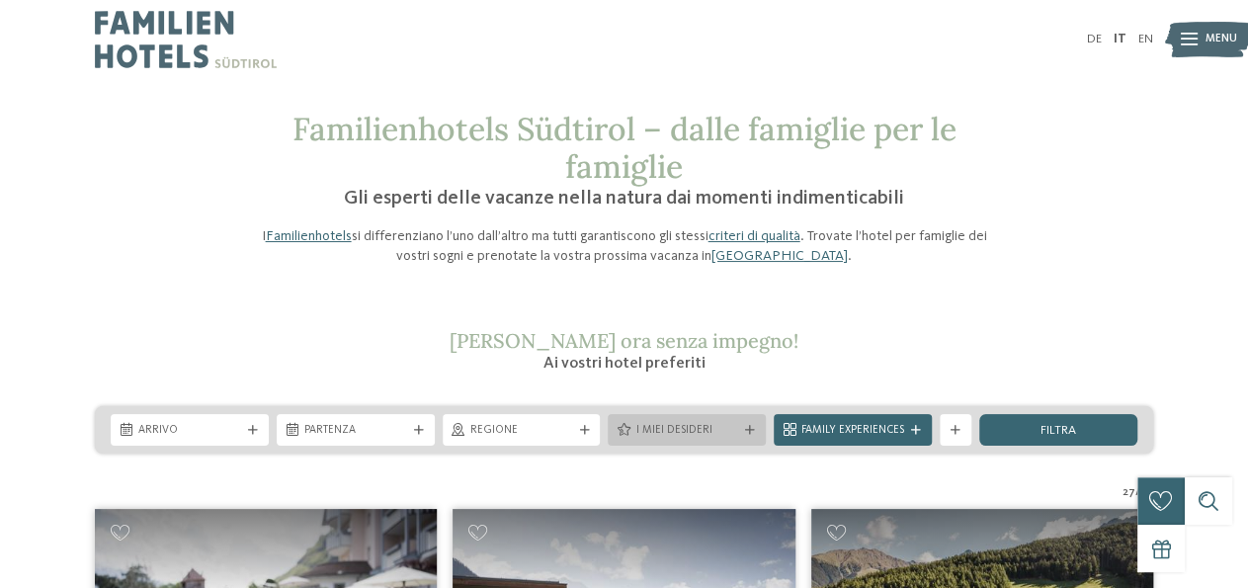
click at [722, 430] on span "I miei desideri" at bounding box center [686, 431] width 103 height 16
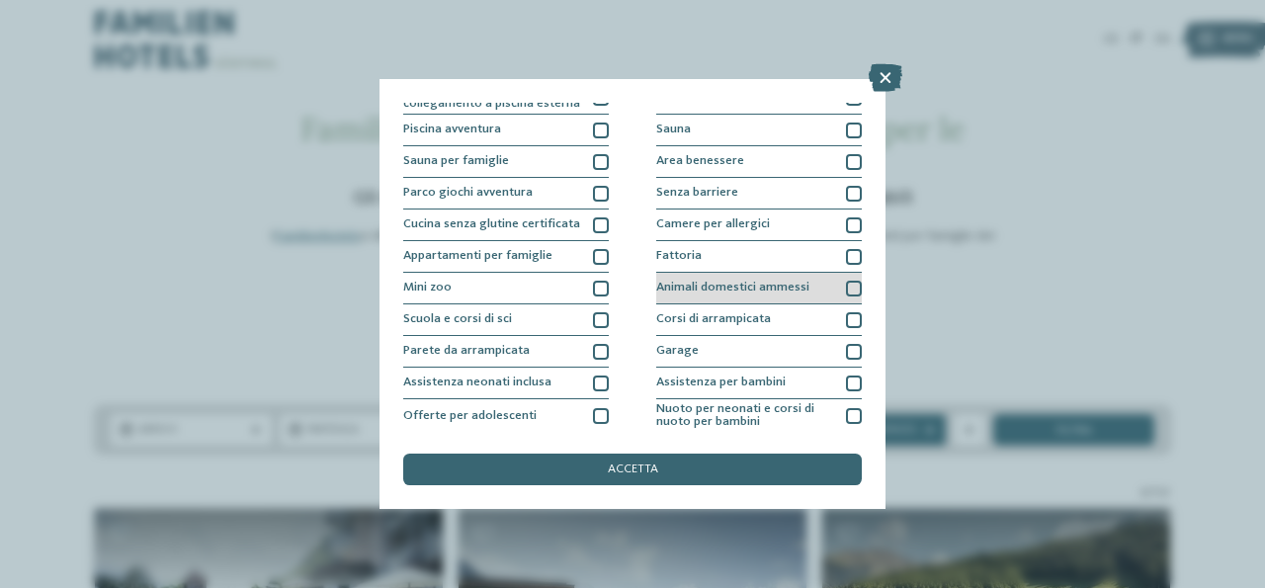
scroll to position [95, 0]
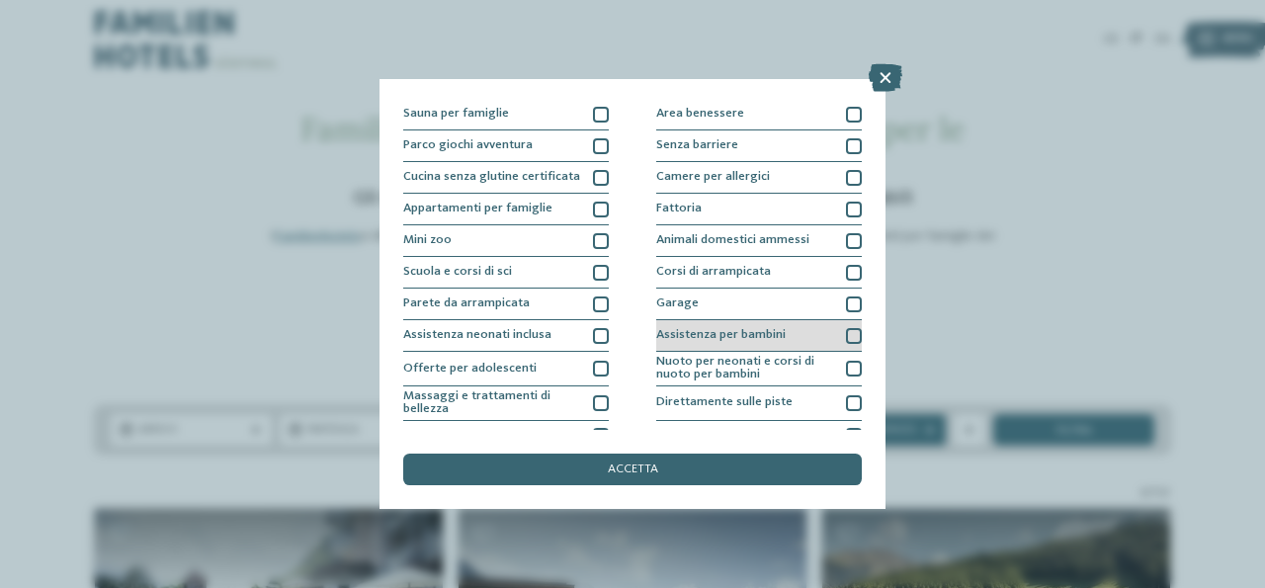
click at [849, 339] on div at bounding box center [854, 336] width 16 height 16
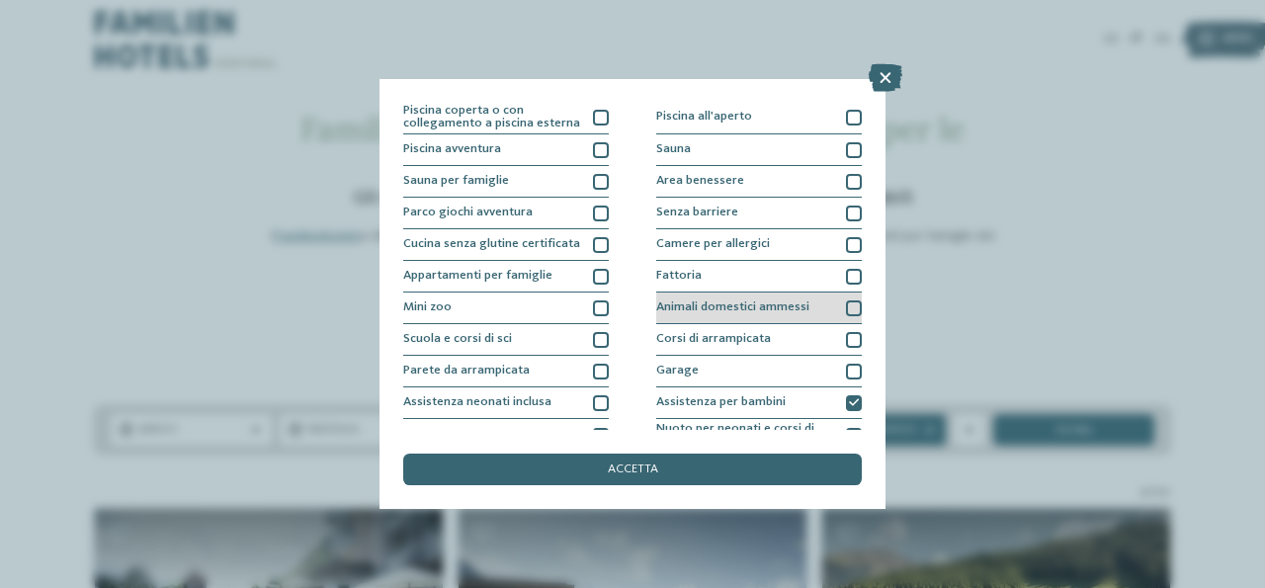
scroll to position [0, 0]
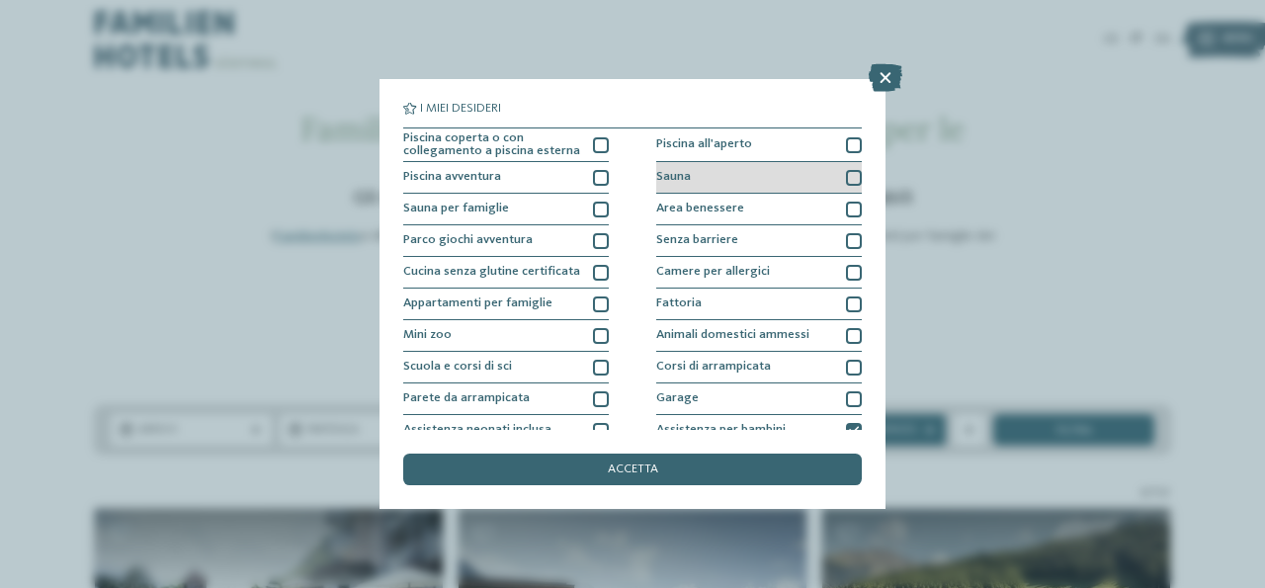
click at [849, 177] on div at bounding box center [854, 178] width 16 height 16
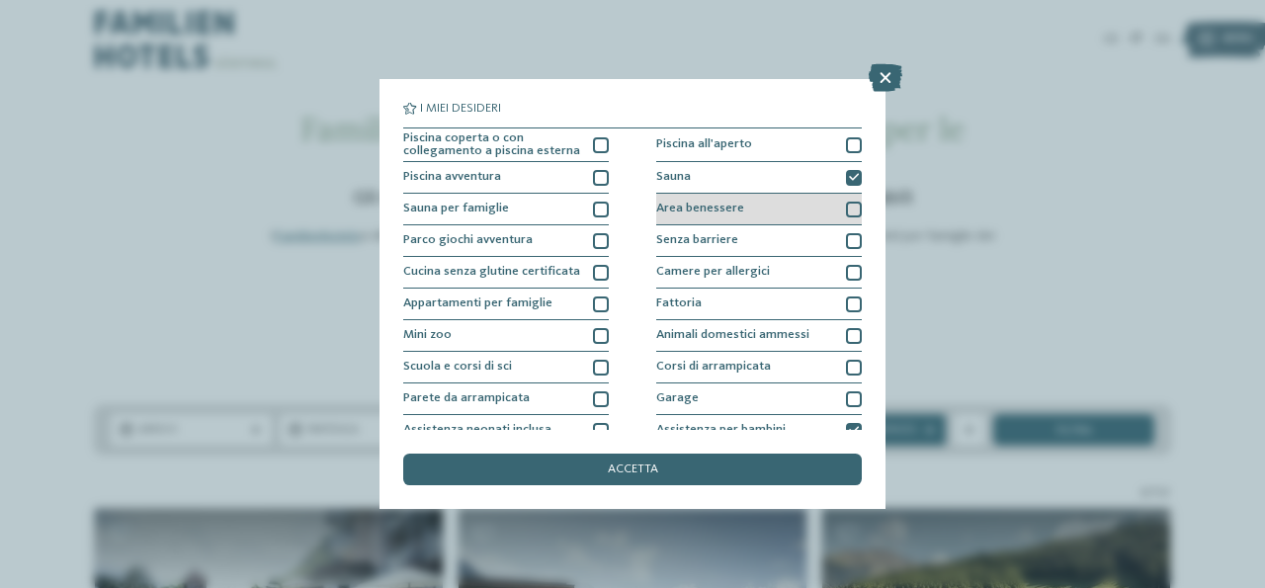
click at [846, 208] on div at bounding box center [854, 210] width 16 height 16
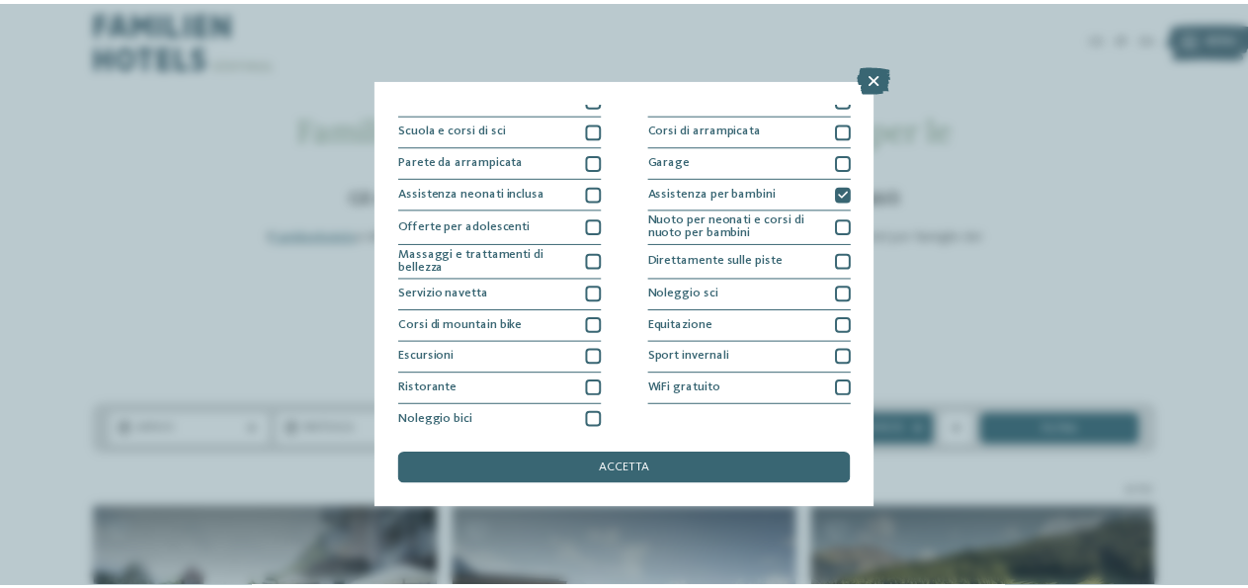
scroll to position [241, 0]
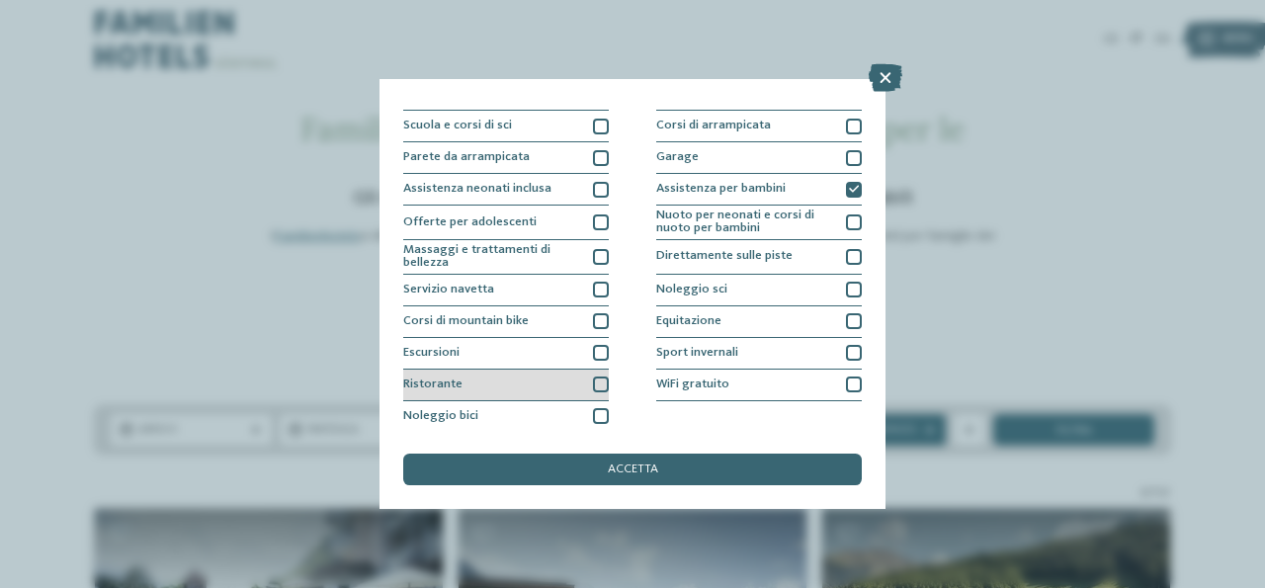
click at [598, 382] on div at bounding box center [601, 384] width 16 height 16
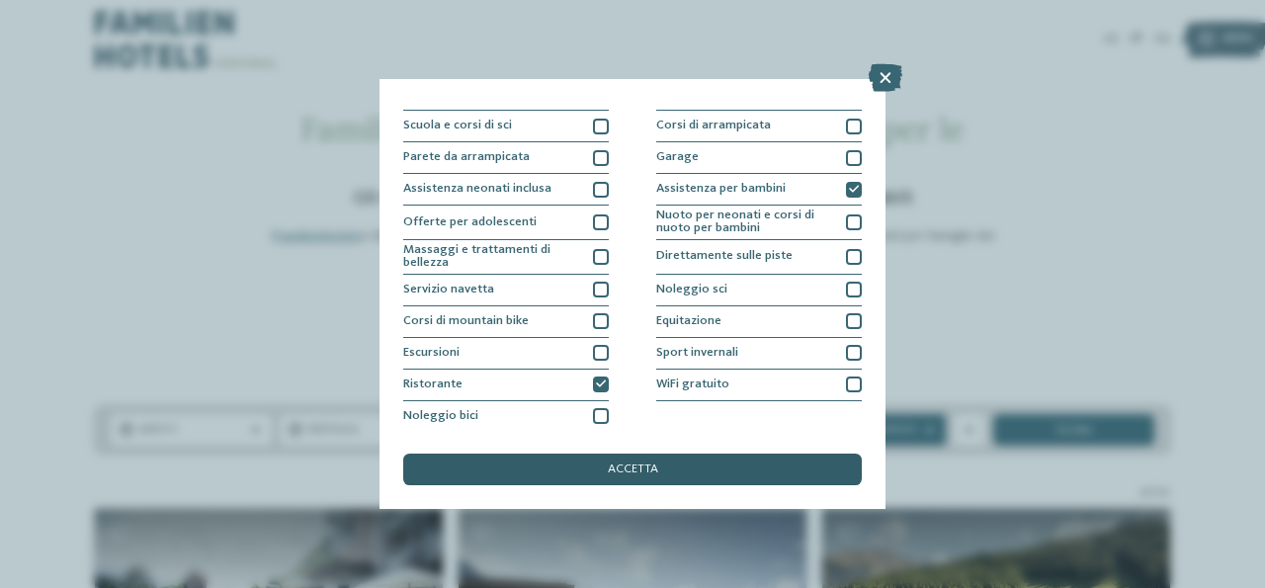
click at [637, 474] on span "accetta" at bounding box center [633, 469] width 50 height 13
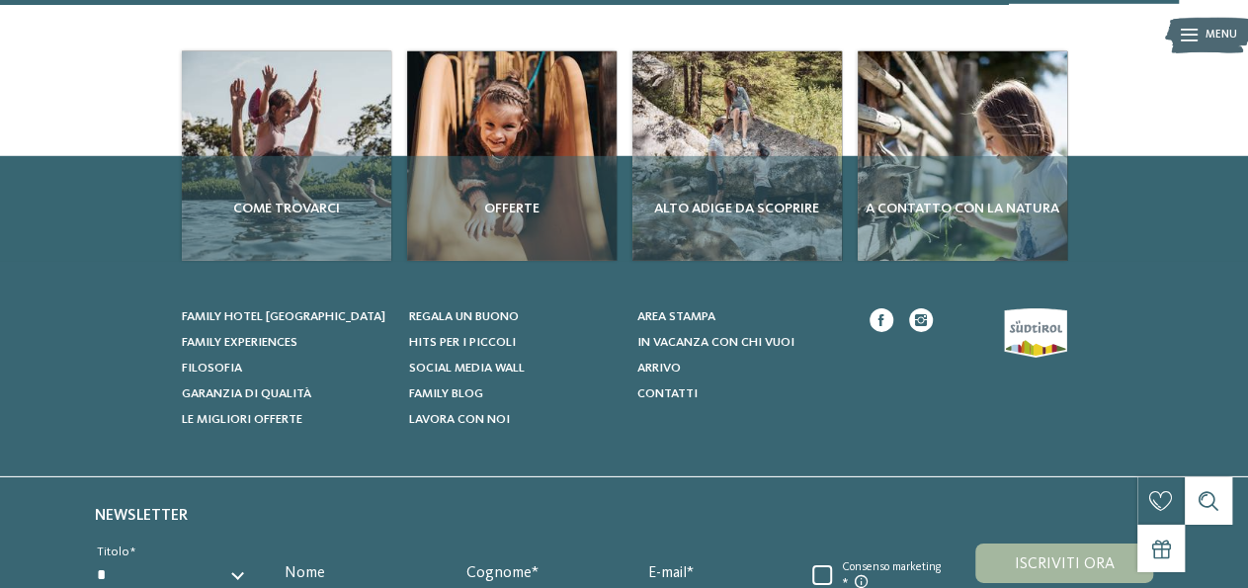
scroll to position [0, 0]
